Goal: Task Accomplishment & Management: Manage account settings

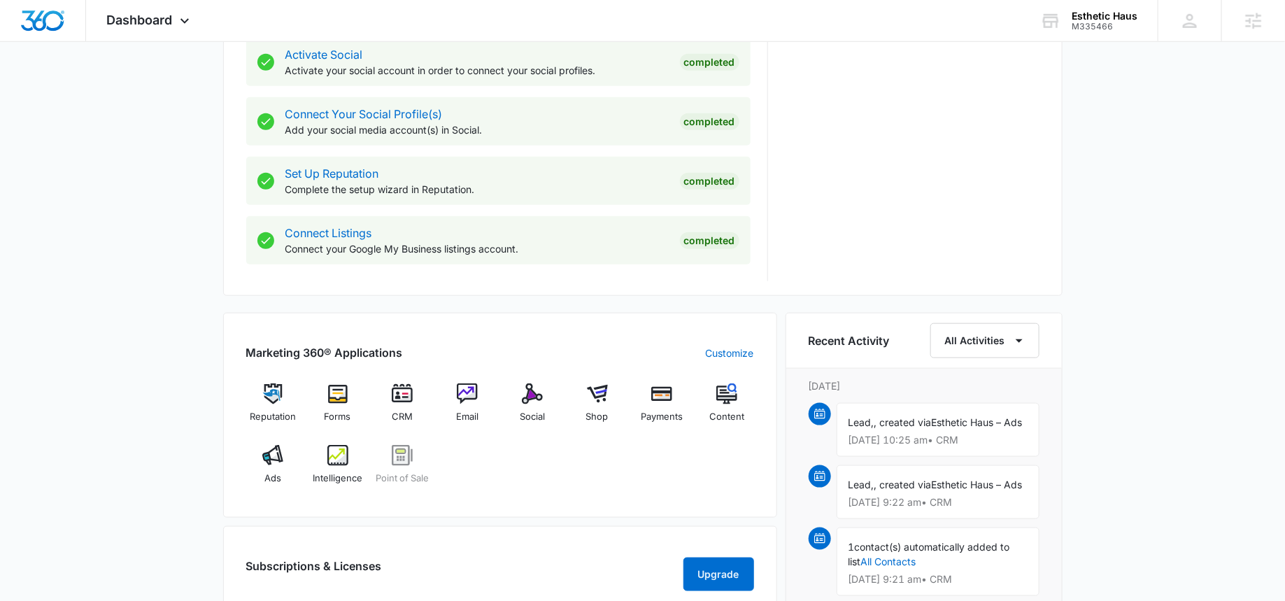
scroll to position [656, 0]
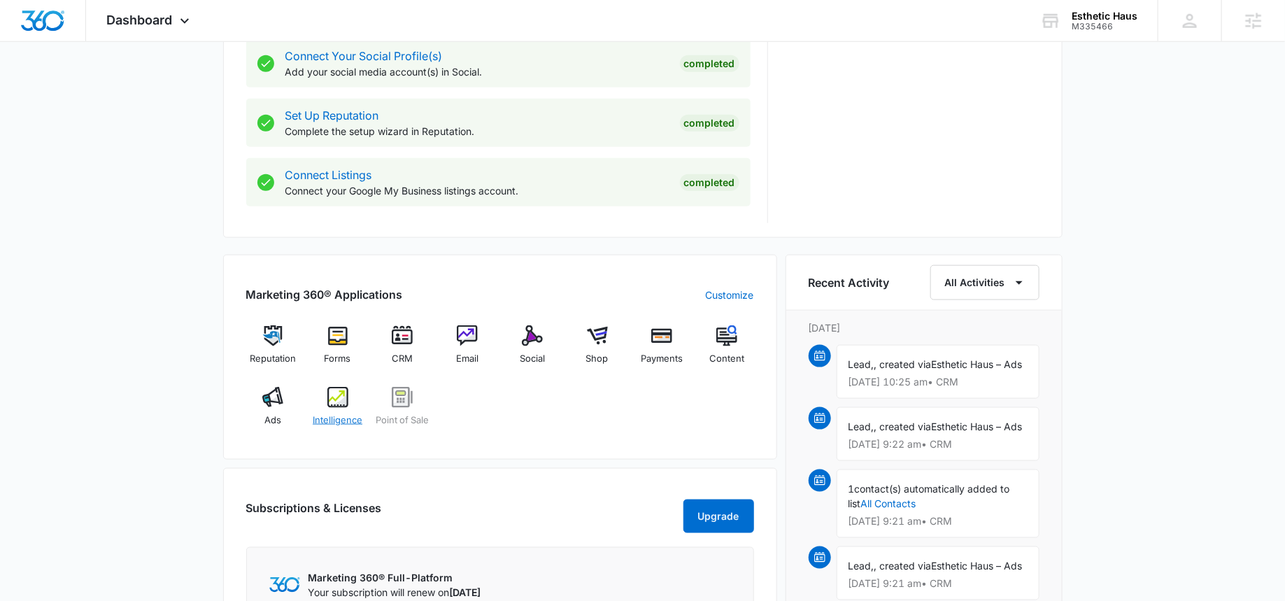
click at [348, 402] on div "Intelligence" at bounding box center [338, 412] width 54 height 50
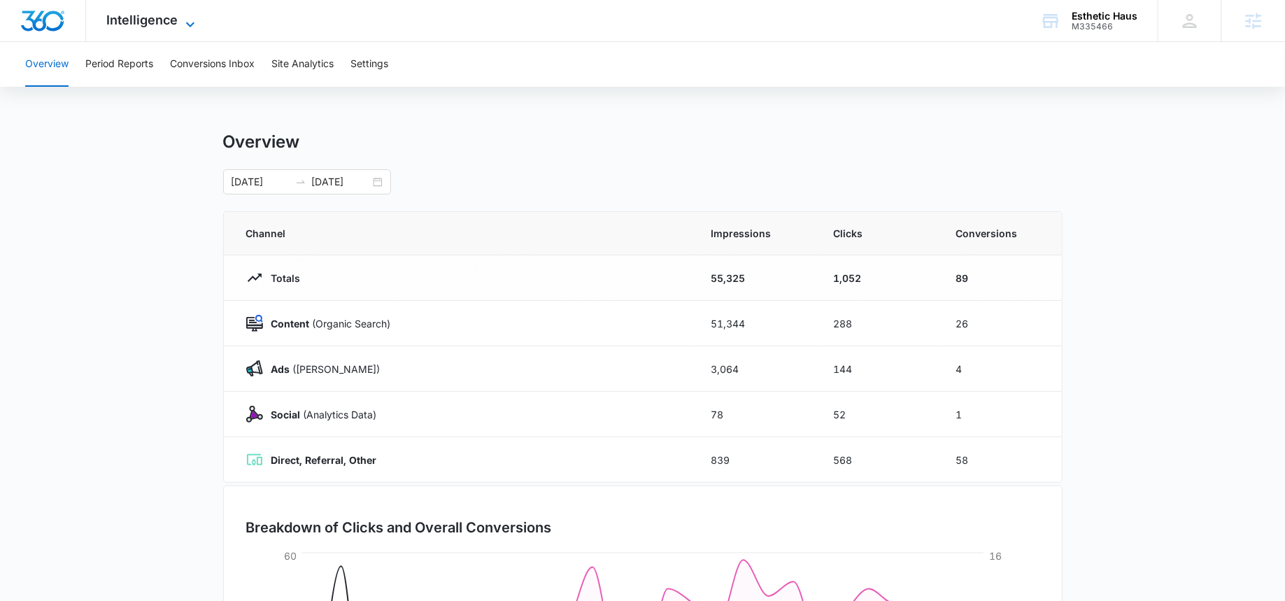
click at [162, 21] on span "Intelligence" at bounding box center [142, 20] width 71 height 15
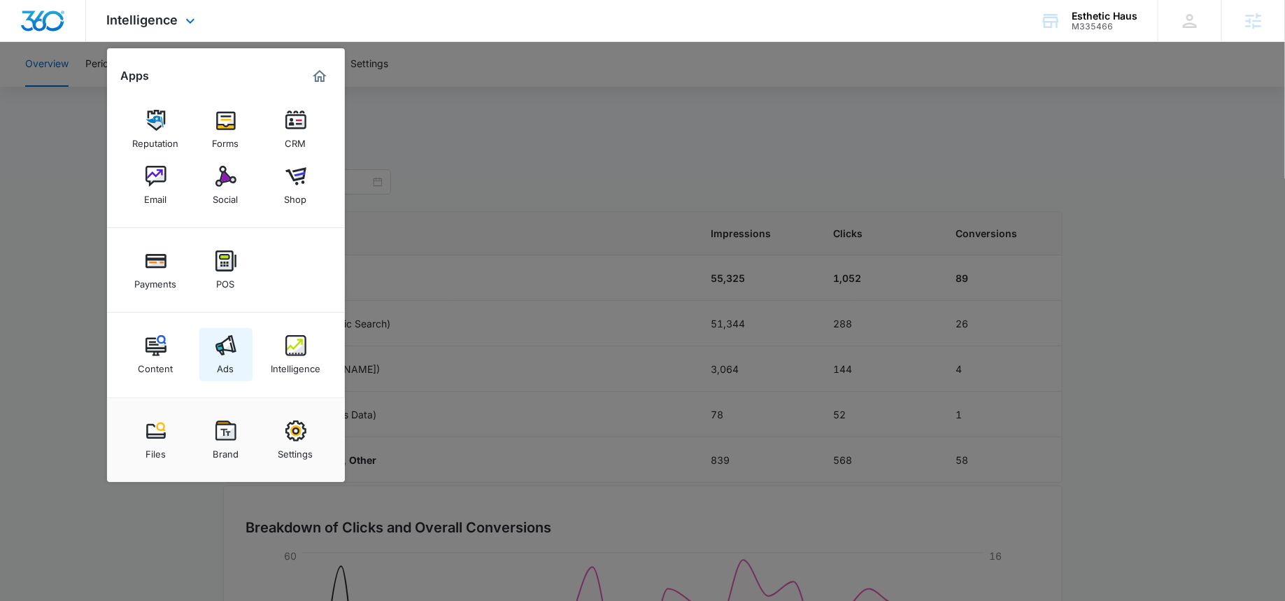
click at [241, 365] on link "Ads" at bounding box center [225, 354] width 53 height 53
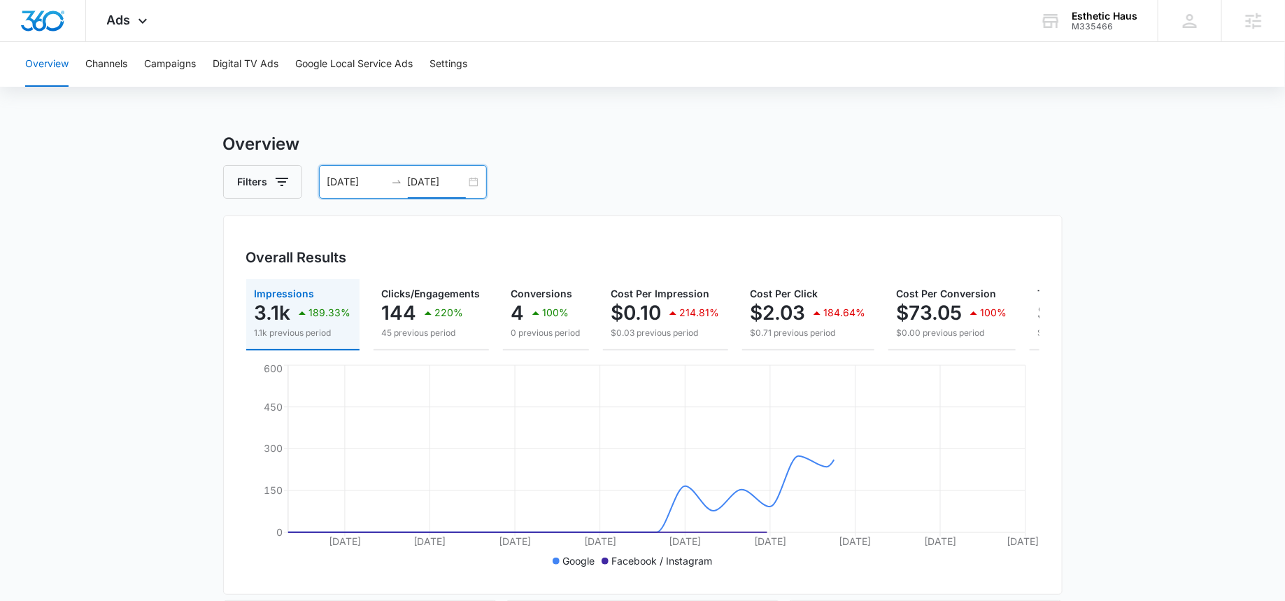
click at [436, 181] on input "09/27/2025" at bounding box center [437, 181] width 58 height 15
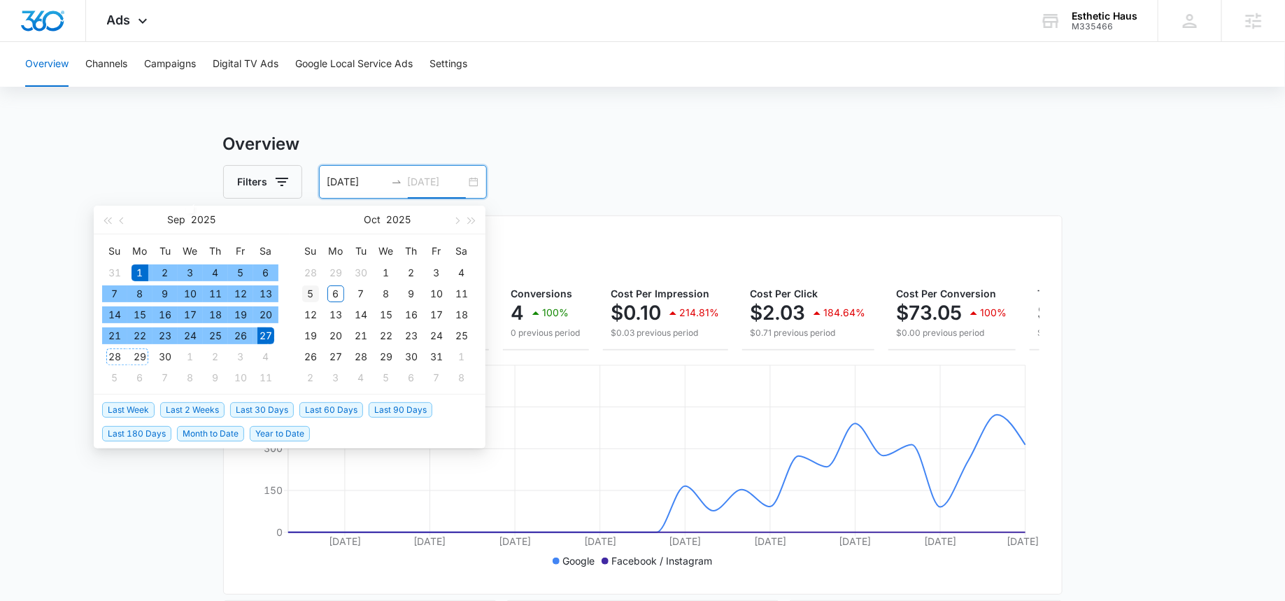
type input "10/05/2025"
click at [306, 292] on div "5" at bounding box center [310, 293] width 17 height 17
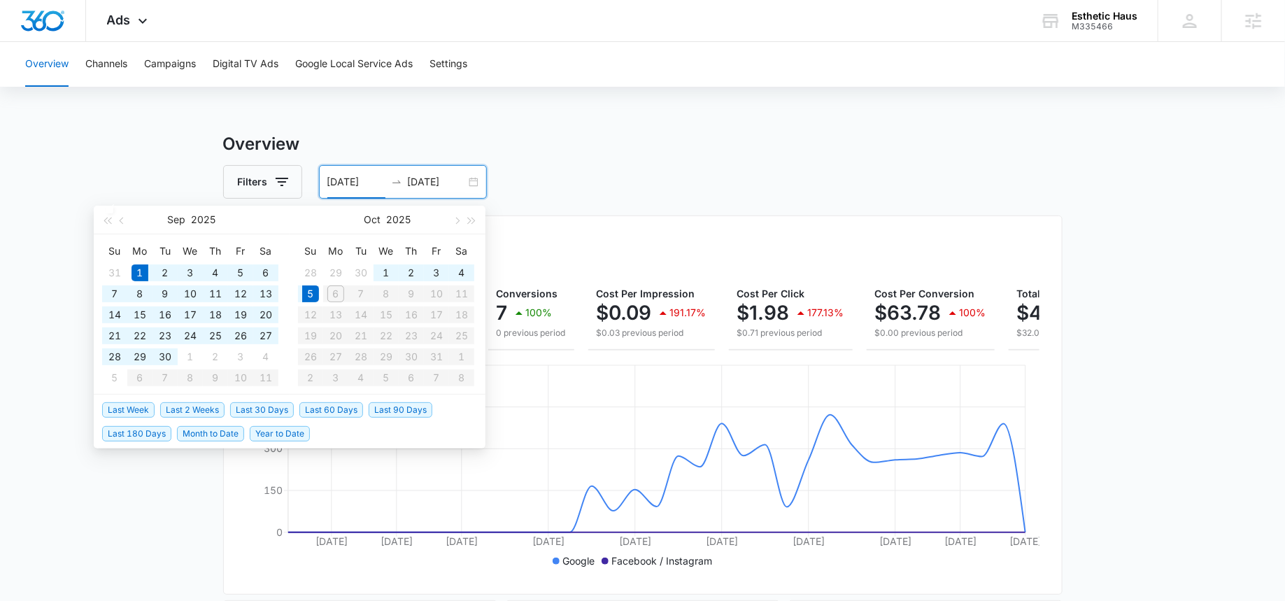
click at [346, 184] on input "09/01/2025" at bounding box center [356, 181] width 58 height 15
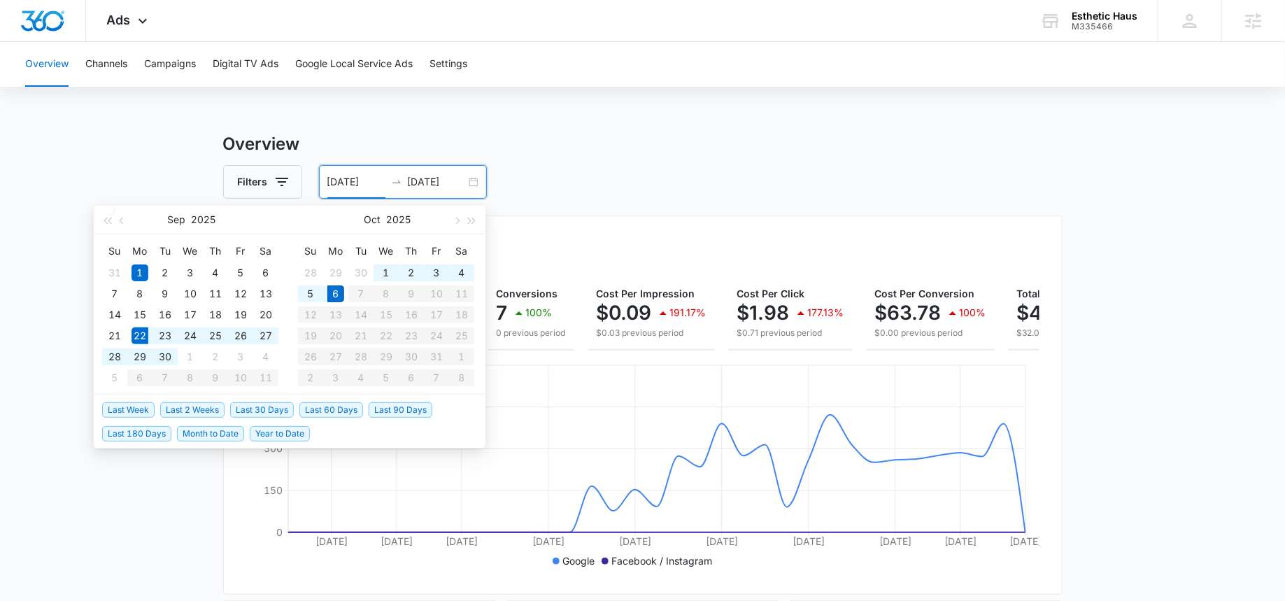
click at [181, 412] on span "Last 2 Weeks" at bounding box center [192, 409] width 64 height 15
type input "[DATE]"
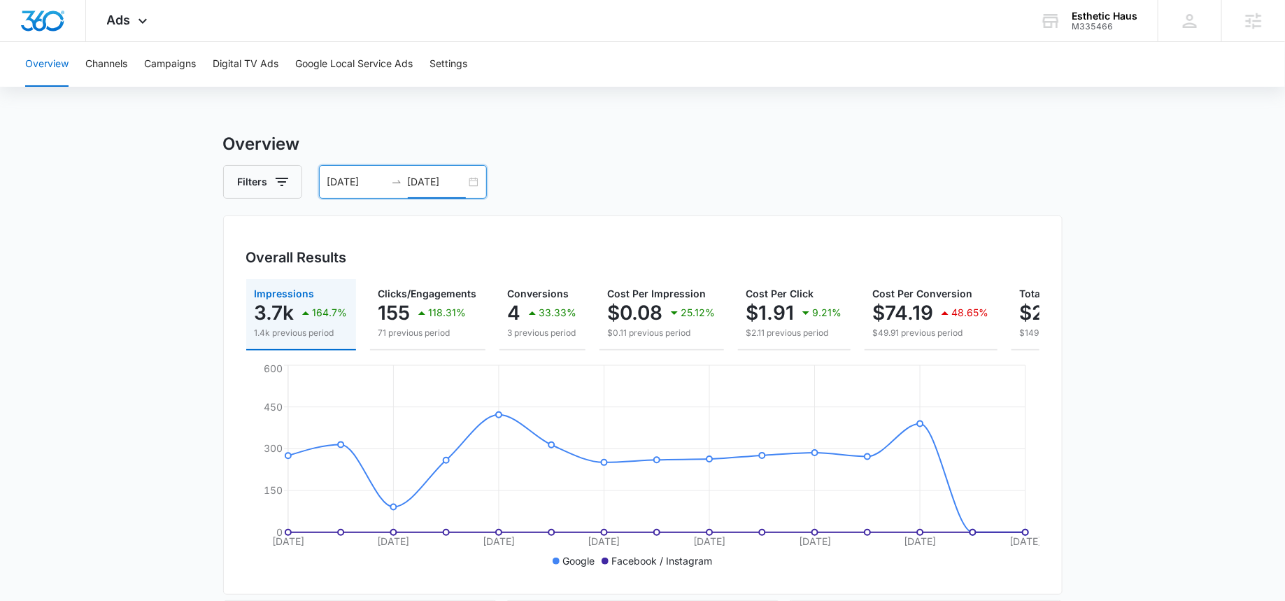
click at [439, 183] on input "[DATE]" at bounding box center [437, 181] width 58 height 15
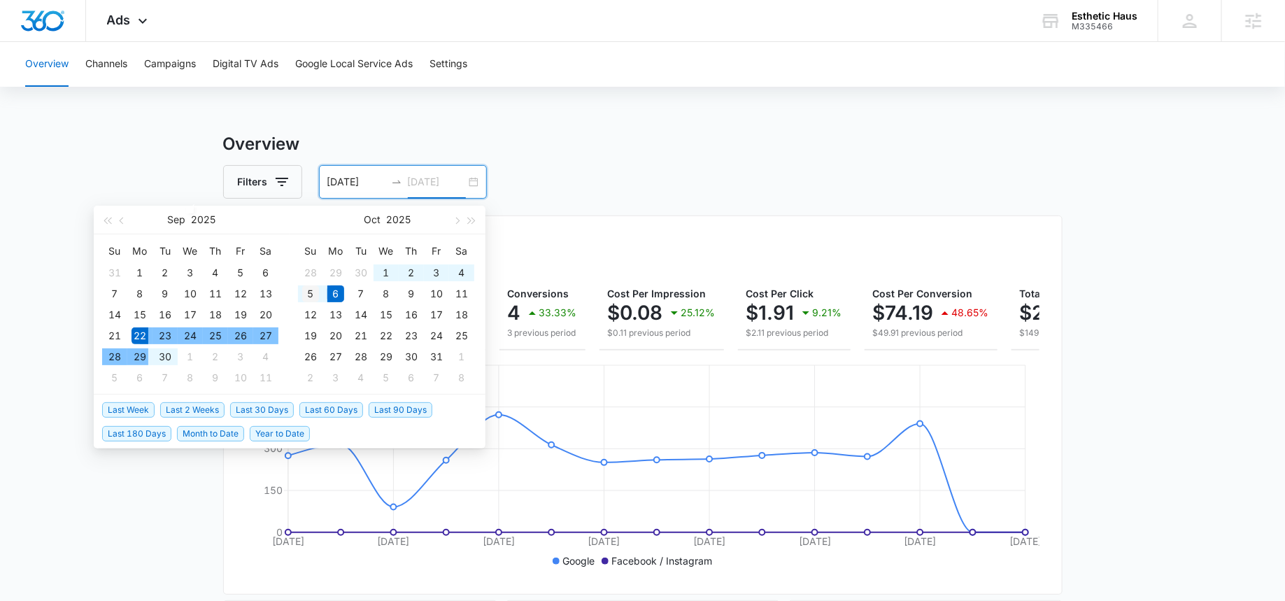
type input "[DATE]"
click at [313, 292] on div "5" at bounding box center [310, 293] width 17 height 17
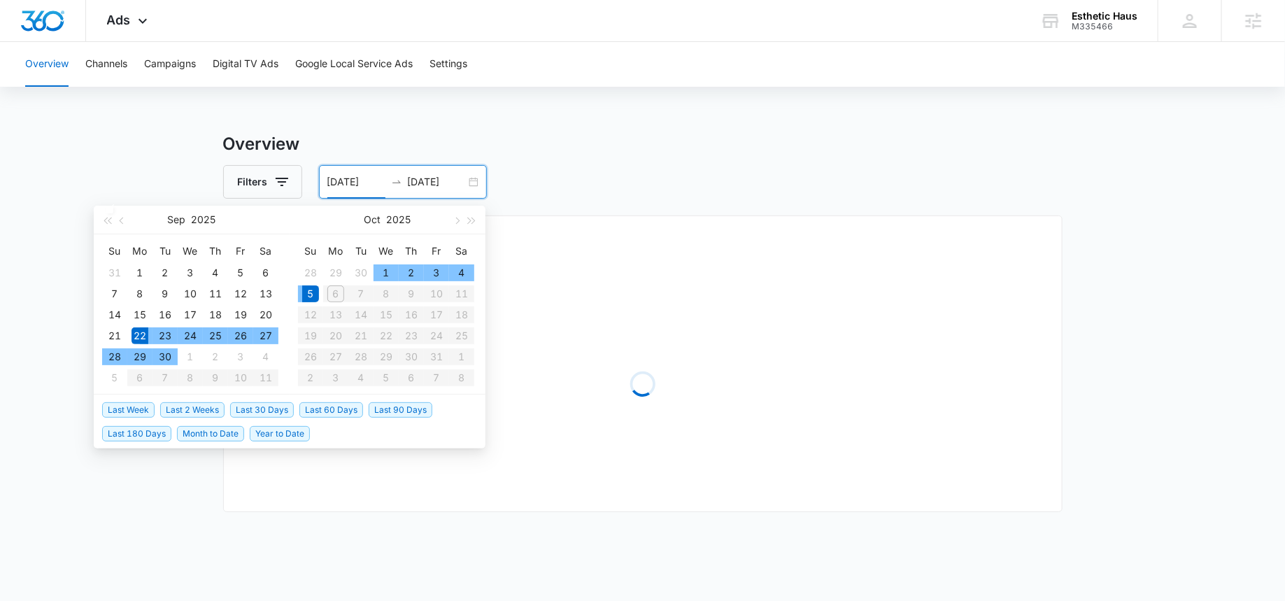
type input "[DATE]"
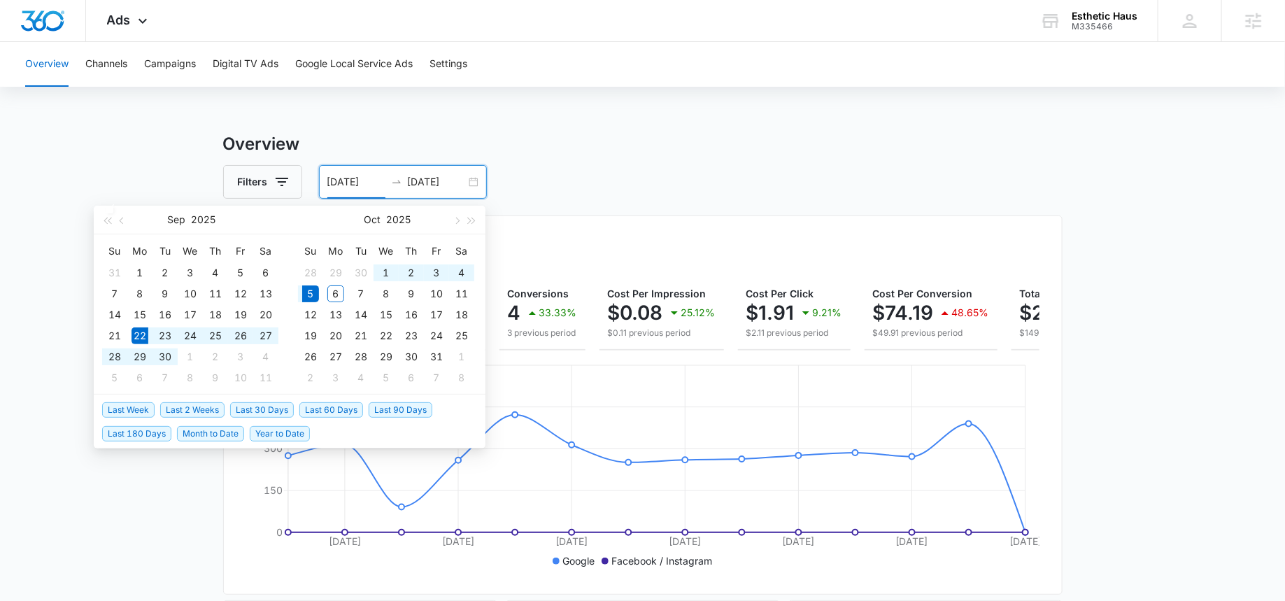
click at [507, 143] on h3 "Overview" at bounding box center [643, 144] width 840 height 25
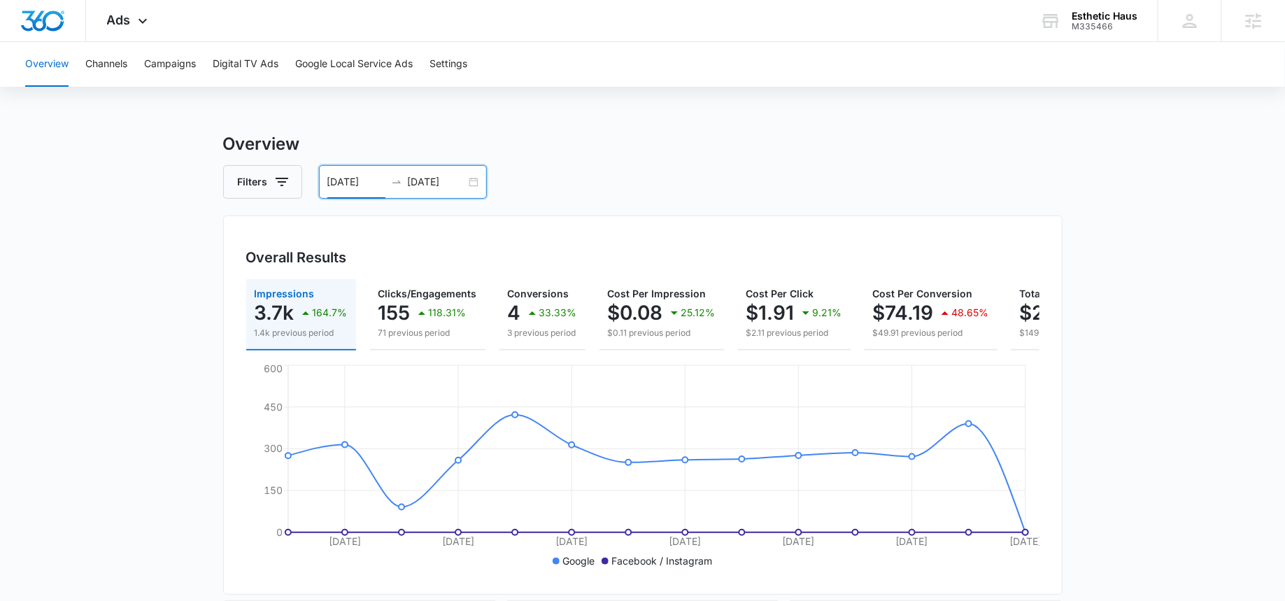
click at [436, 178] on input "10/05/2025" at bounding box center [437, 181] width 58 height 15
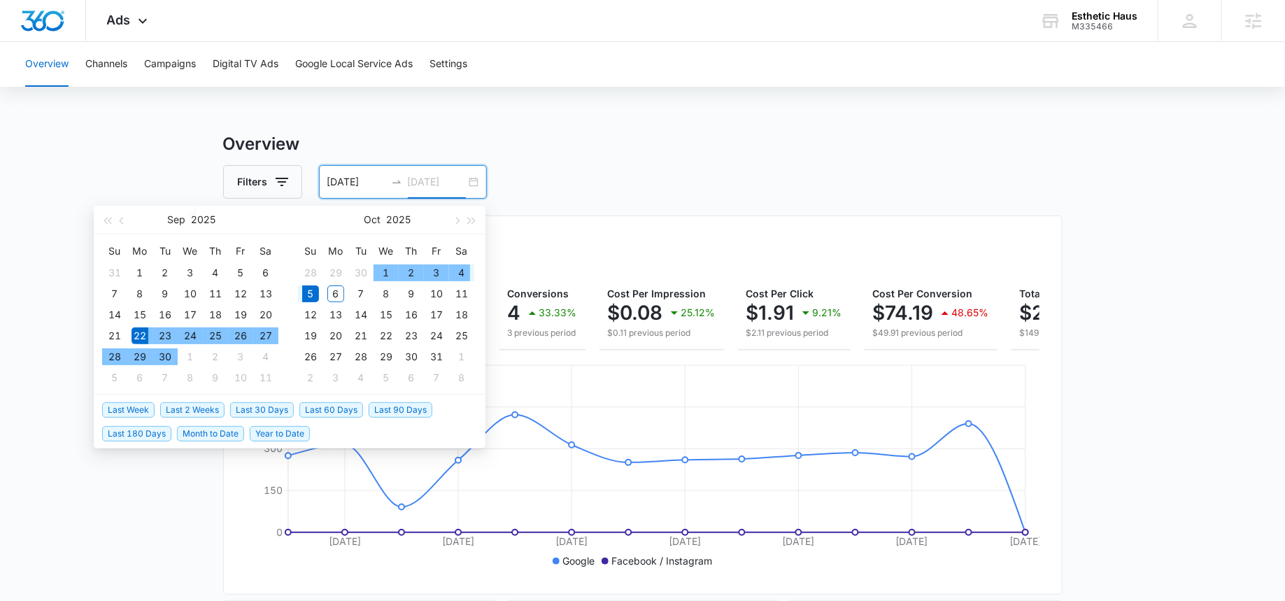
click at [460, 274] on div "4" at bounding box center [461, 273] width 17 height 17
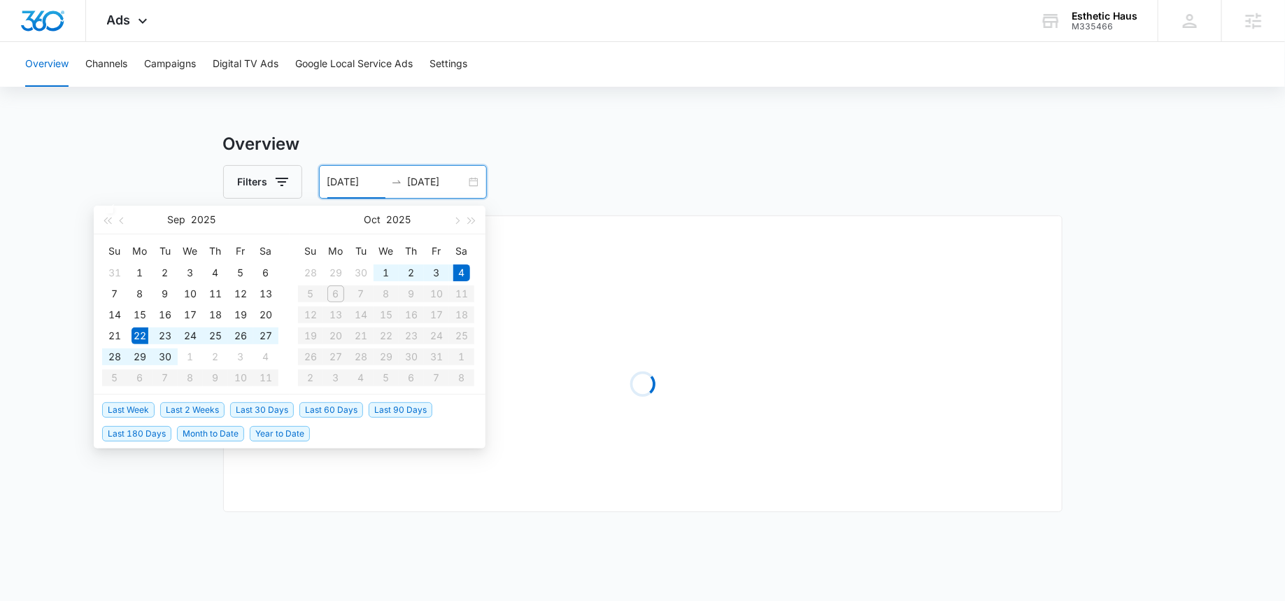
click at [580, 211] on div "Overview Filters 09/22/2025 10/04/2025 Overall Results Loading Loading Loading …" at bounding box center [643, 454] width 840 height 644
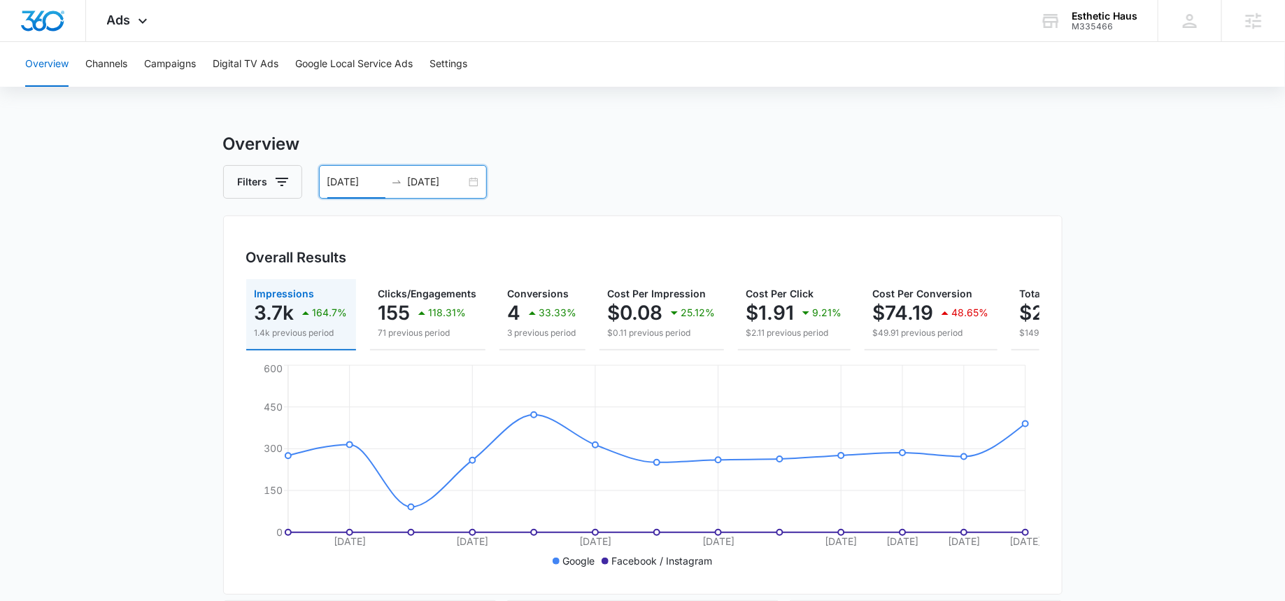
click at [440, 181] on input "10/04/2025" at bounding box center [437, 181] width 58 height 15
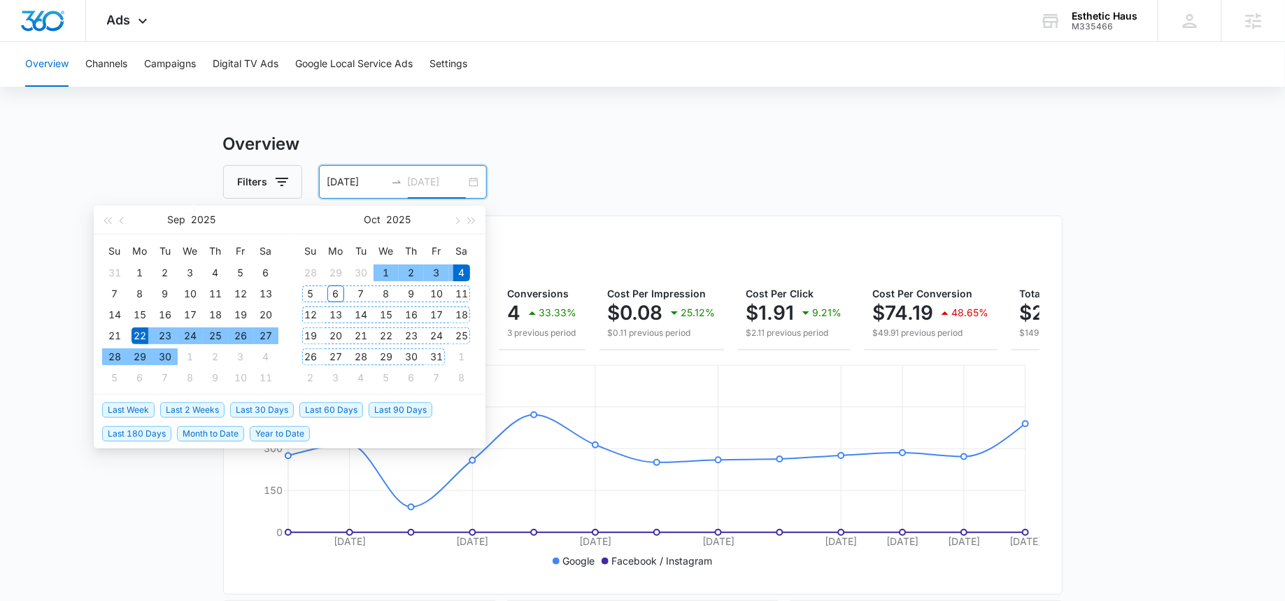
type input "10/04/2025"
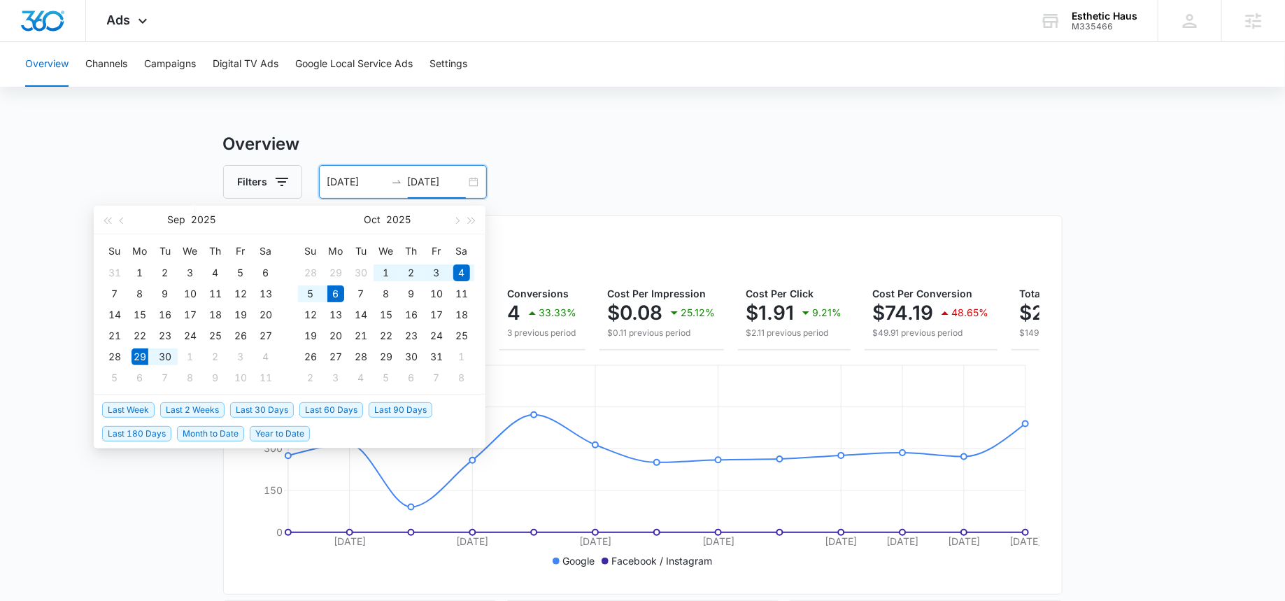
click at [122, 409] on span "Last Week" at bounding box center [128, 409] width 52 height 15
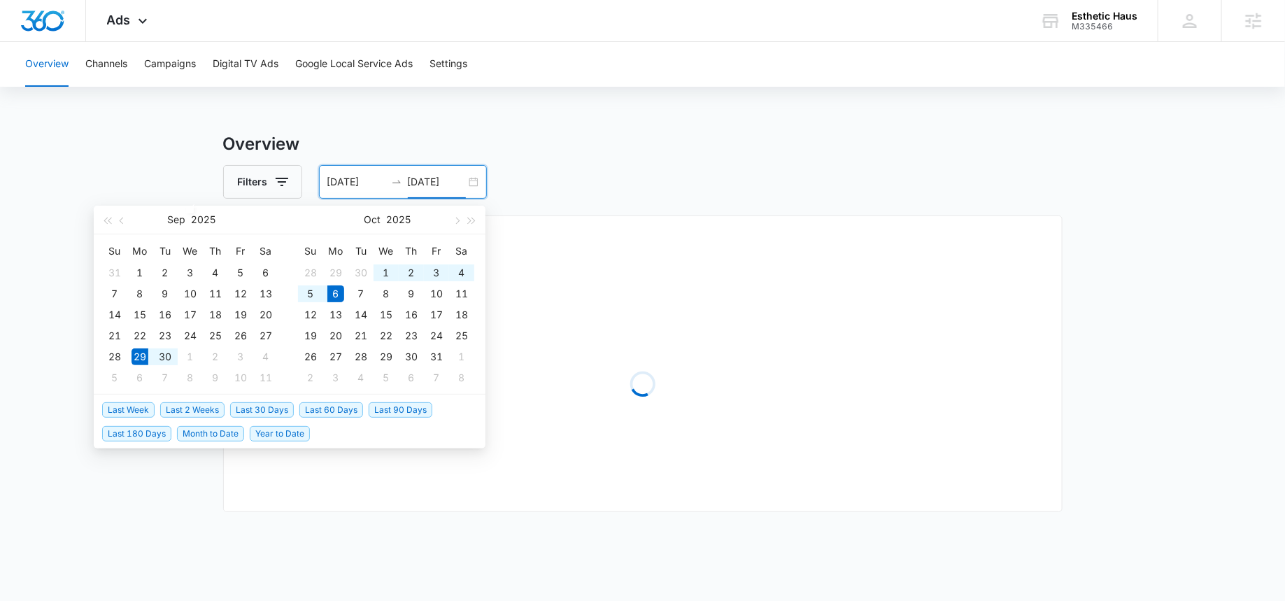
type input "[DATE]"
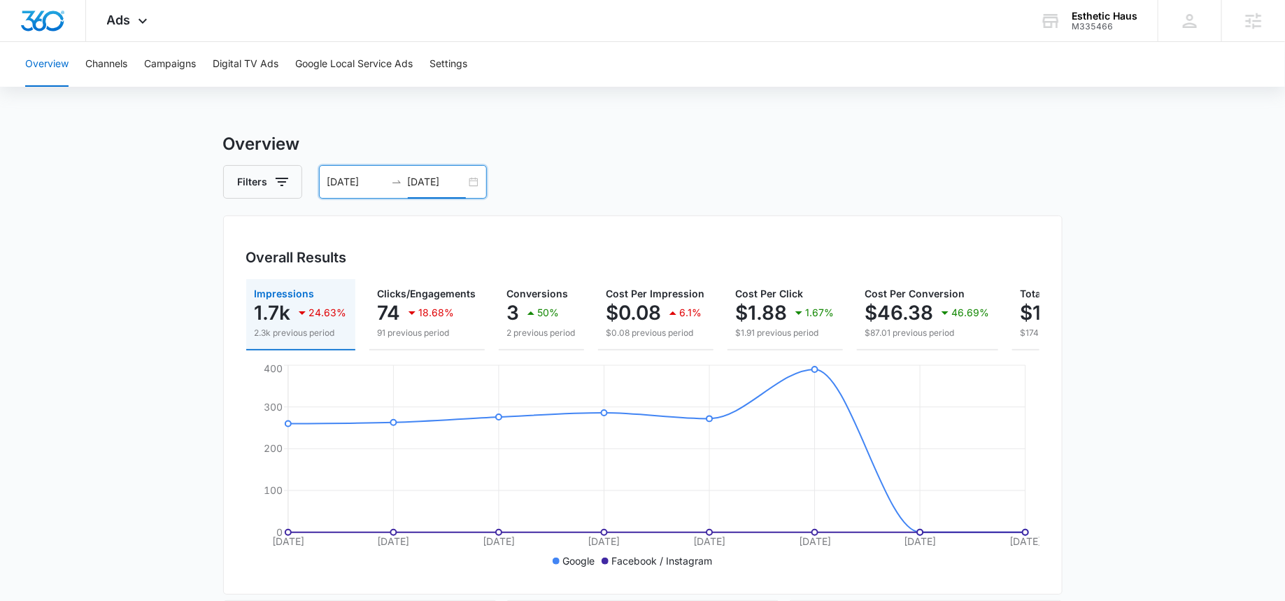
click at [428, 183] on input "10/06/2025" at bounding box center [437, 181] width 58 height 15
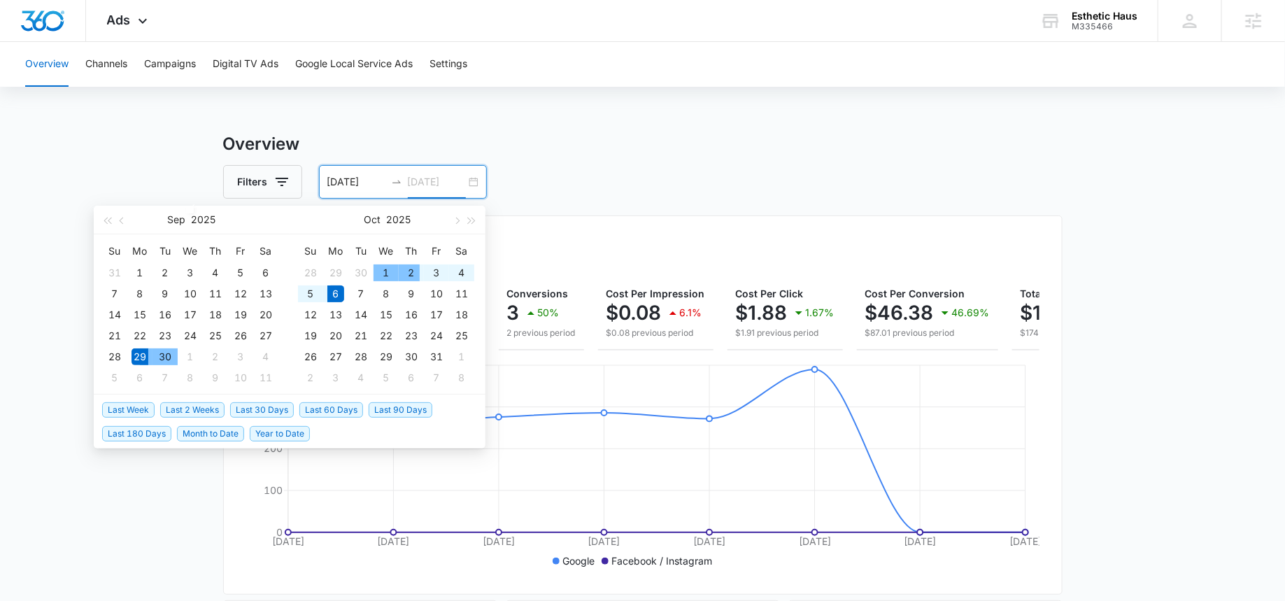
type input "10/06/2025"
click at [181, 409] on span "Last 2 Weeks" at bounding box center [192, 409] width 64 height 15
type input "09/22/2025"
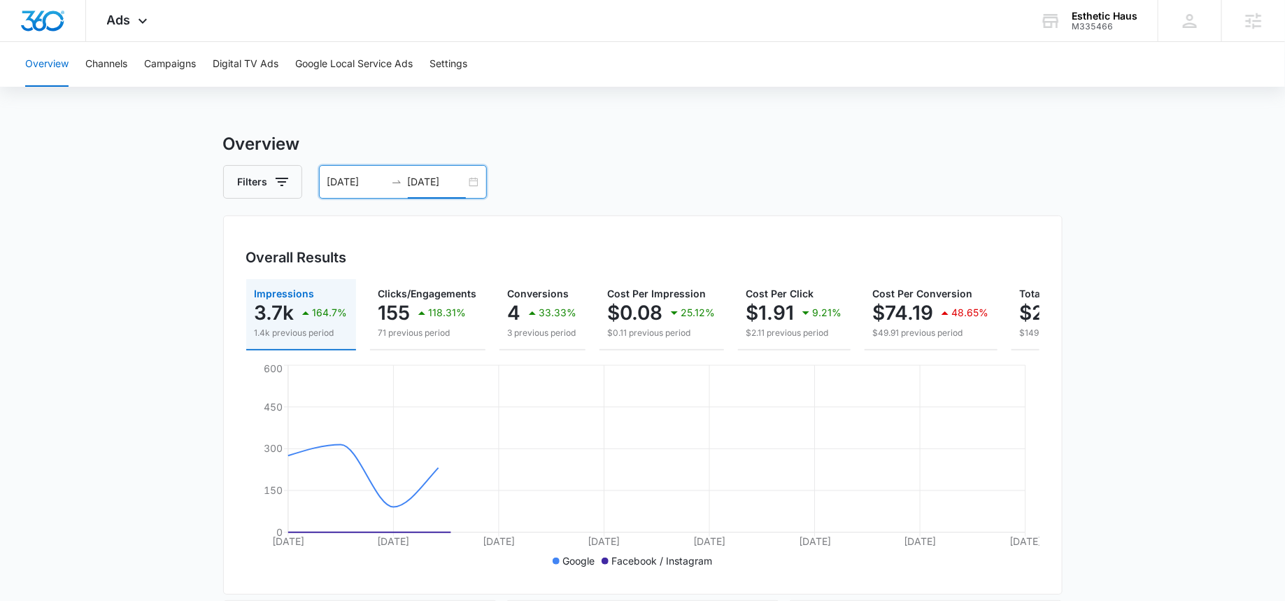
click at [427, 175] on input "10/06/2025" at bounding box center [437, 181] width 58 height 15
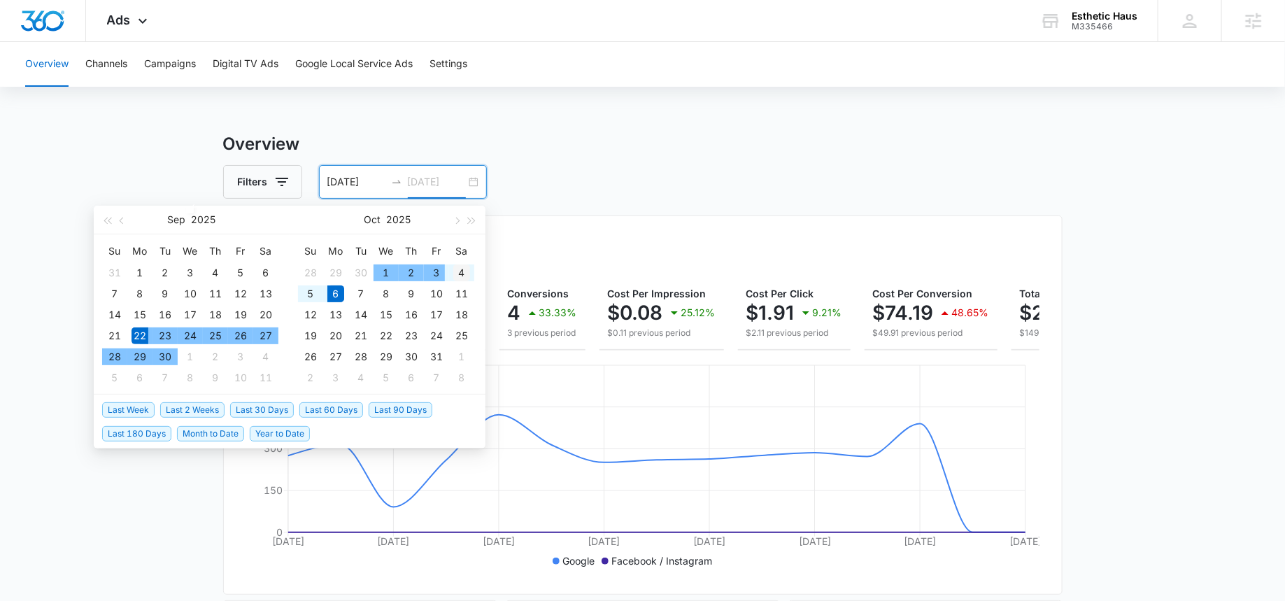
type input "10/04/2025"
click at [459, 273] on div "4" at bounding box center [461, 273] width 17 height 17
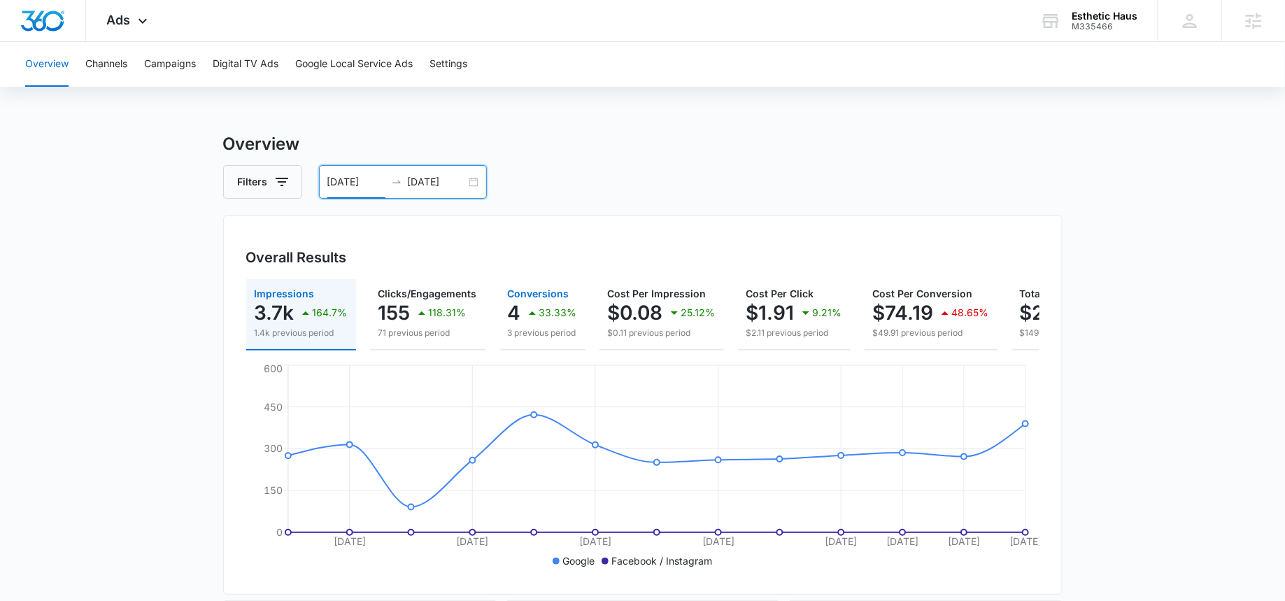
click at [535, 325] on div "33.33%" at bounding box center [550, 313] width 53 height 28
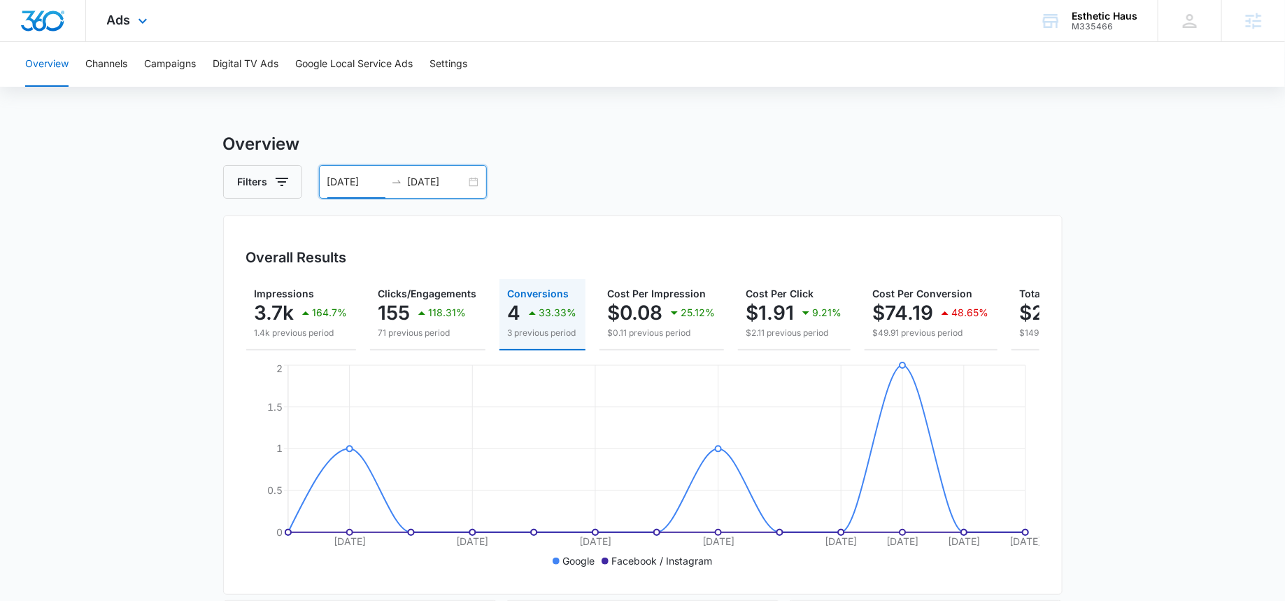
click at [128, 28] on div "Ads Apps Reputation Forms CRM Email Social Shop Payments POS Content Ads Intell…" at bounding box center [129, 20] width 86 height 41
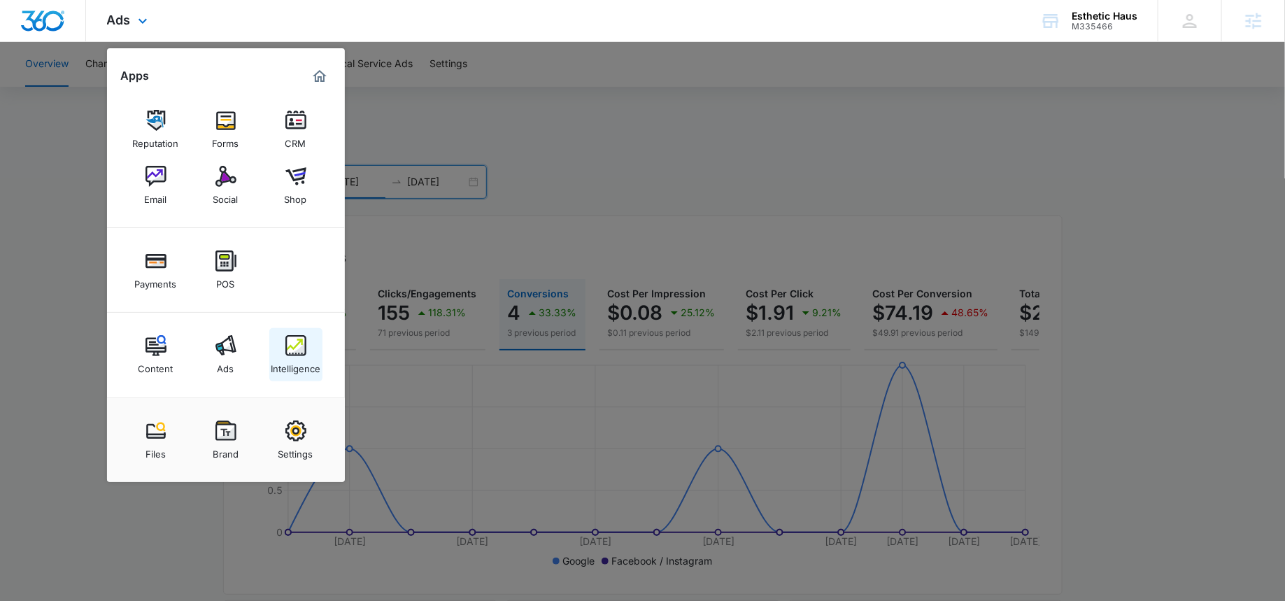
click at [309, 367] on div "Intelligence" at bounding box center [296, 365] width 50 height 18
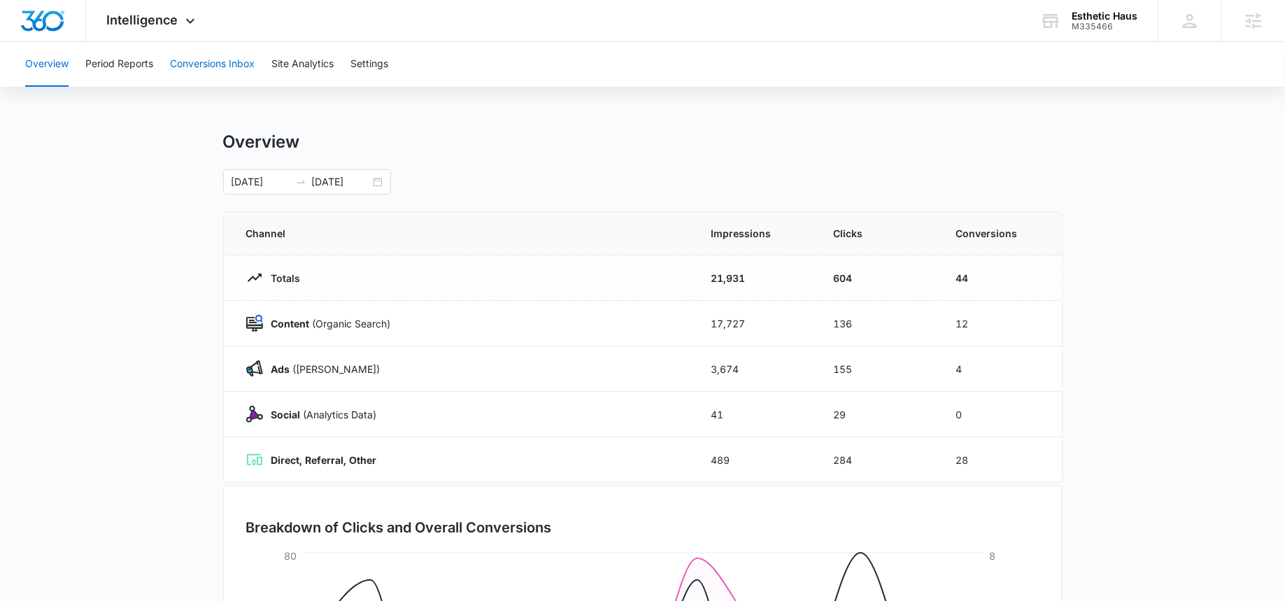
click at [181, 69] on button "Conversions Inbox" at bounding box center [212, 64] width 85 height 45
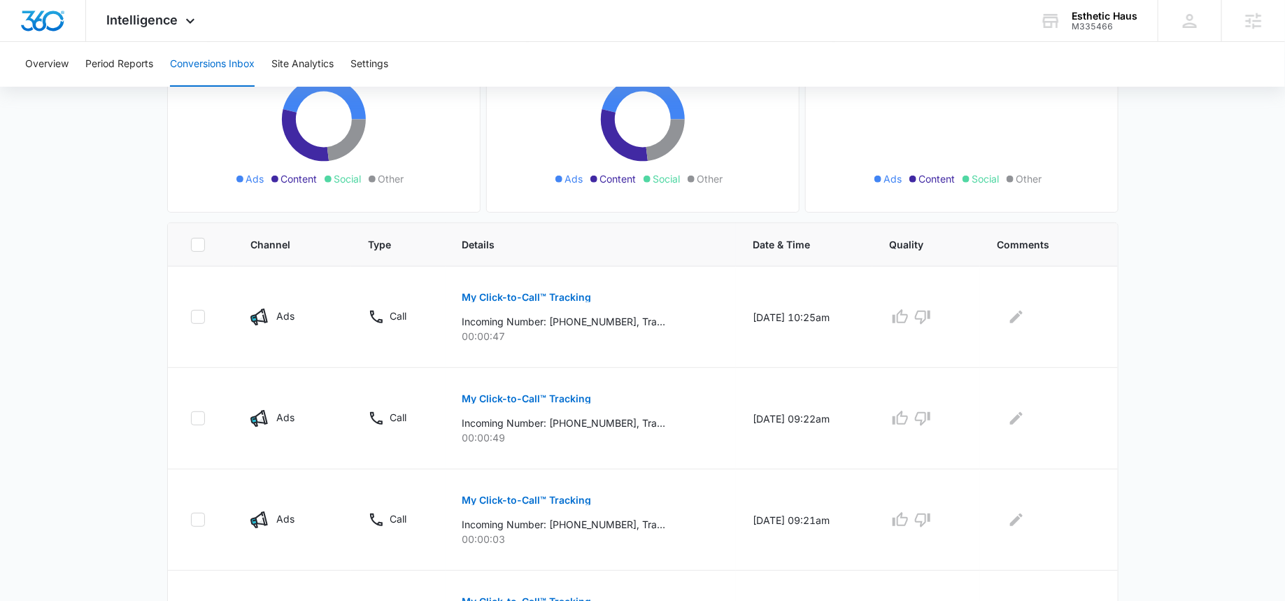
scroll to position [17, 0]
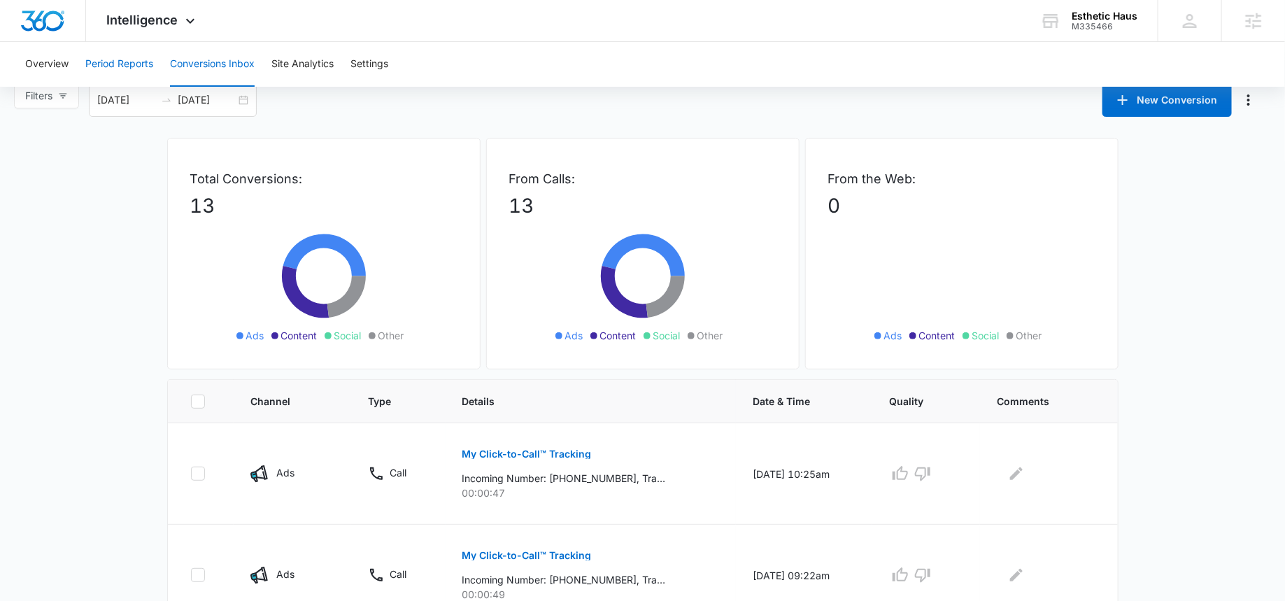
click at [115, 66] on button "Period Reports" at bounding box center [119, 64] width 68 height 45
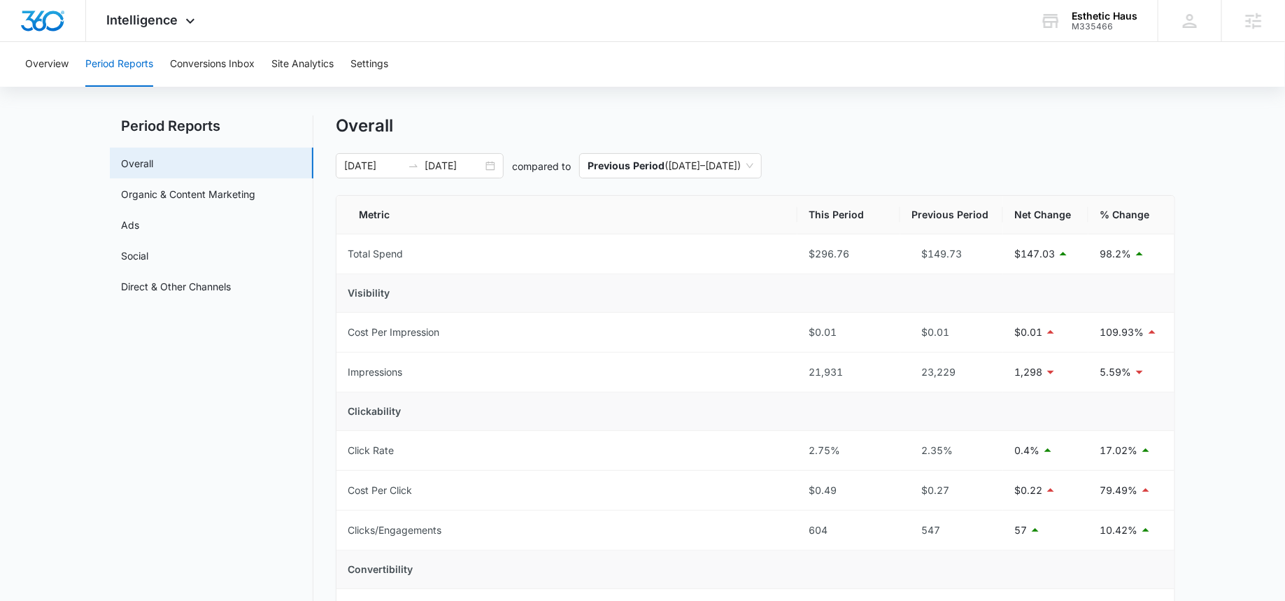
scroll to position [15, 0]
click at [453, 164] on input "10/04/2025" at bounding box center [454, 167] width 58 height 15
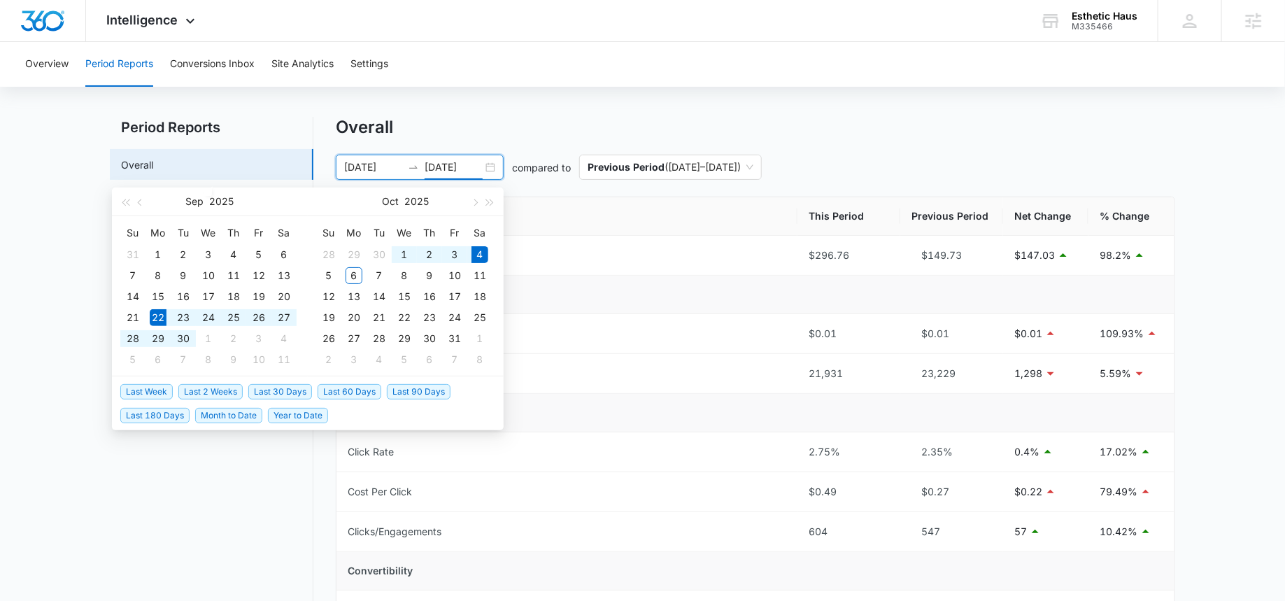
type input "10/04/2025"
click at [269, 390] on span "Last 30 Days" at bounding box center [280, 391] width 64 height 15
type input "09/05/2025"
type input "10/05/2025"
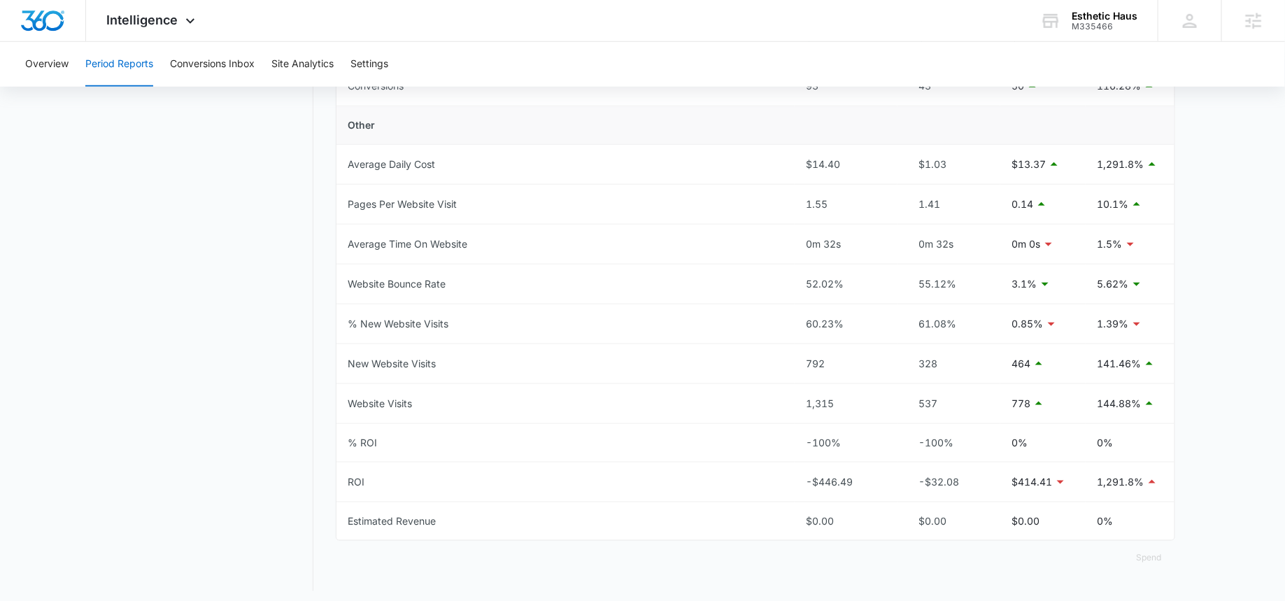
scroll to position [352, 0]
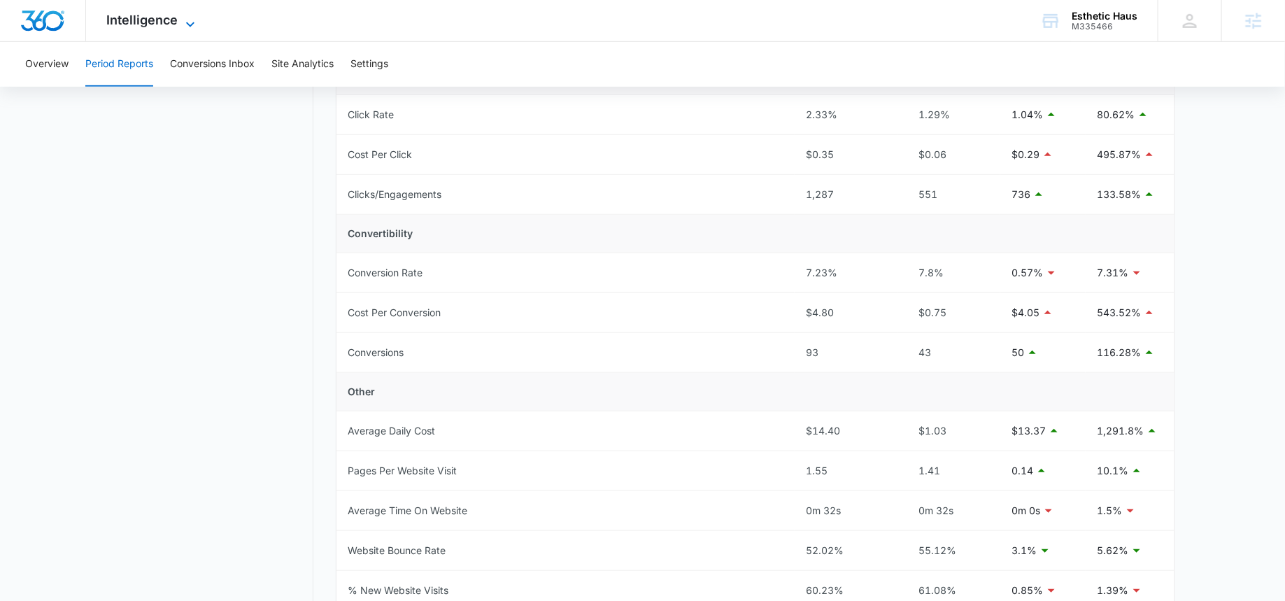
click at [174, 17] on span "Intelligence" at bounding box center [142, 20] width 71 height 15
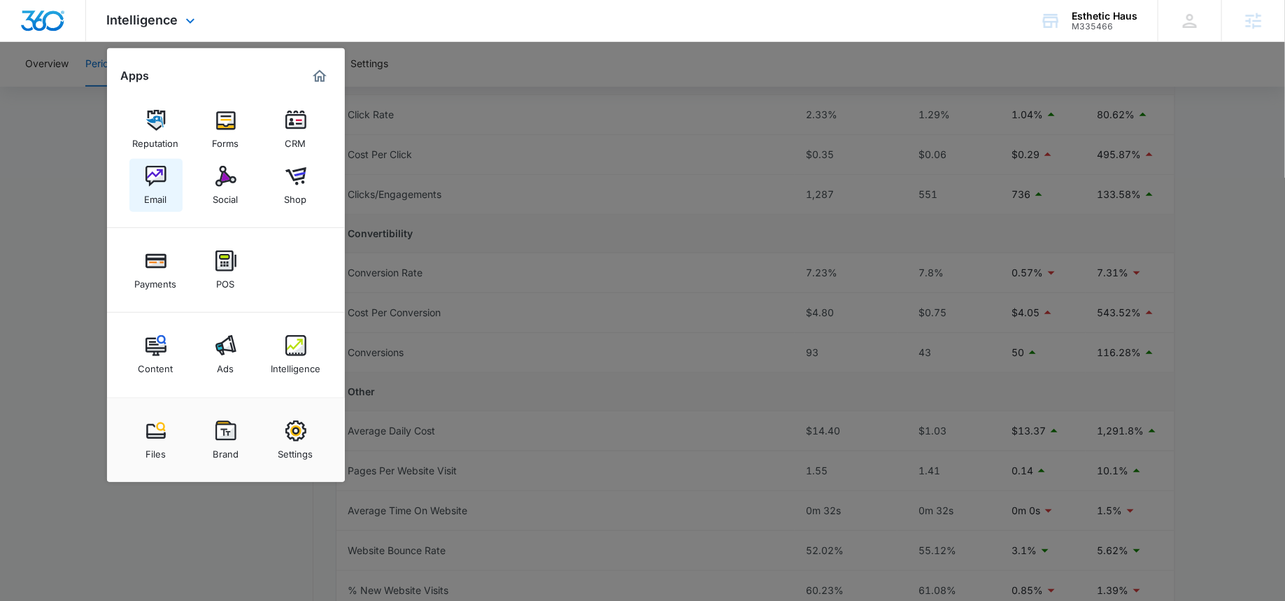
click at [172, 181] on link "Email" at bounding box center [155, 185] width 53 height 53
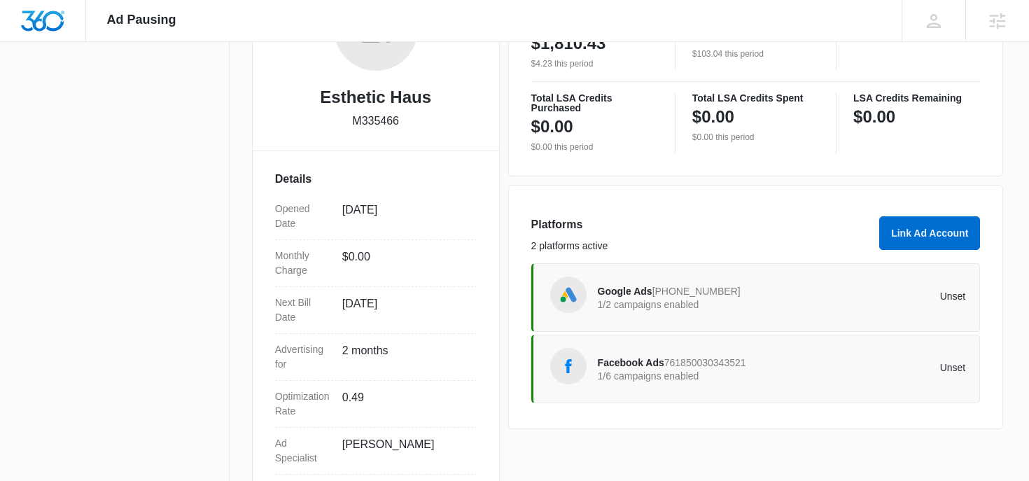
scroll to position [281, 0]
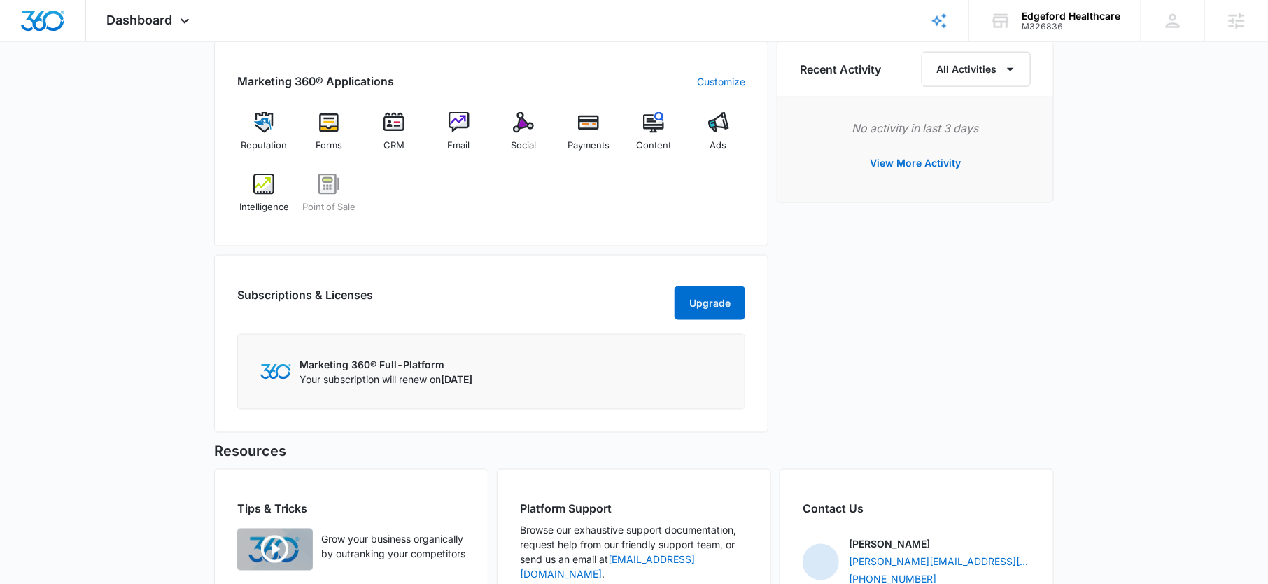
scroll to position [873, 0]
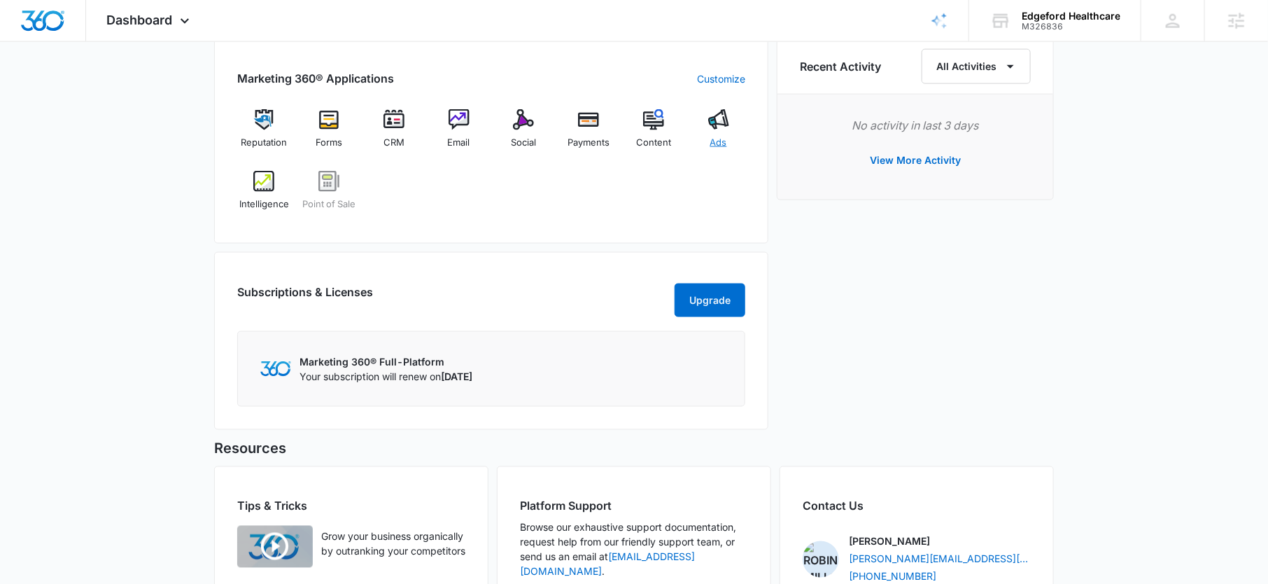
click at [711, 124] on img at bounding box center [718, 119] width 21 height 21
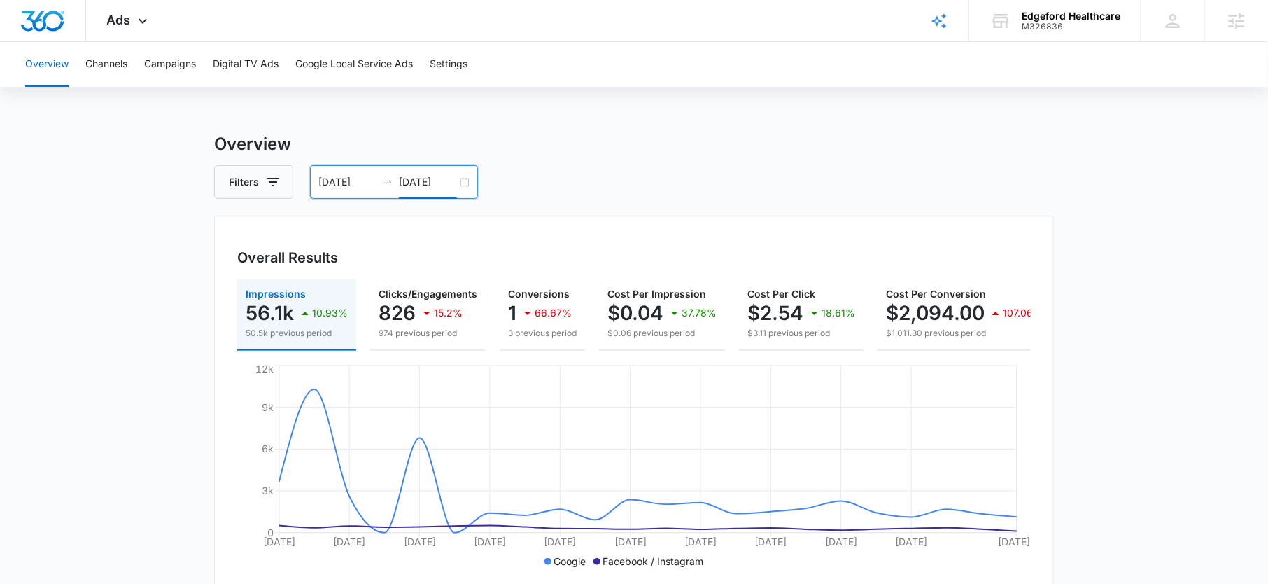
click at [414, 180] on input "09/22/2025" at bounding box center [428, 181] width 58 height 15
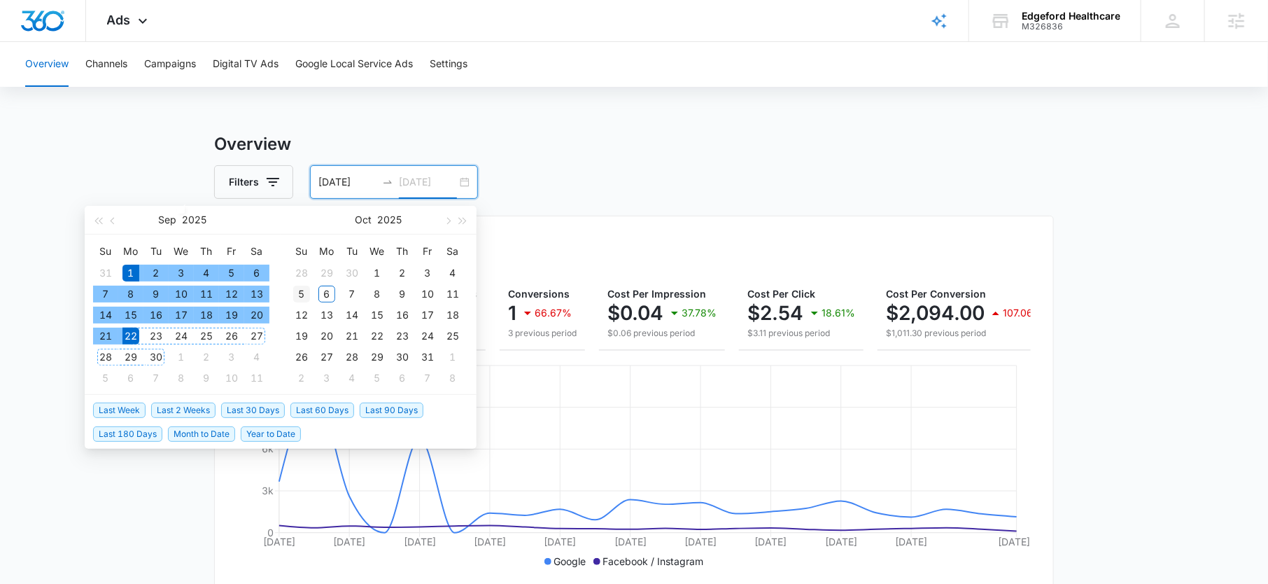
type input "10/05/2025"
click at [291, 295] on td "5" at bounding box center [301, 293] width 25 height 21
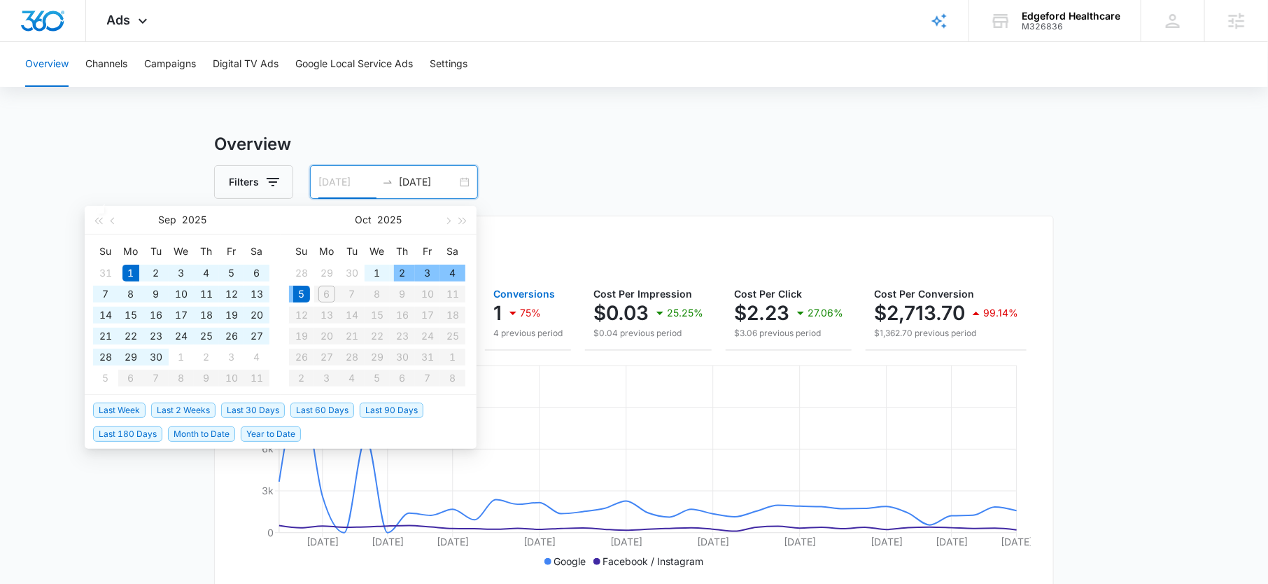
type input "09/01/2025"
click at [185, 71] on button "Campaigns" at bounding box center [170, 64] width 52 height 45
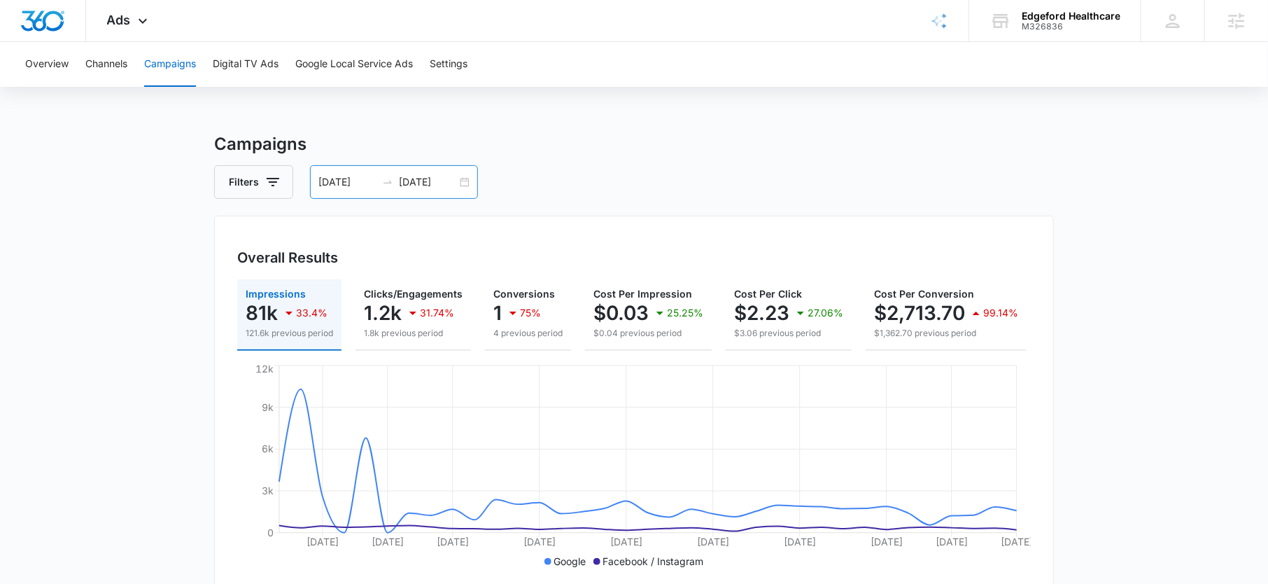
click at [418, 185] on input "10/05/2025" at bounding box center [428, 181] width 58 height 15
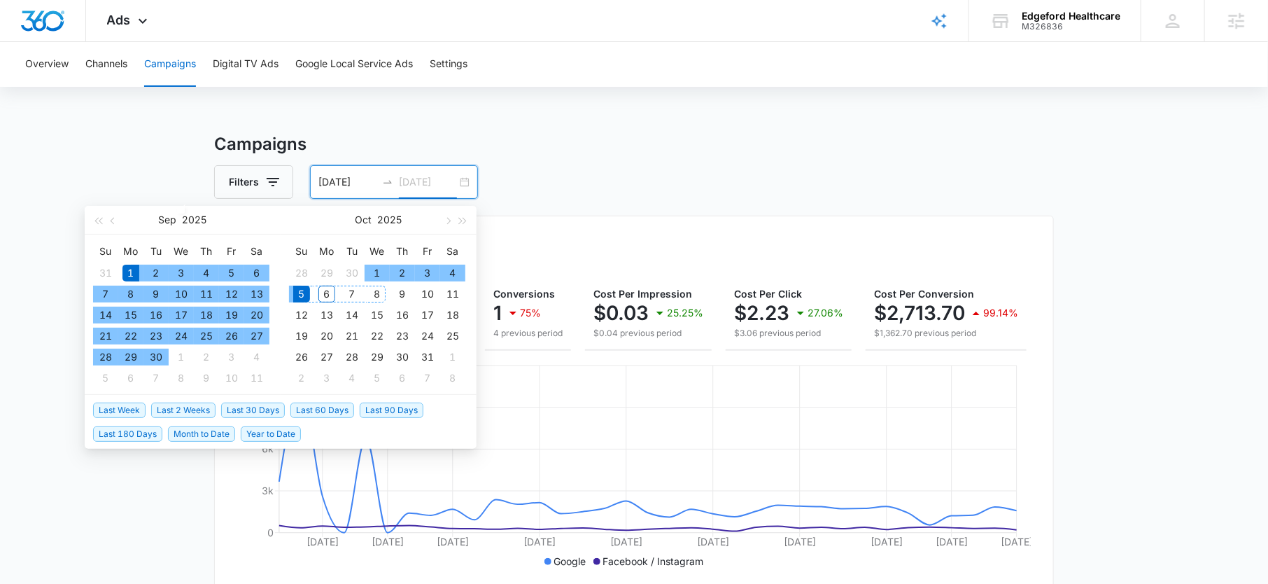
type input "10/05/2025"
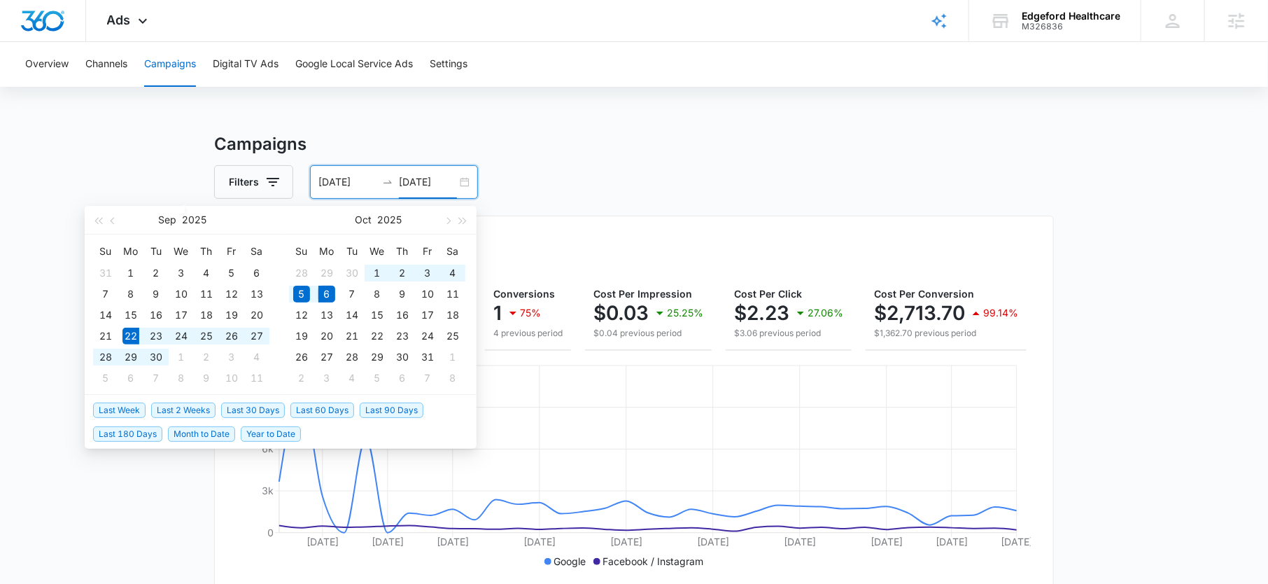
click at [174, 407] on span "Last 2 Weeks" at bounding box center [183, 409] width 64 height 15
type input "09/22/2025"
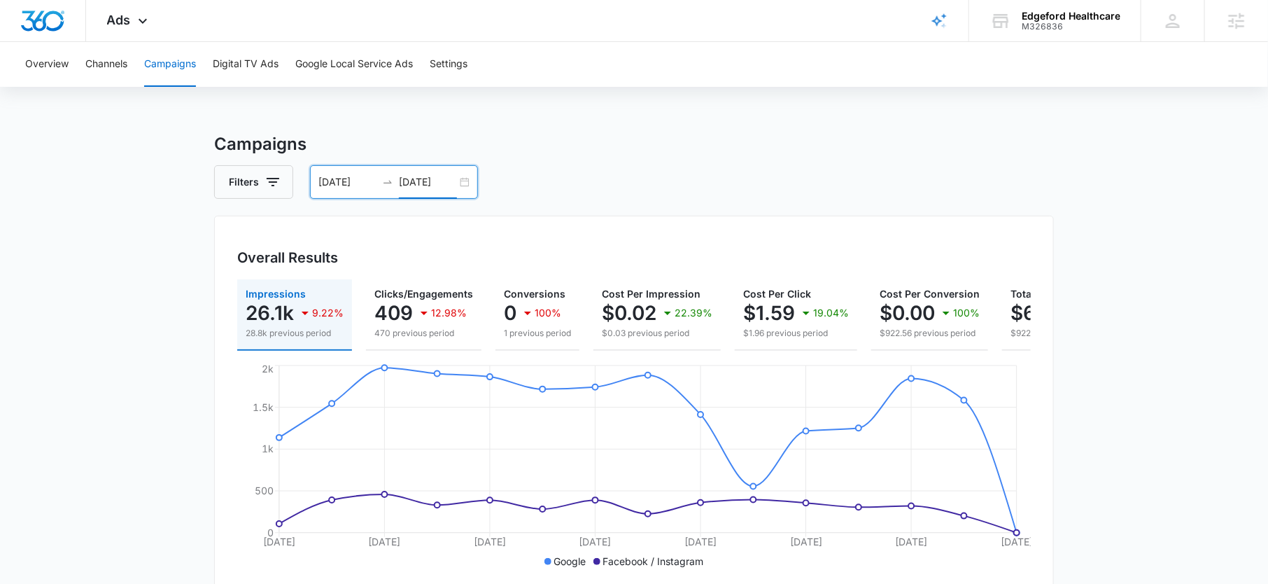
click at [423, 176] on input "10/06/2025" at bounding box center [428, 181] width 58 height 15
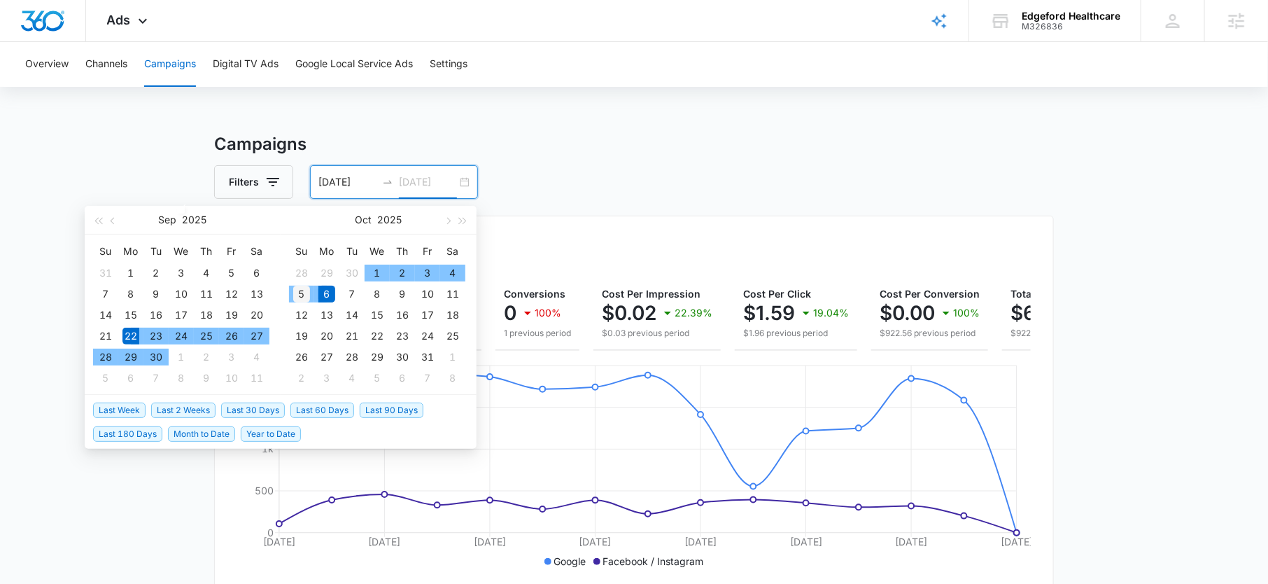
type input "10/05/2025"
click at [309, 290] on div "5" at bounding box center [301, 293] width 17 height 17
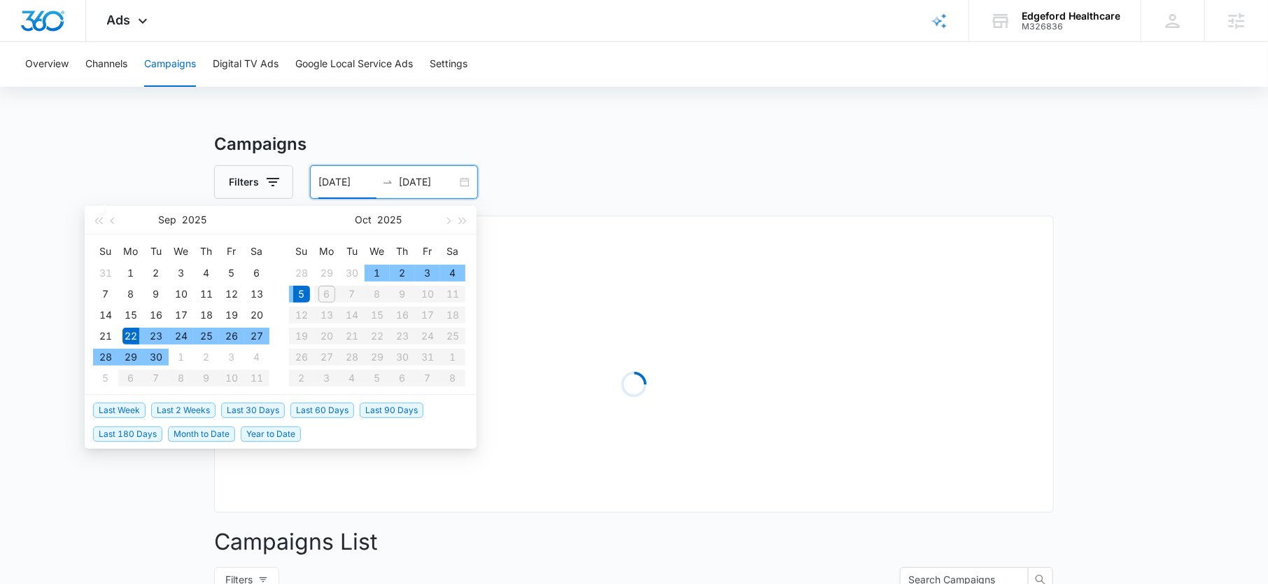
type input "09/22/2025"
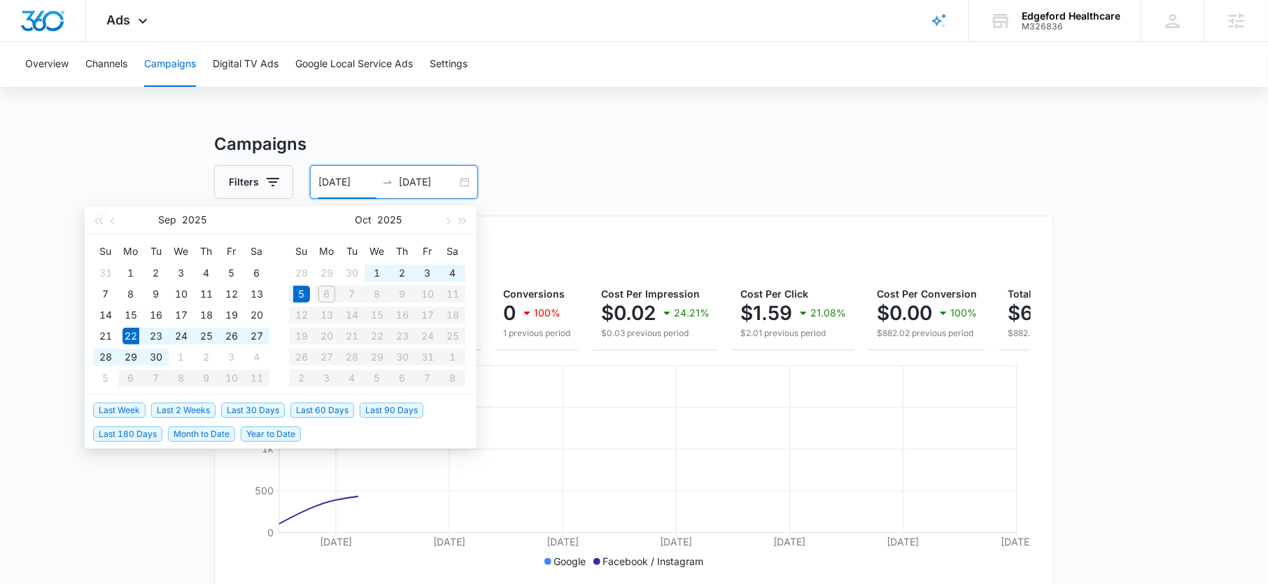
click at [651, 177] on div "Filters 09/22/2025 10/05/2025" at bounding box center [634, 182] width 840 height 34
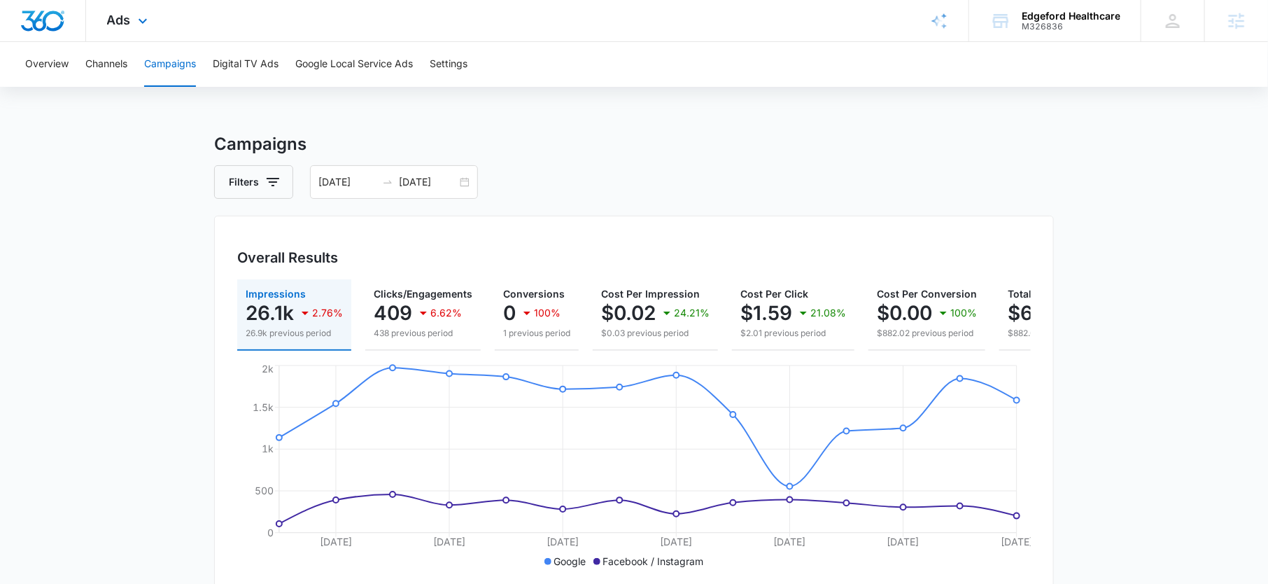
click at [162, 17] on div "Ads Apps Reputation Forms CRM Email Social Payments POS Content Ads Intelligenc…" at bounding box center [129, 20] width 86 height 41
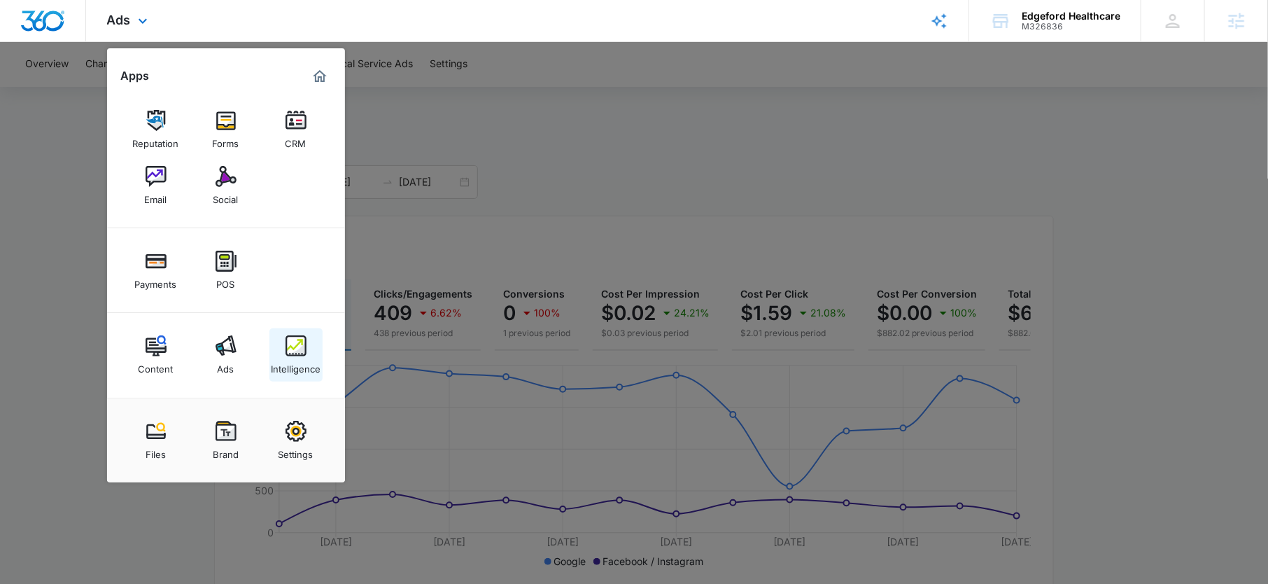
click at [300, 346] on img at bounding box center [295, 345] width 21 height 21
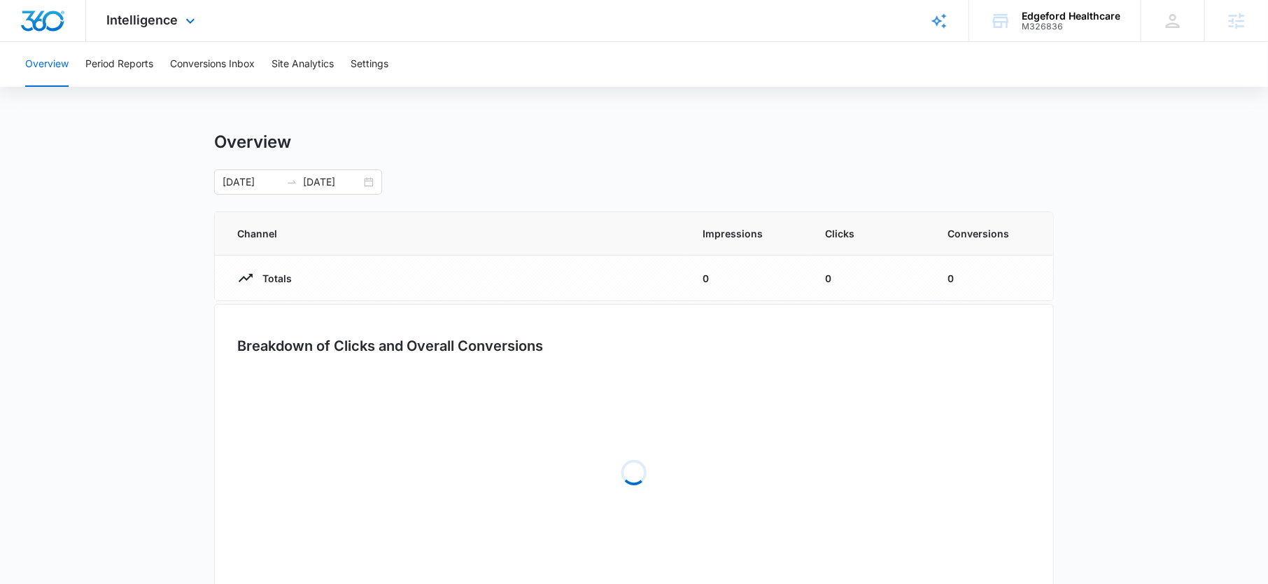
click at [225, 36] on div "Intelligence Apps Reputation Forms CRM Email Social Payments POS Content Ads In…" at bounding box center [634, 21] width 1268 height 42
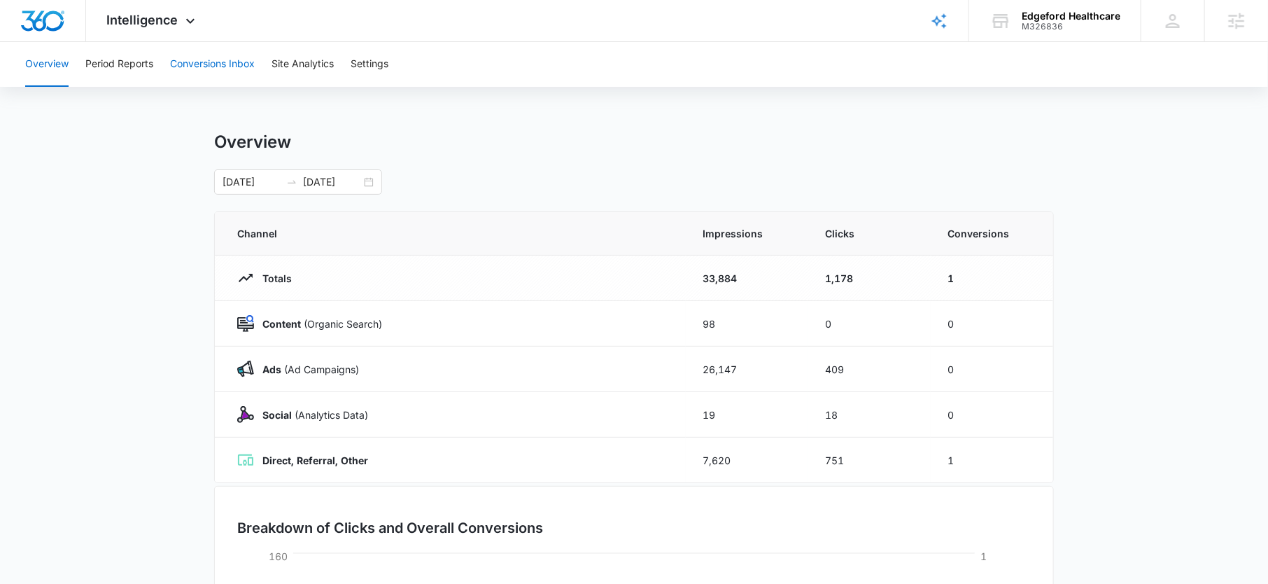
click at [220, 69] on button "Conversions Inbox" at bounding box center [212, 64] width 85 height 45
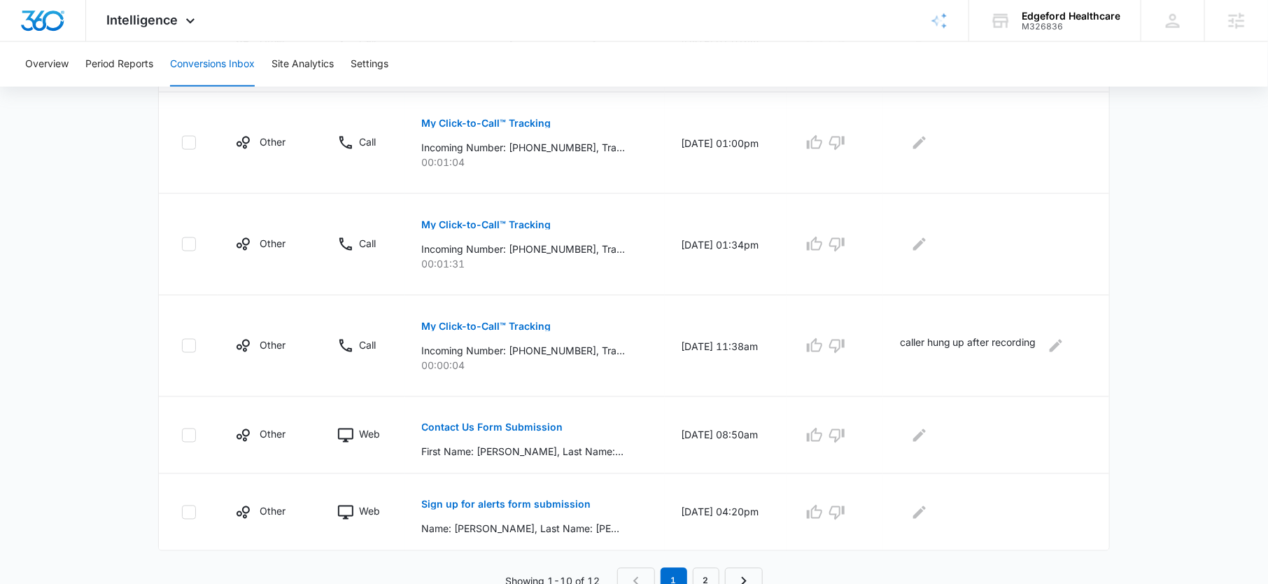
scroll to position [861, 0]
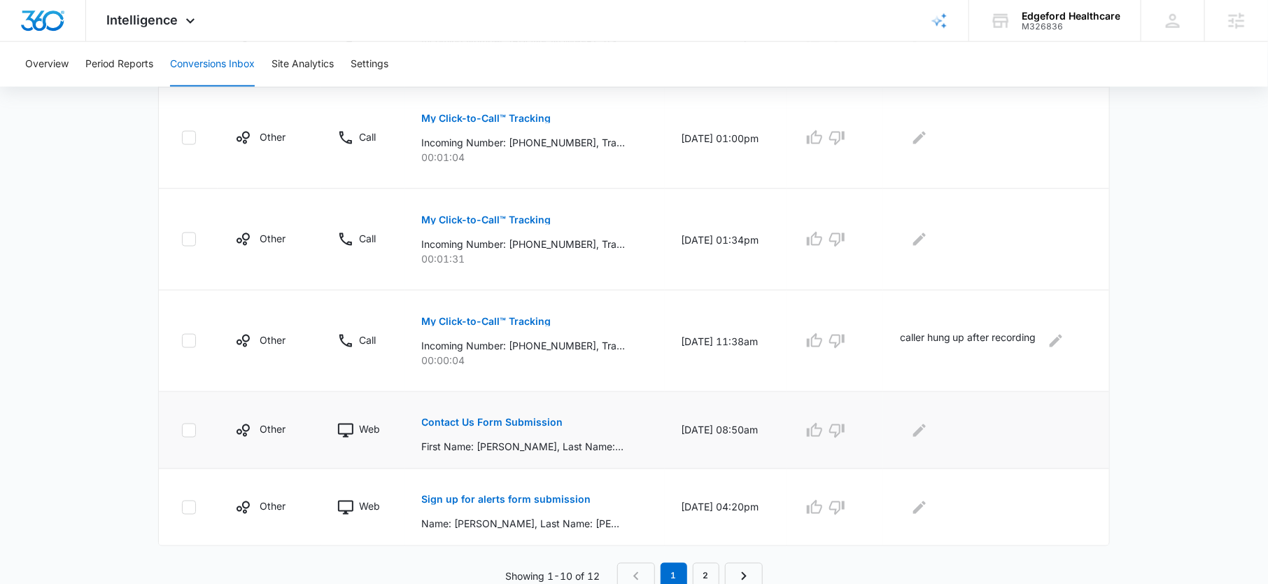
click at [478, 412] on button "Contact Us Form Submission" at bounding box center [492, 423] width 141 height 34
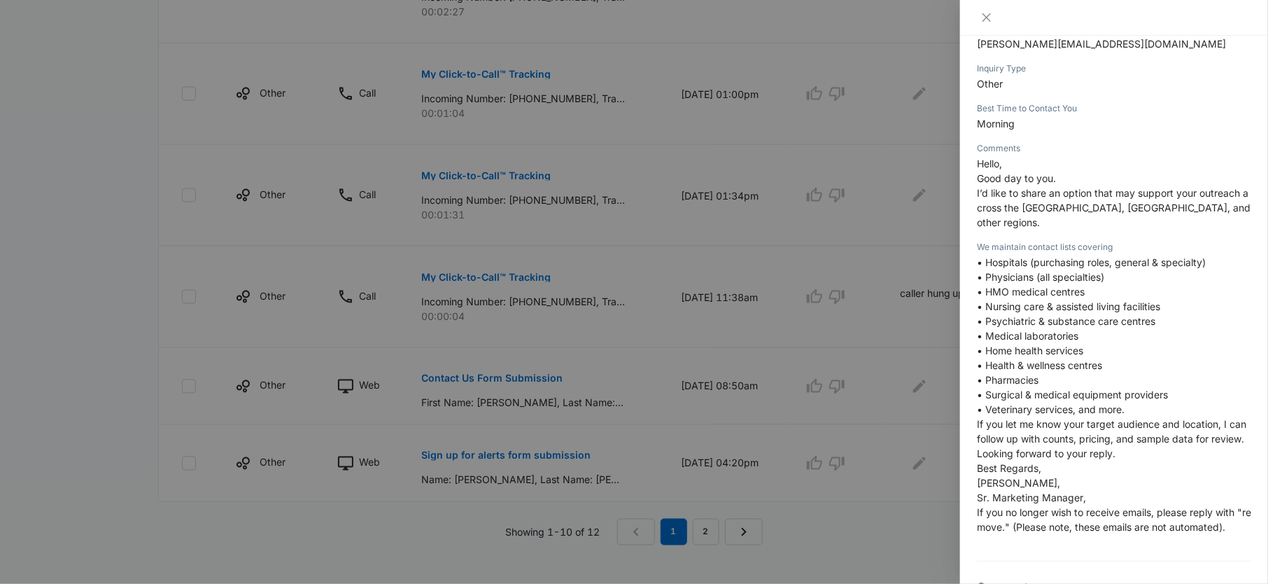
scroll to position [344, 0]
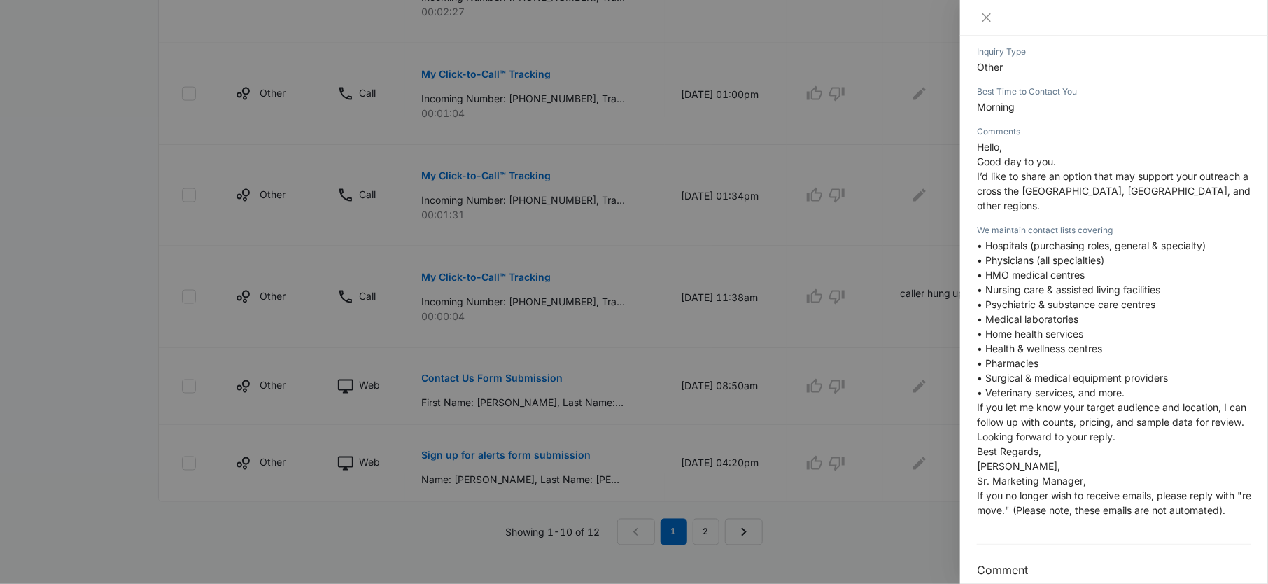
click at [775, 386] on div at bounding box center [634, 292] width 1268 height 584
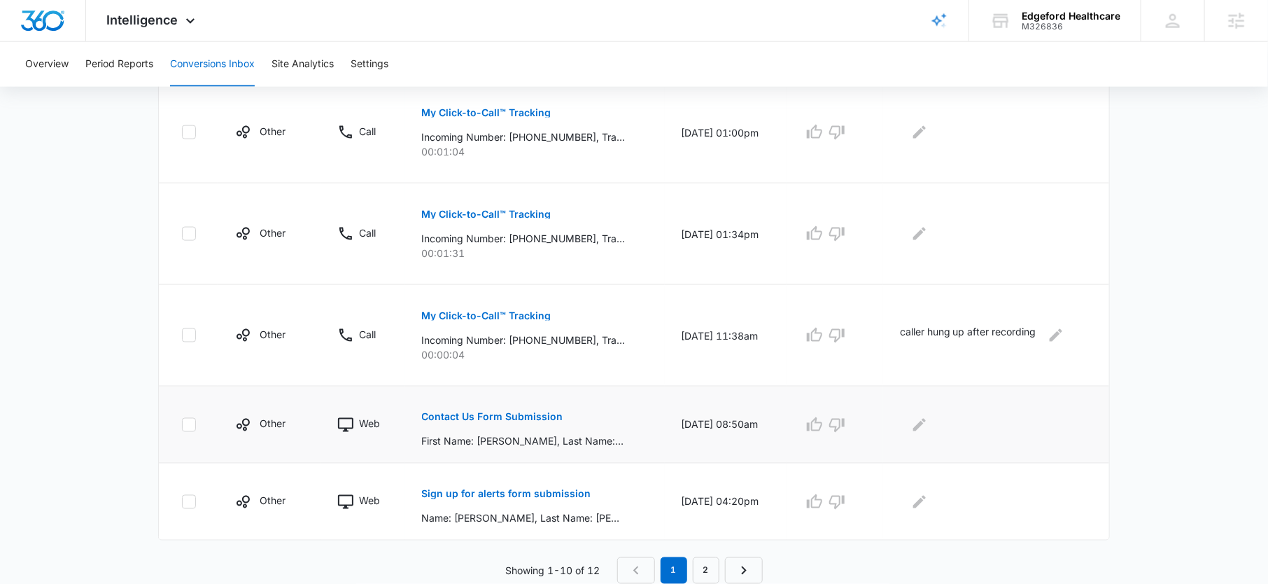
scroll to position [863, 0]
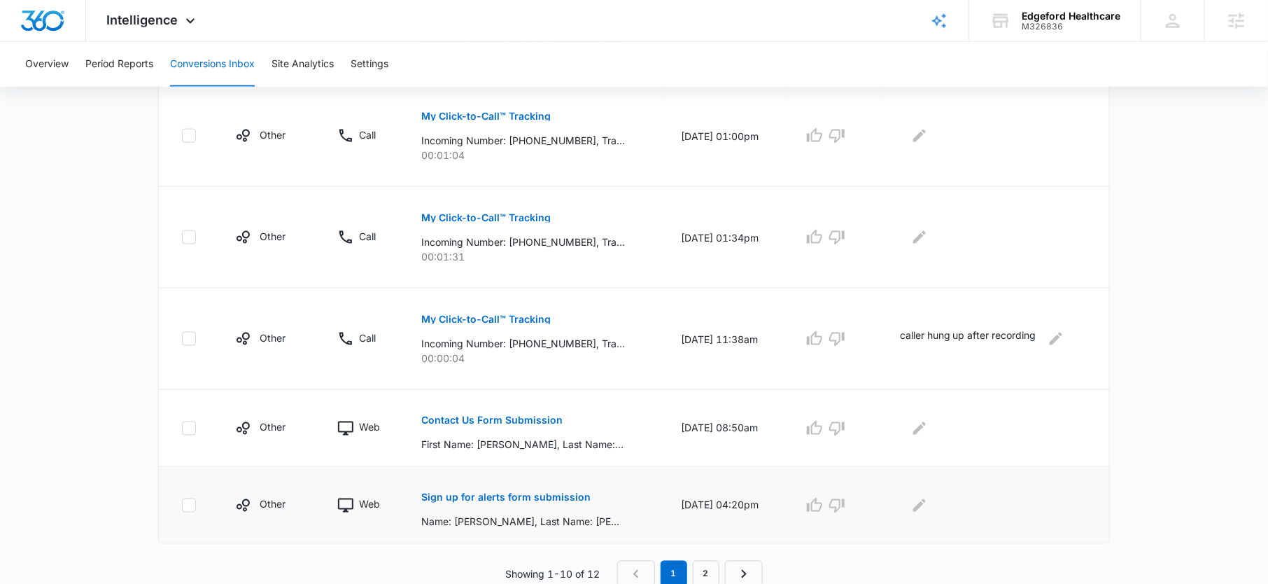
click at [519, 493] on p "Sign up for alerts form submission" at bounding box center [506, 498] width 169 height 10
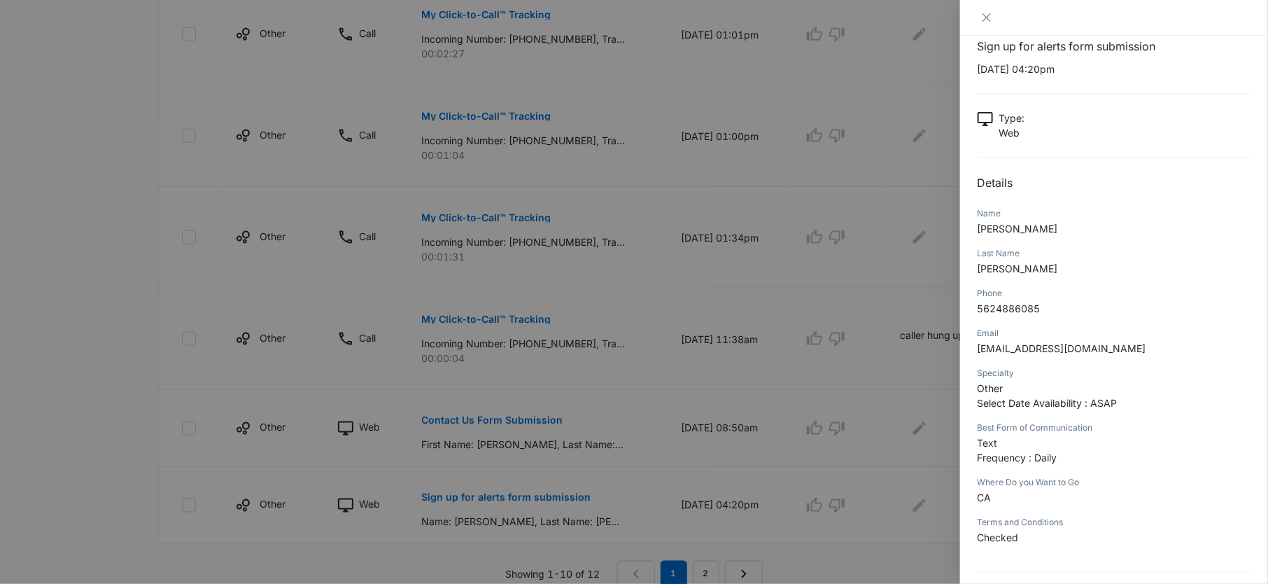
scroll to position [26, 0]
click at [147, 134] on div at bounding box center [634, 292] width 1268 height 584
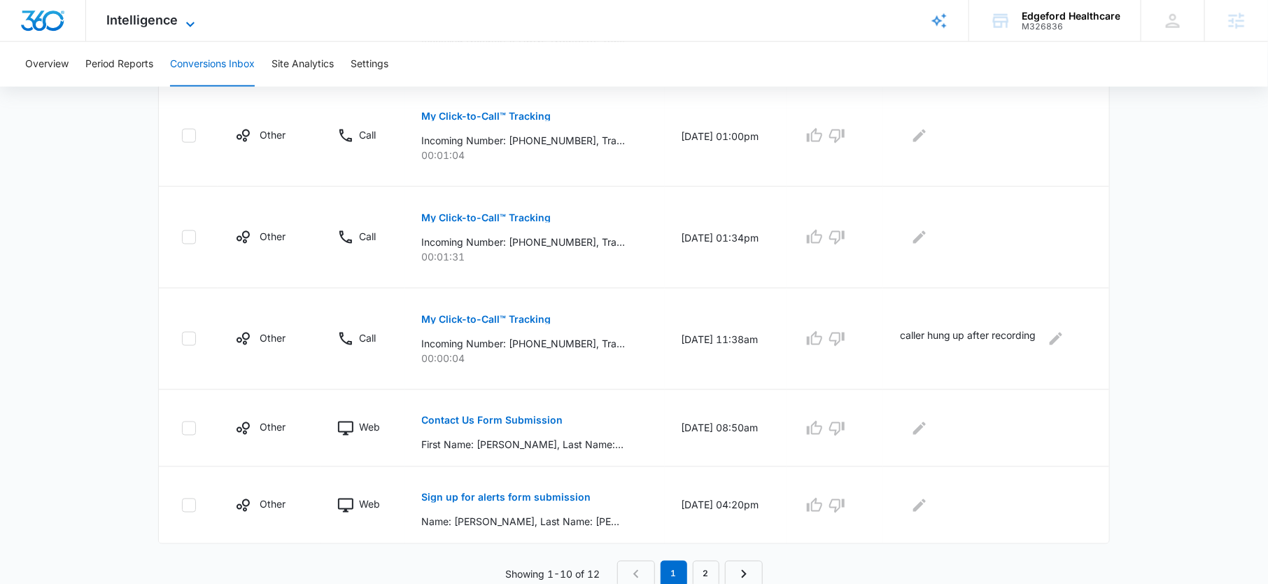
click at [183, 19] on icon at bounding box center [190, 24] width 17 height 17
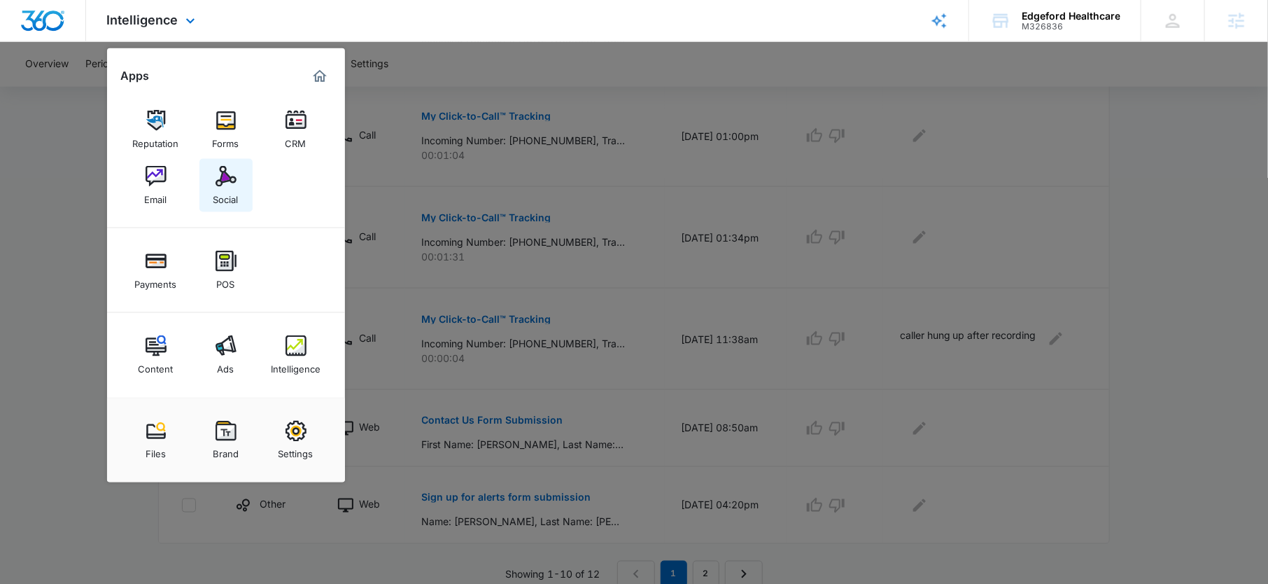
click at [226, 183] on img at bounding box center [226, 176] width 21 height 21
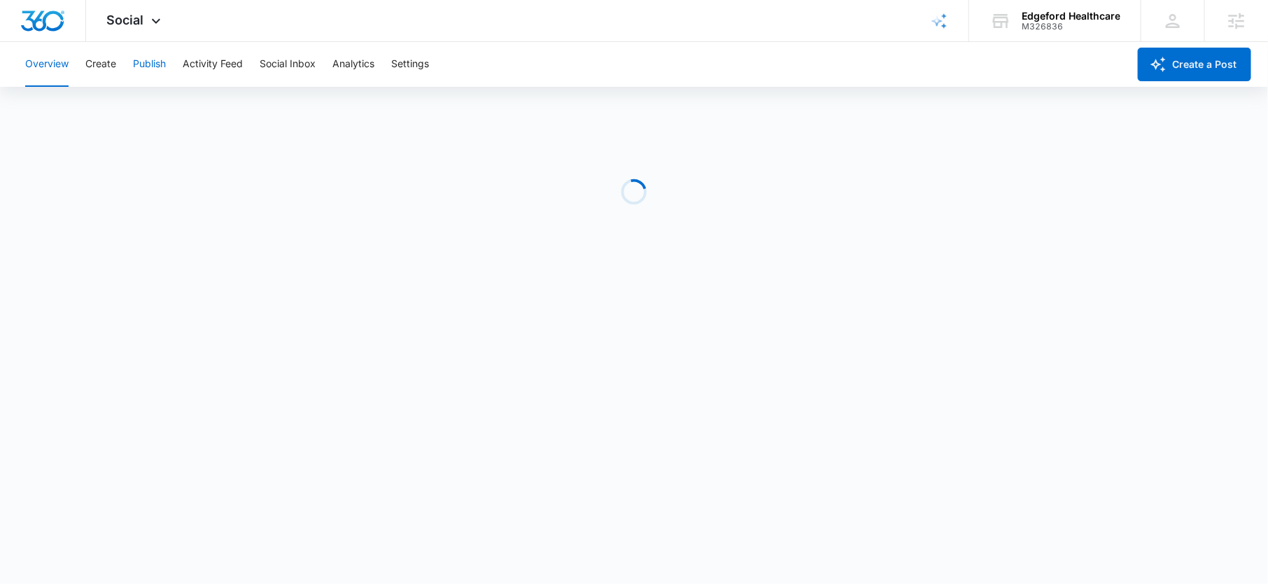
click at [145, 71] on button "Publish" at bounding box center [149, 64] width 33 height 45
click at [41, 120] on button "Calendar" at bounding box center [45, 106] width 41 height 39
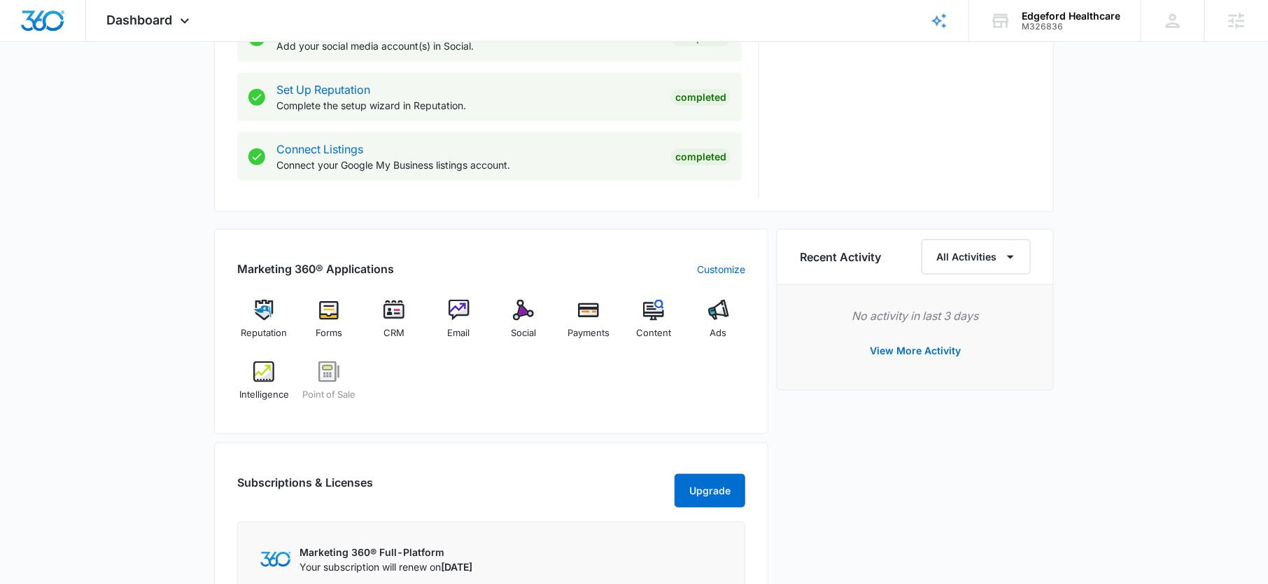
scroll to position [683, 0]
click at [446, 313] on div "Email" at bounding box center [459, 324] width 54 height 50
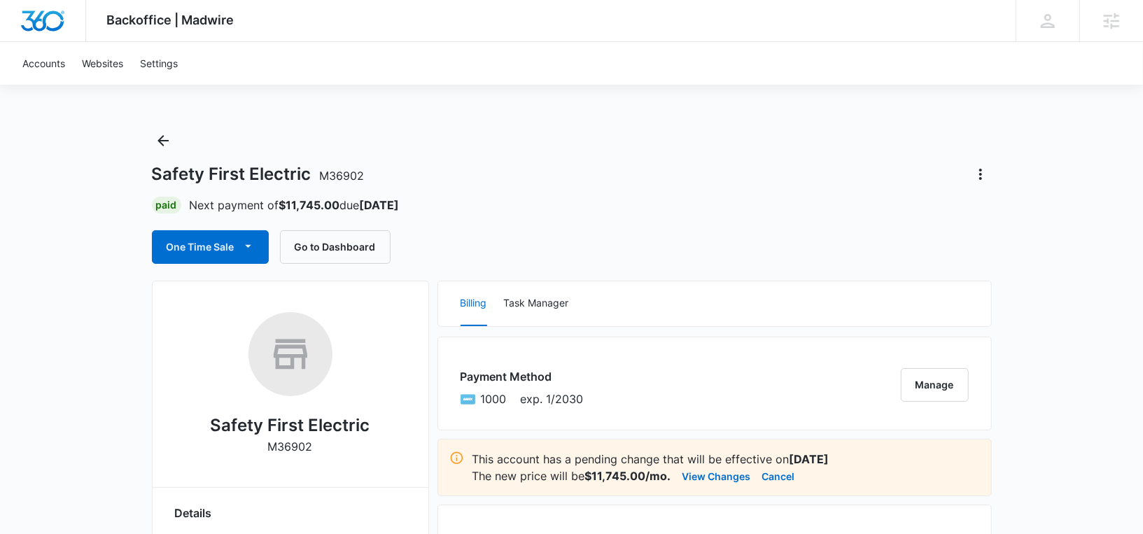
scroll to position [8, 0]
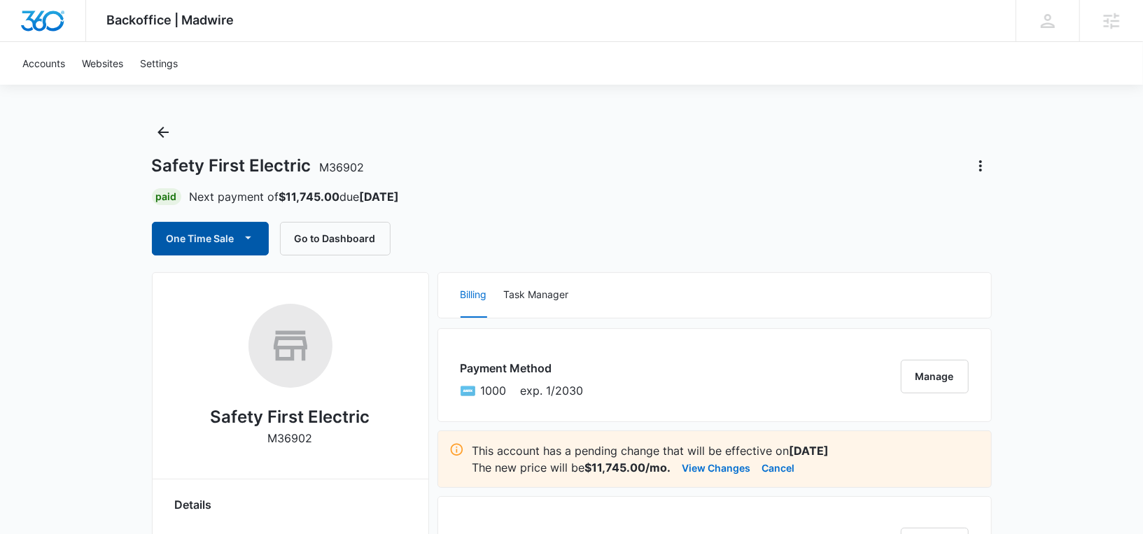
click at [237, 233] on button "One Time Sale" at bounding box center [210, 239] width 117 height 34
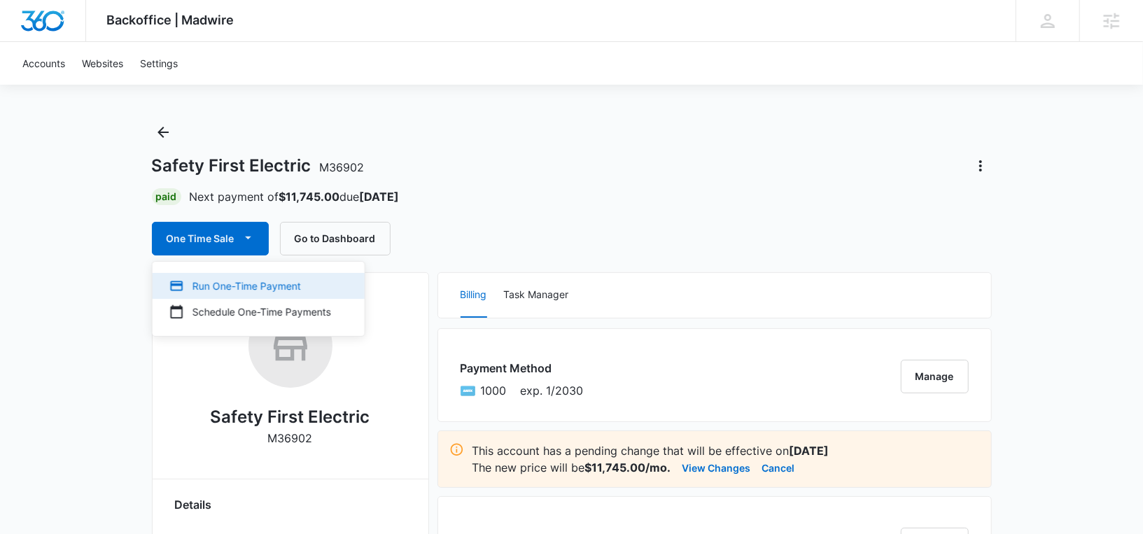
click at [234, 279] on div "Run One-Time Payment" at bounding box center [250, 286] width 162 height 15
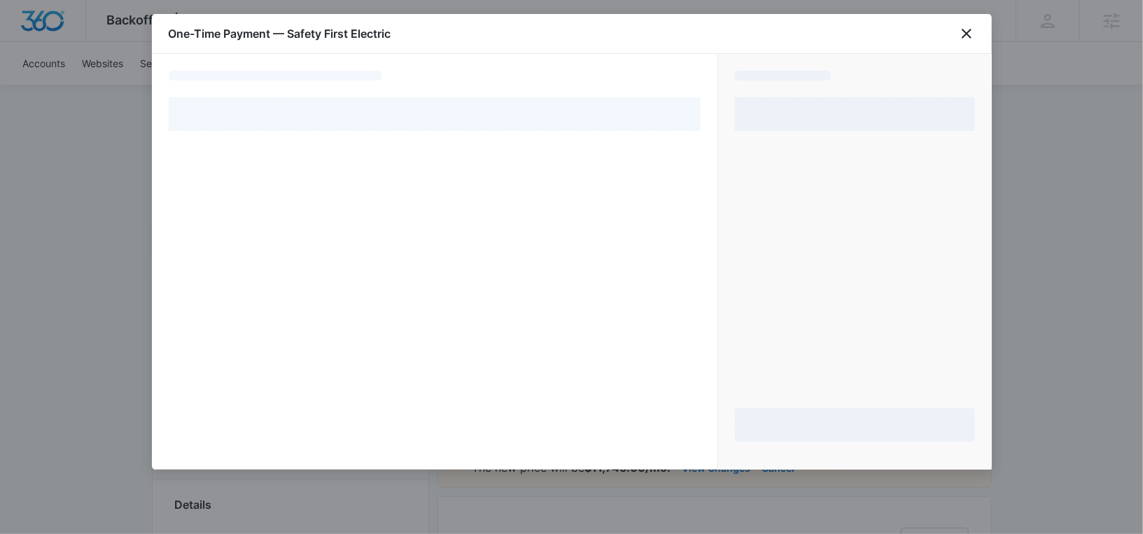
select select "pm_1Qk8y1A4n8RTgNjUYgHK1Jm1"
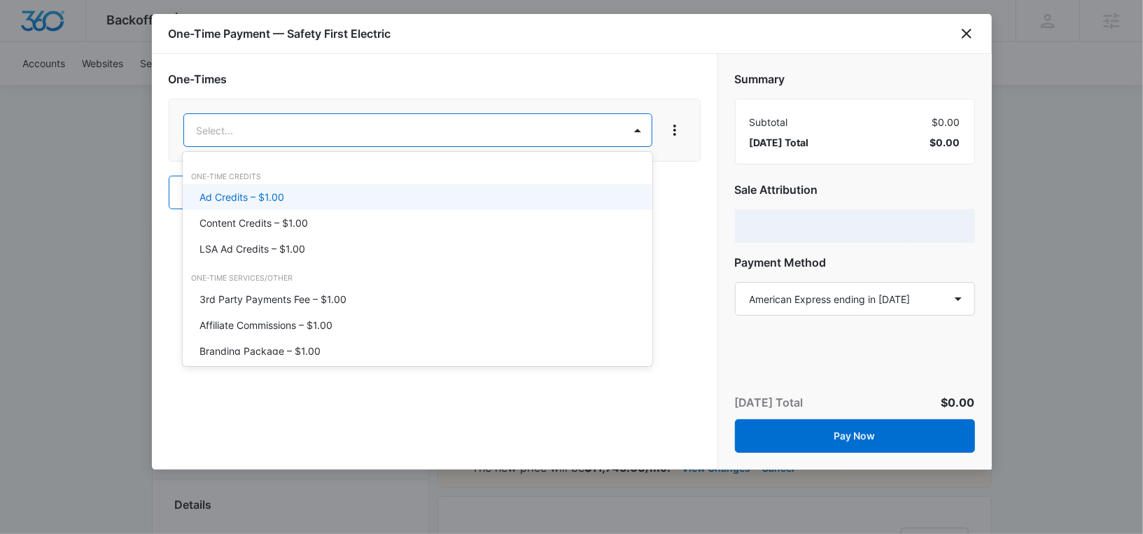
click at [275, 186] on div "Ad Credits – $1.00" at bounding box center [418, 197] width 470 height 26
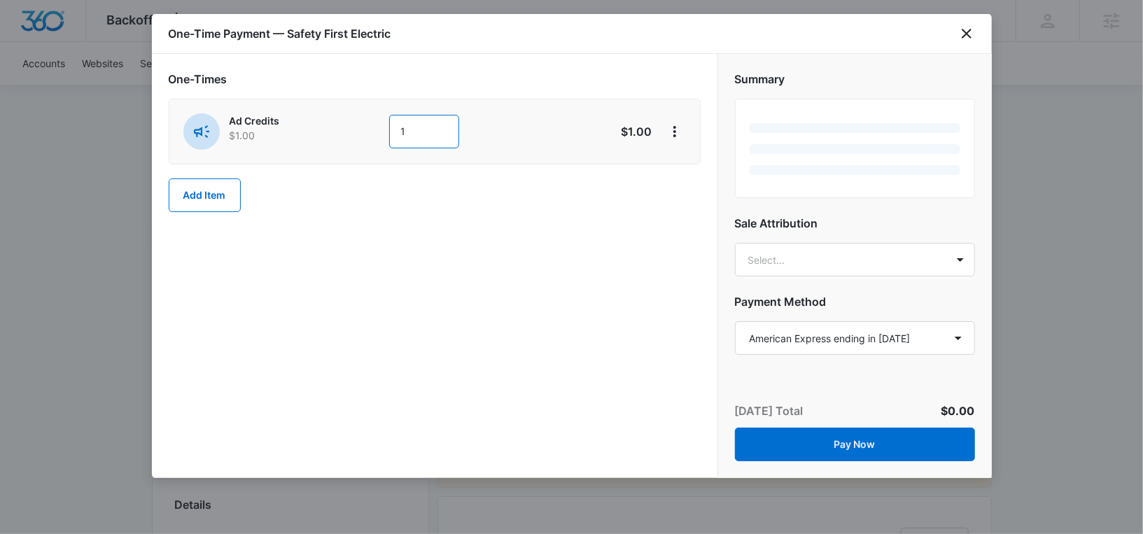
click at [396, 125] on input "1" at bounding box center [424, 132] width 70 height 34
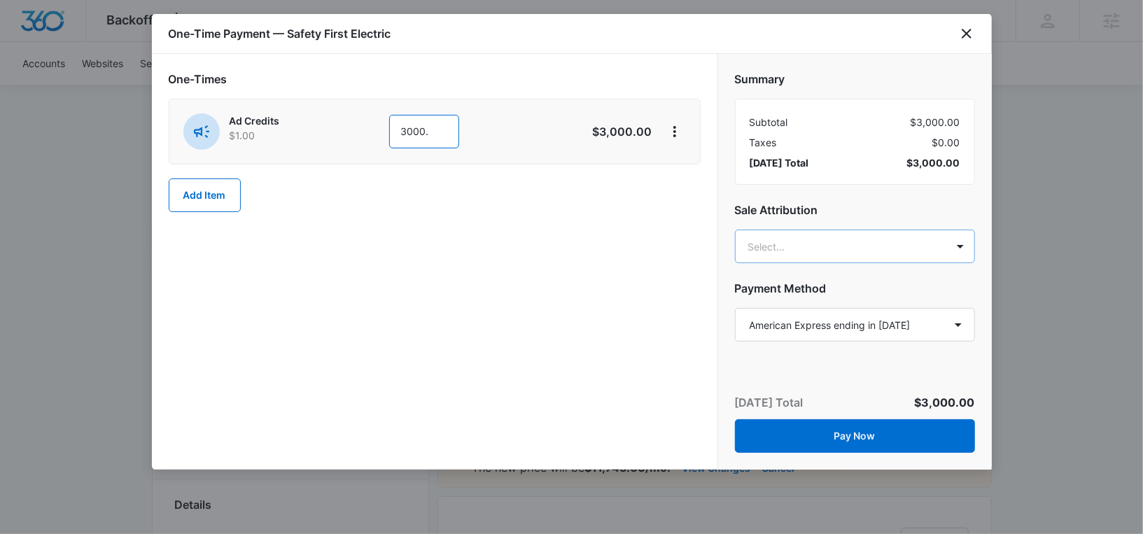
type input "3000."
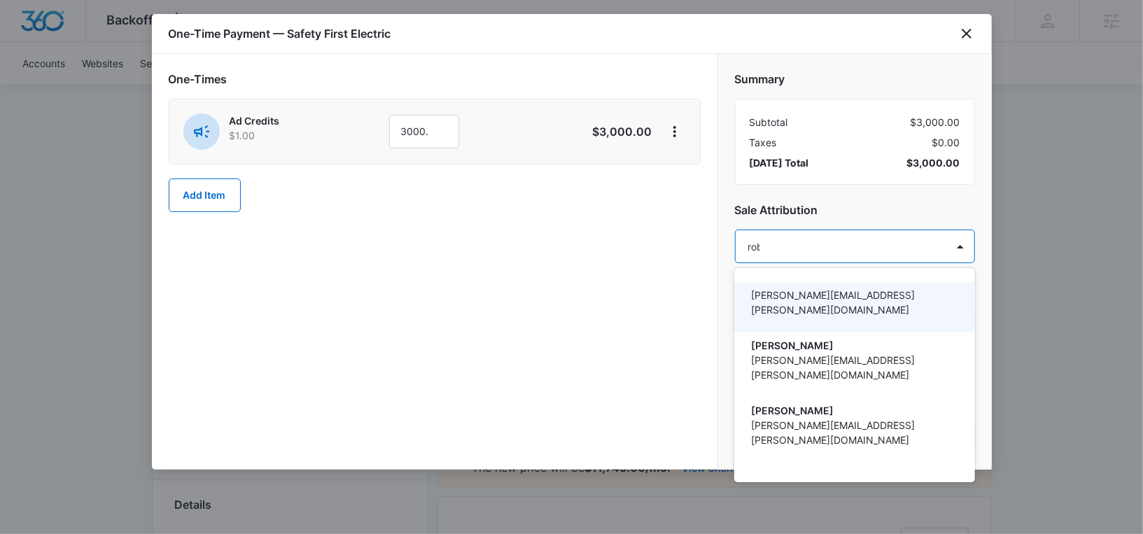
type input "robin"
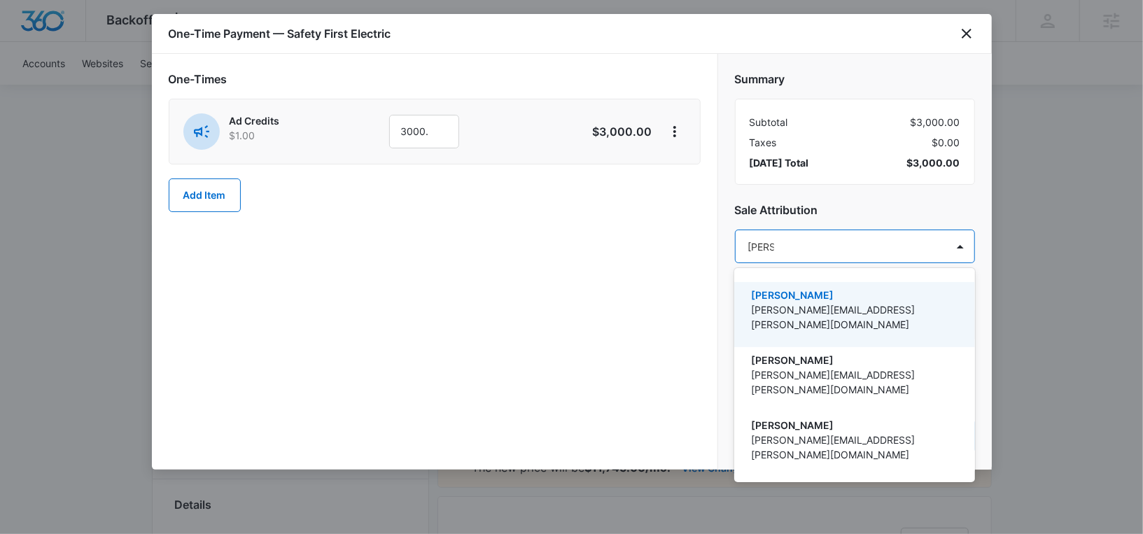
click at [833, 302] on p "[PERSON_NAME][EMAIL_ADDRESS][PERSON_NAME][DOMAIN_NAME]" at bounding box center [853, 316] width 204 height 29
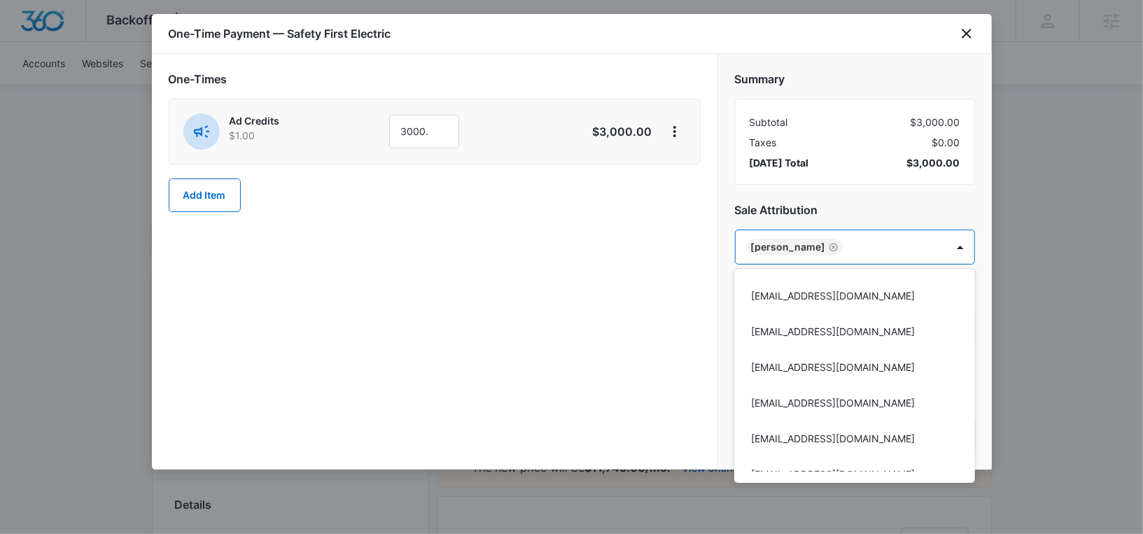
click at [877, 181] on div at bounding box center [571, 267] width 1143 height 534
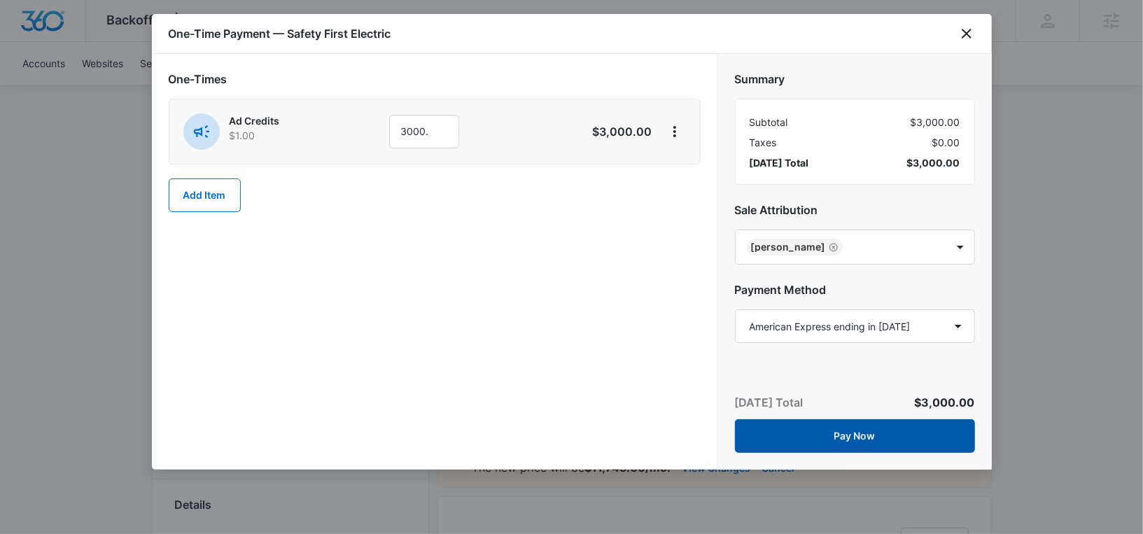
click at [834, 439] on button "Pay Now" at bounding box center [855, 436] width 240 height 34
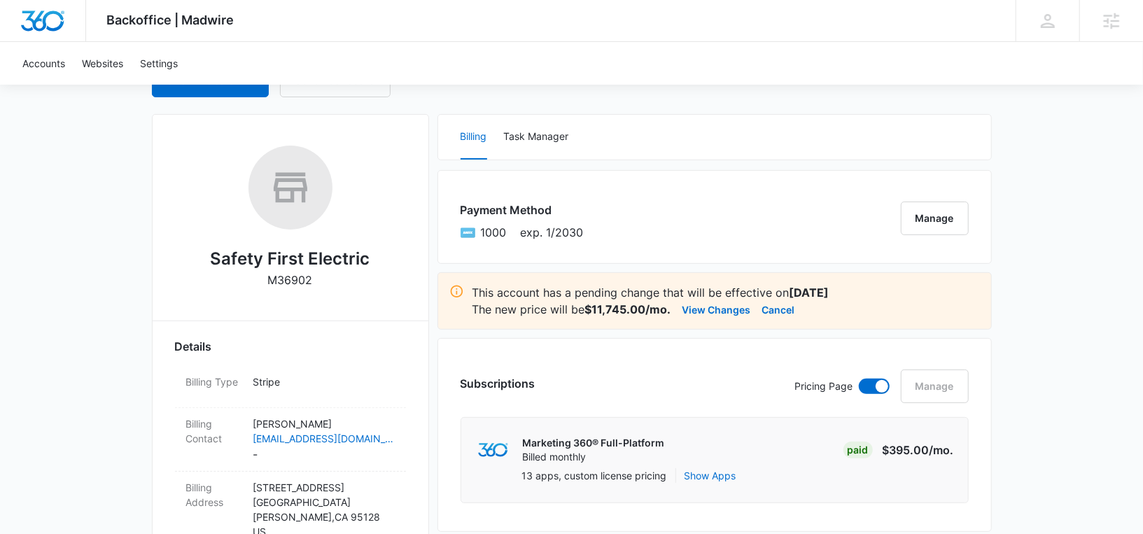
scroll to position [0, 0]
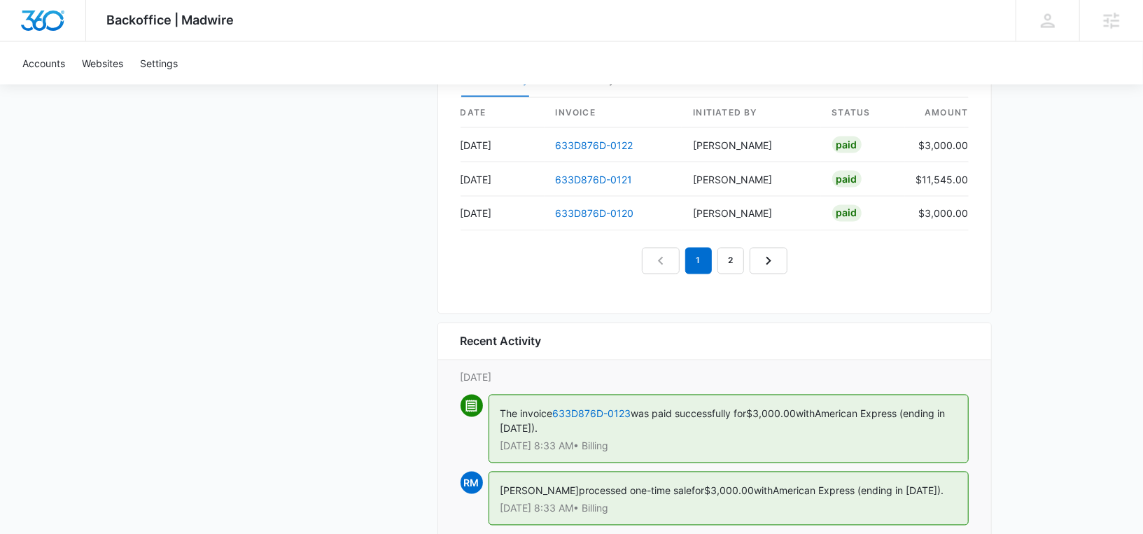
scroll to position [1600, 0]
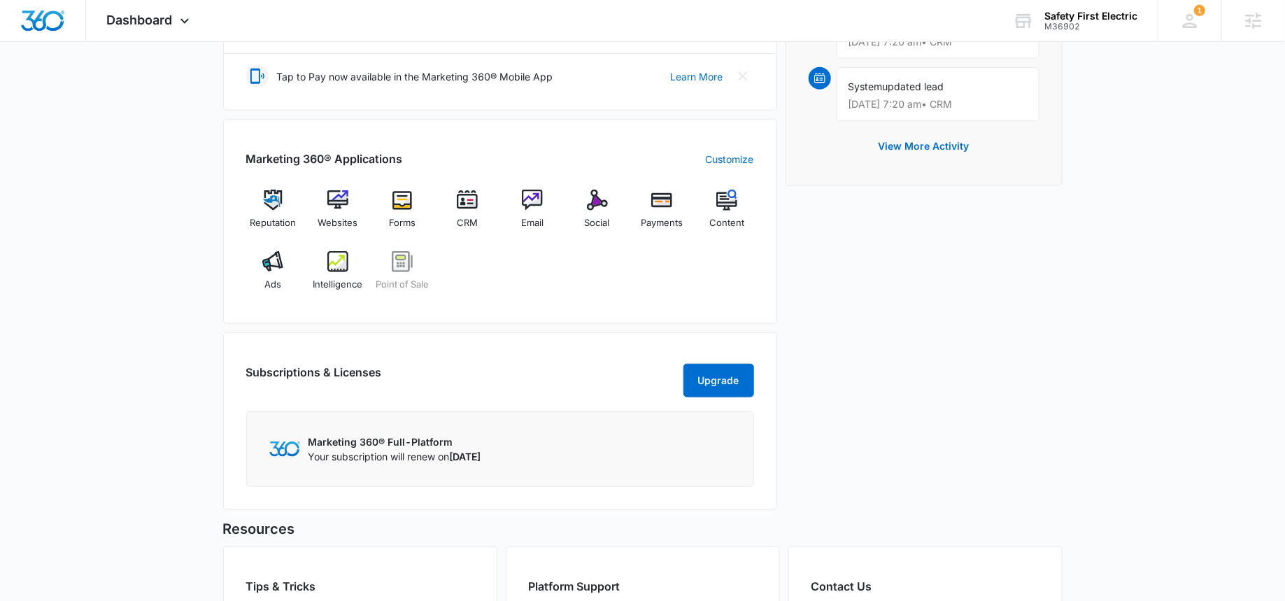
scroll to position [550, 0]
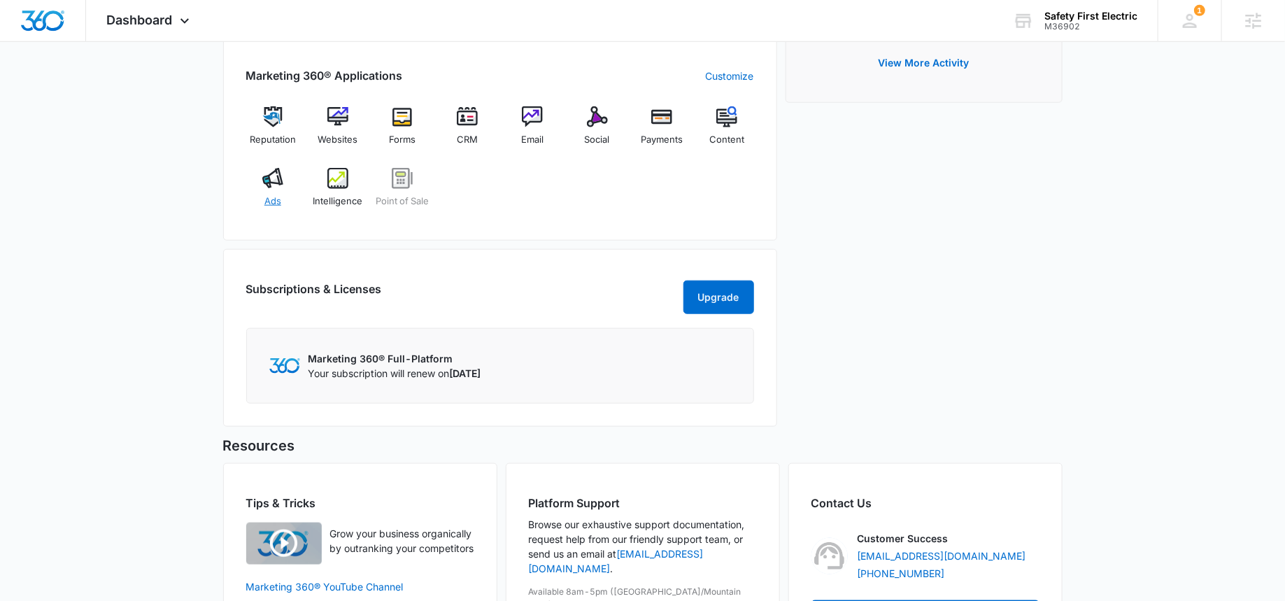
click at [261, 192] on div "Ads" at bounding box center [273, 193] width 54 height 50
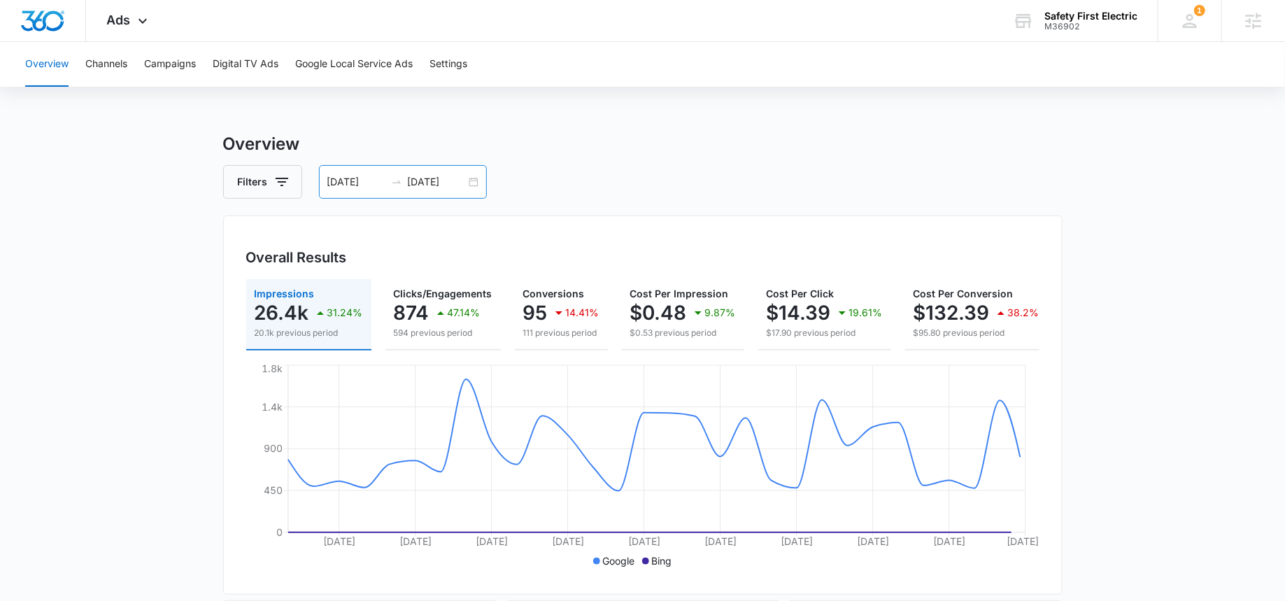
click at [433, 192] on div "[DATE] [DATE]" at bounding box center [403, 182] width 168 height 34
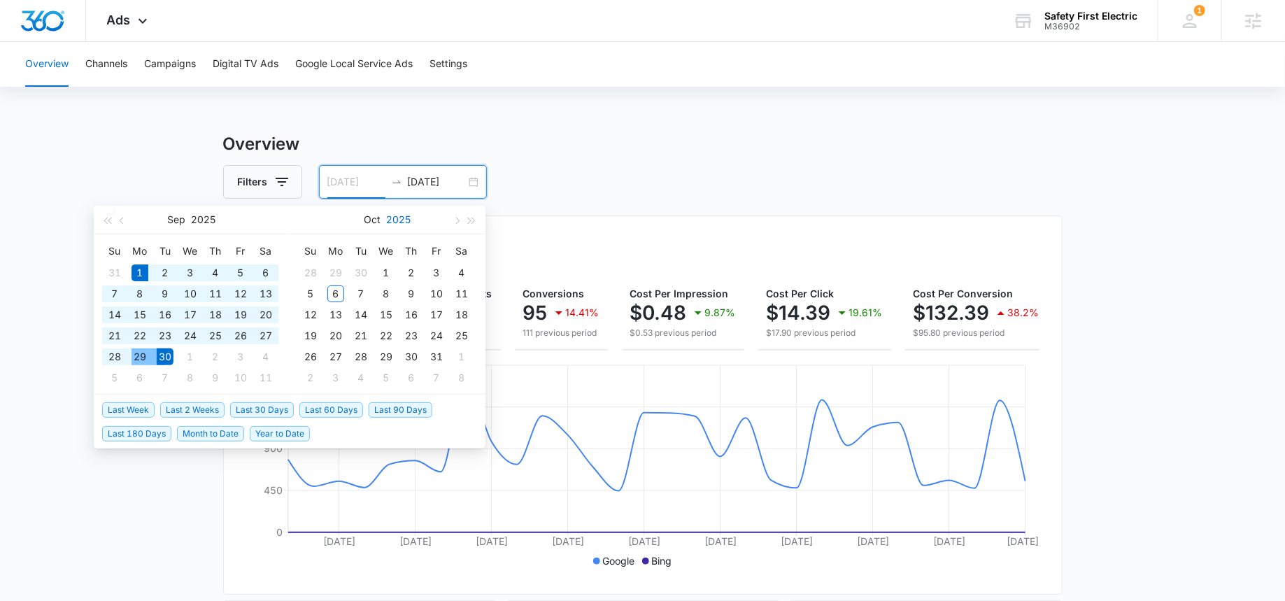
type input "[DATE]"
click at [441, 173] on div "[DATE] [DATE]" at bounding box center [403, 182] width 168 height 34
click at [435, 189] on input "[DATE]" at bounding box center [437, 181] width 58 height 15
type input "[DATE]"
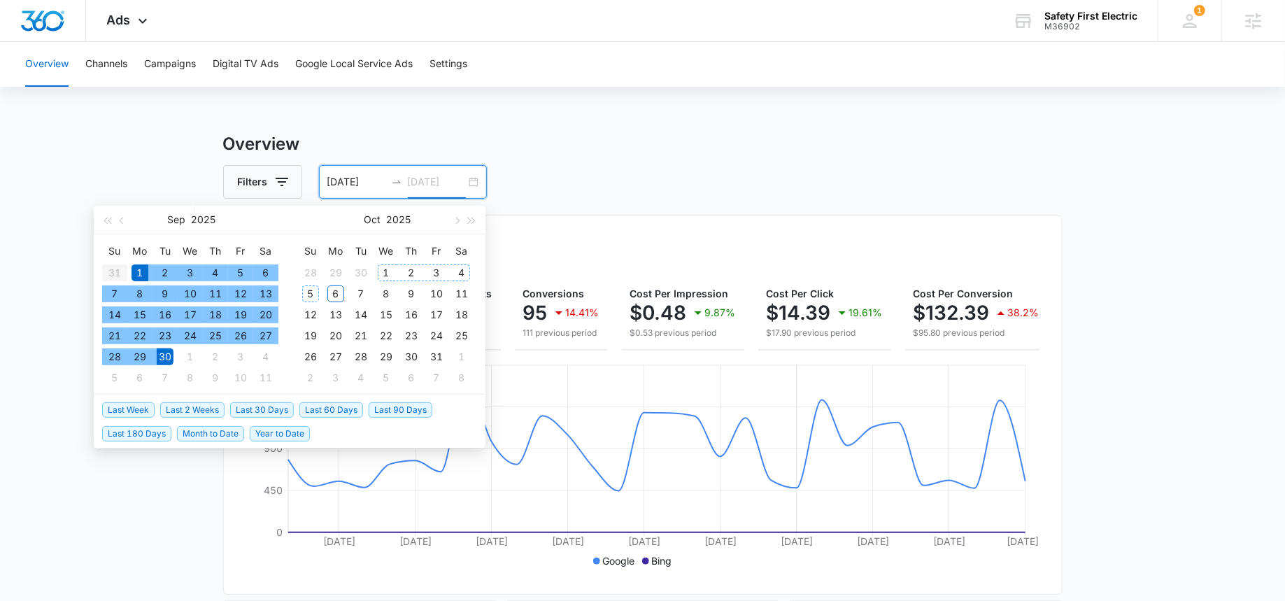
click at [309, 292] on div "5" at bounding box center [310, 293] width 17 height 17
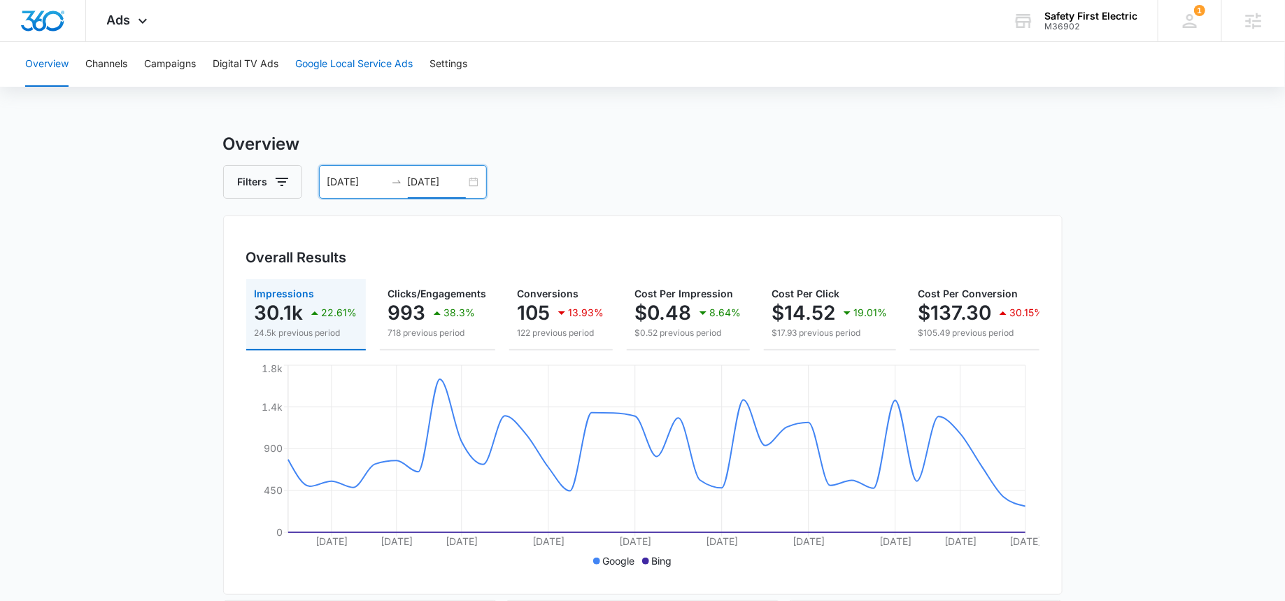
click at [368, 76] on button "Google Local Service Ads" at bounding box center [354, 64] width 118 height 45
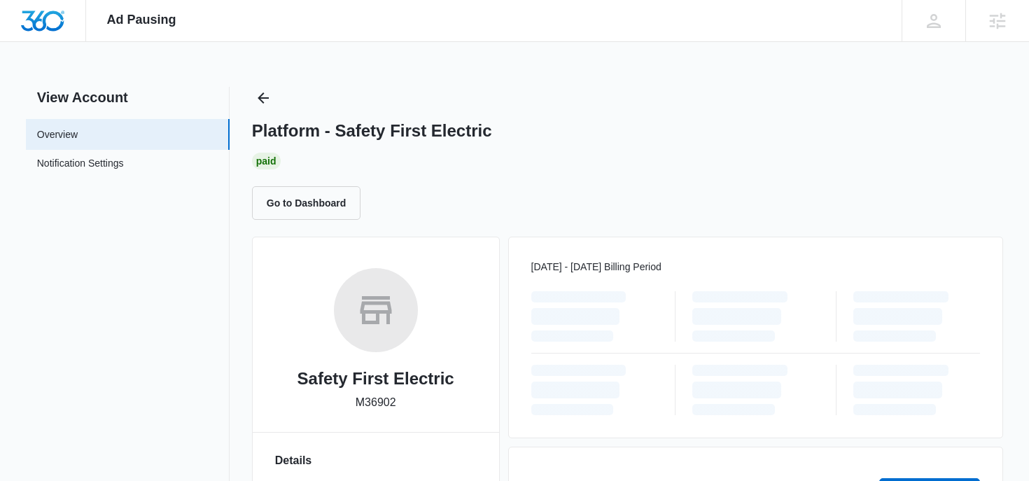
scroll to position [3, 0]
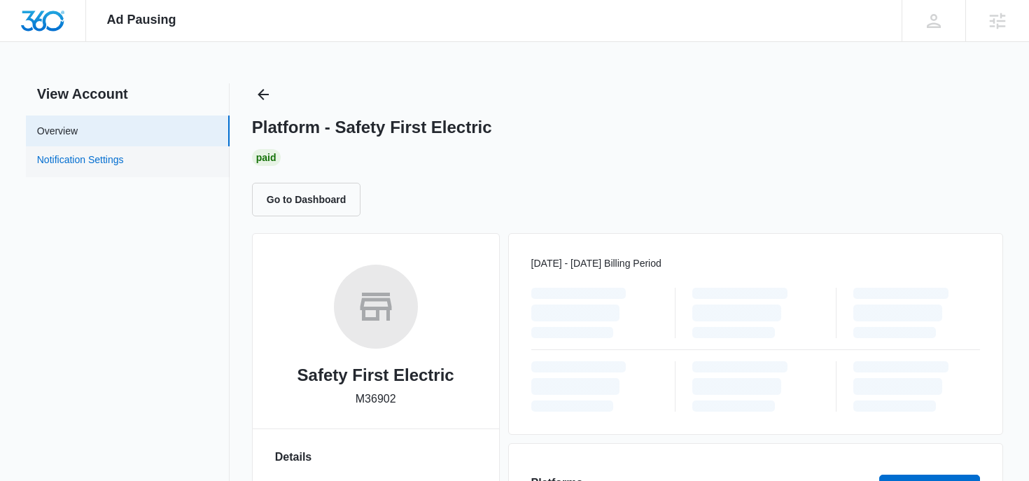
click at [124, 164] on link "Notification Settings" at bounding box center [80, 162] width 87 height 18
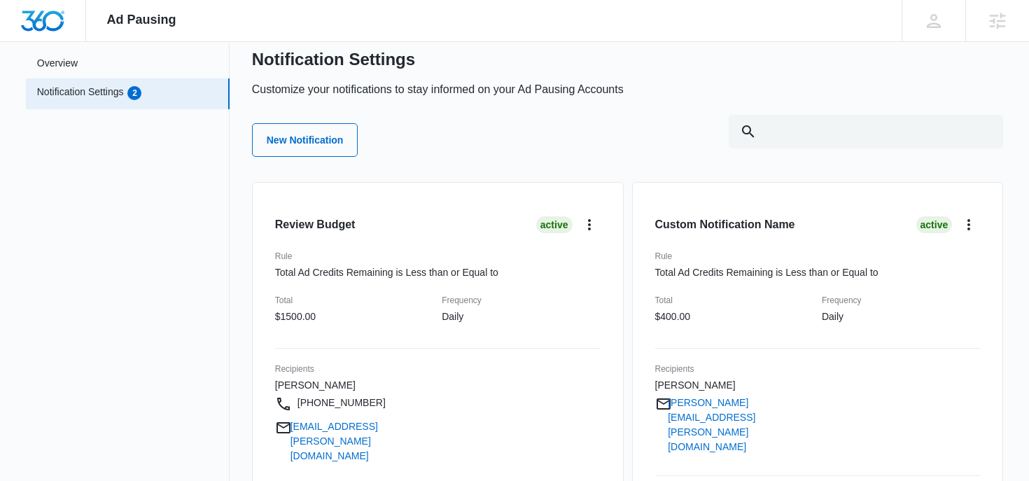
scroll to position [29, 0]
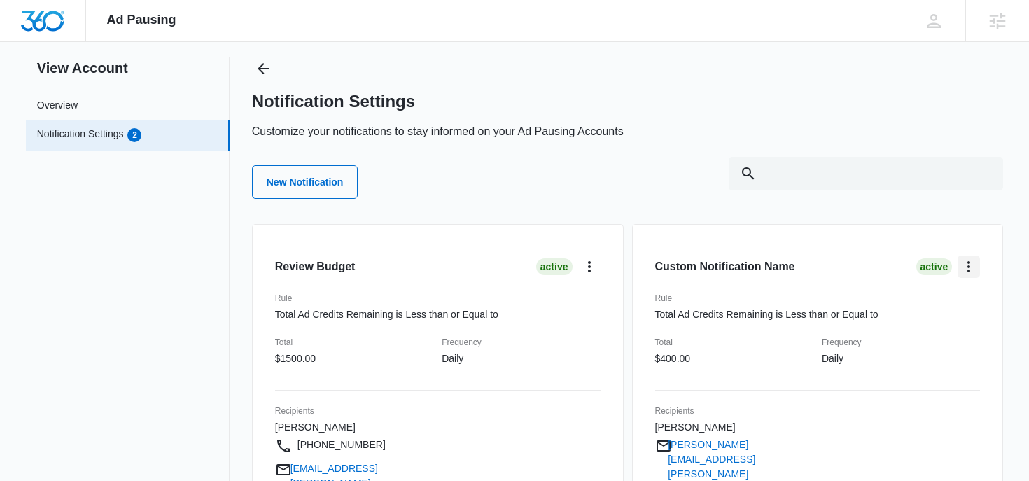
click at [973, 265] on icon "card.dropdown.label" at bounding box center [968, 266] width 17 height 17
click at [791, 238] on div "Custom Notification Name Active Edit Pause Duplicate Delete Rule Total Ad Credi…" at bounding box center [818, 412] width 372 height 376
click at [262, 74] on icon "Back" at bounding box center [263, 68] width 17 height 17
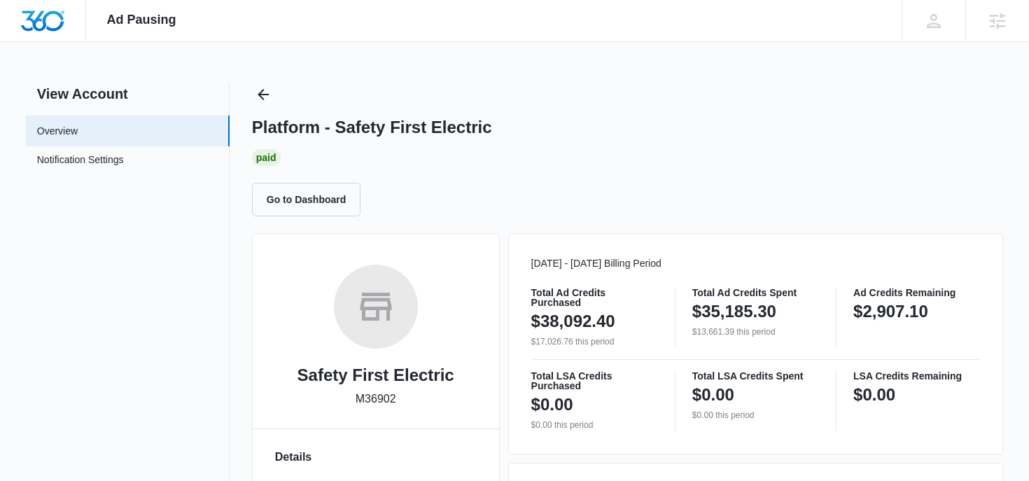
scroll to position [389, 0]
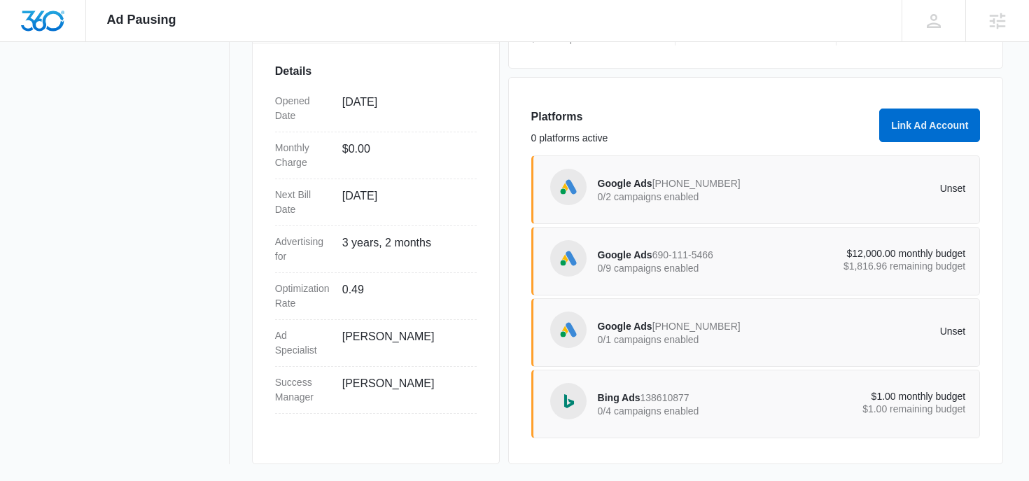
click at [633, 254] on span "Google Ads" at bounding box center [625, 254] width 55 height 11
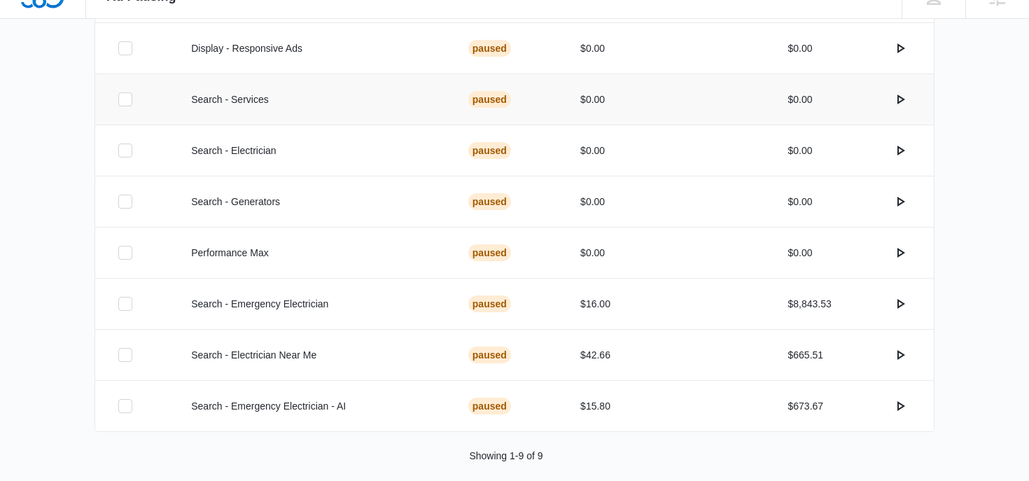
scroll to position [478, 0]
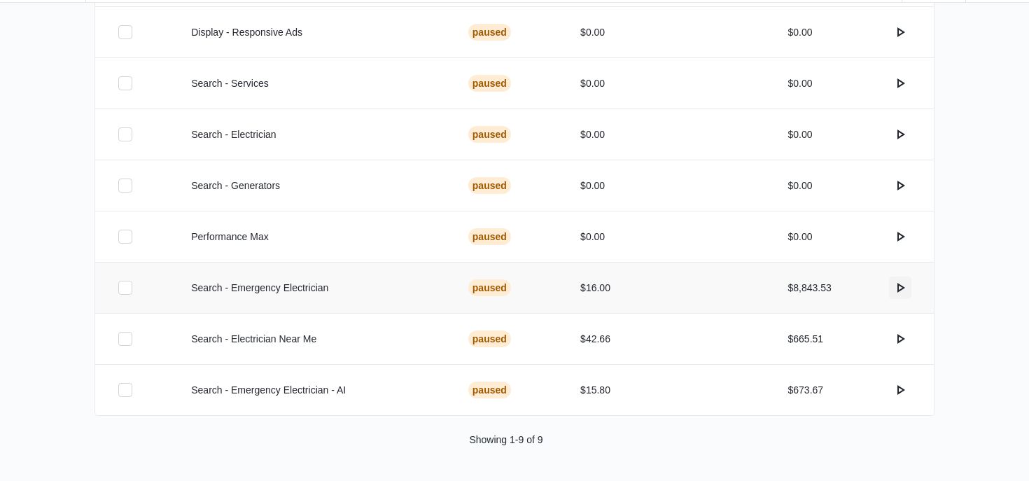
click at [903, 289] on icon "actions.activate" at bounding box center [899, 287] width 17 height 17
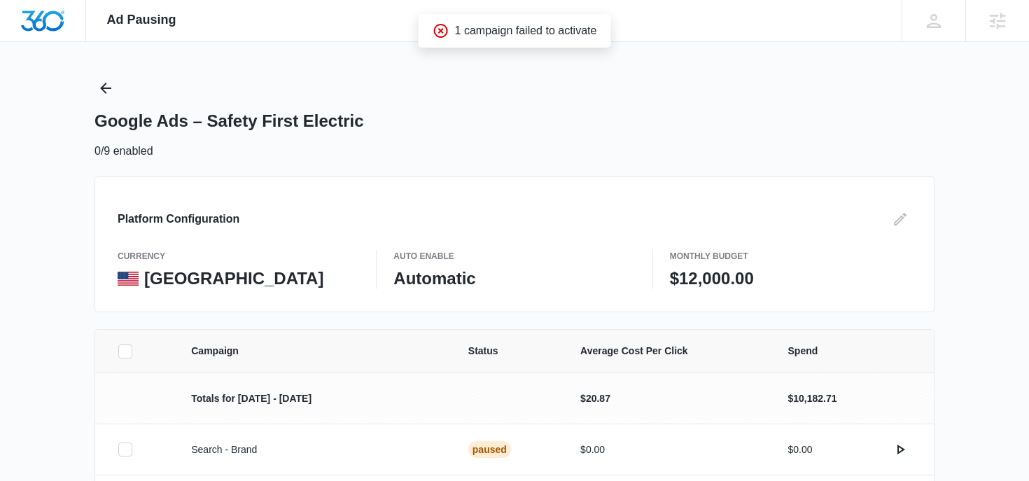
scroll to position [12, 0]
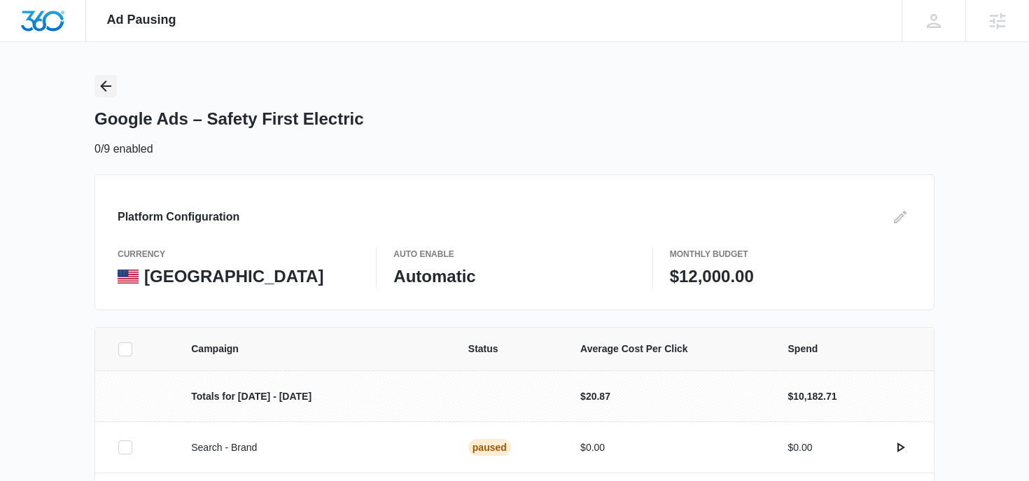
click at [104, 83] on icon "Back" at bounding box center [105, 85] width 11 height 11
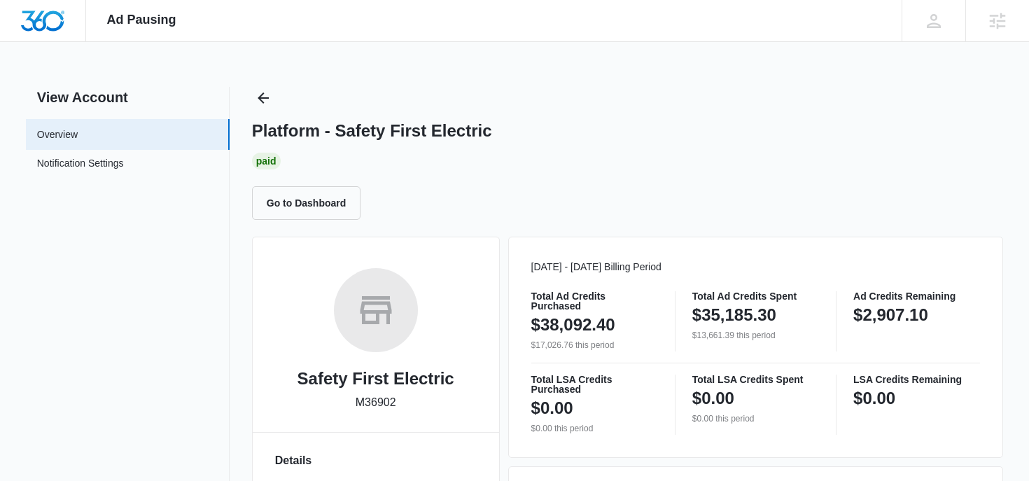
scroll to position [389, 0]
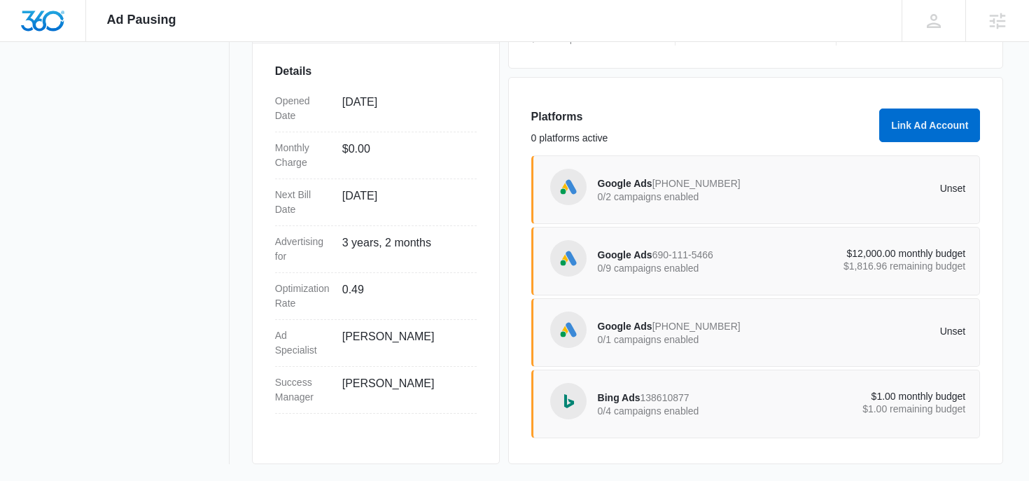
click at [617, 327] on span "Google Ads" at bounding box center [625, 325] width 55 height 11
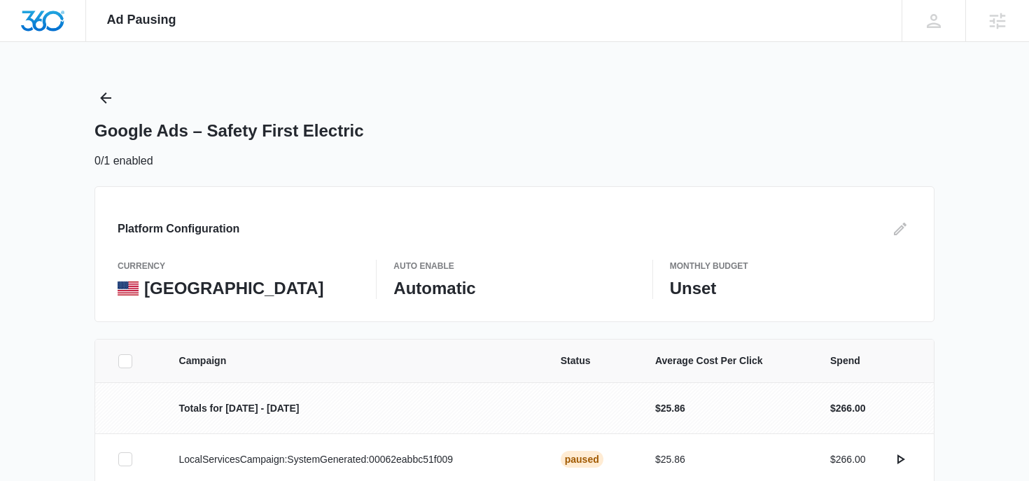
scroll to position [69, 0]
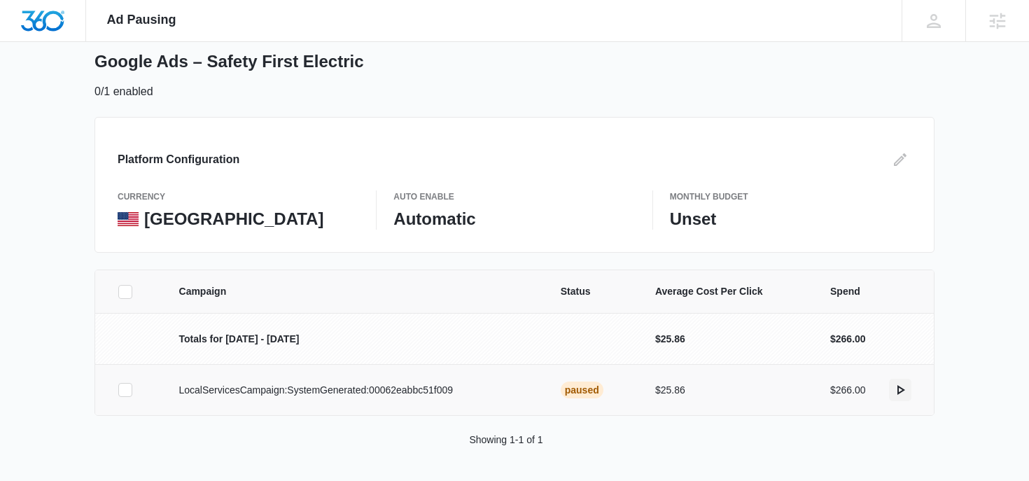
click at [892, 390] on icon "actions.activate" at bounding box center [899, 389] width 17 height 17
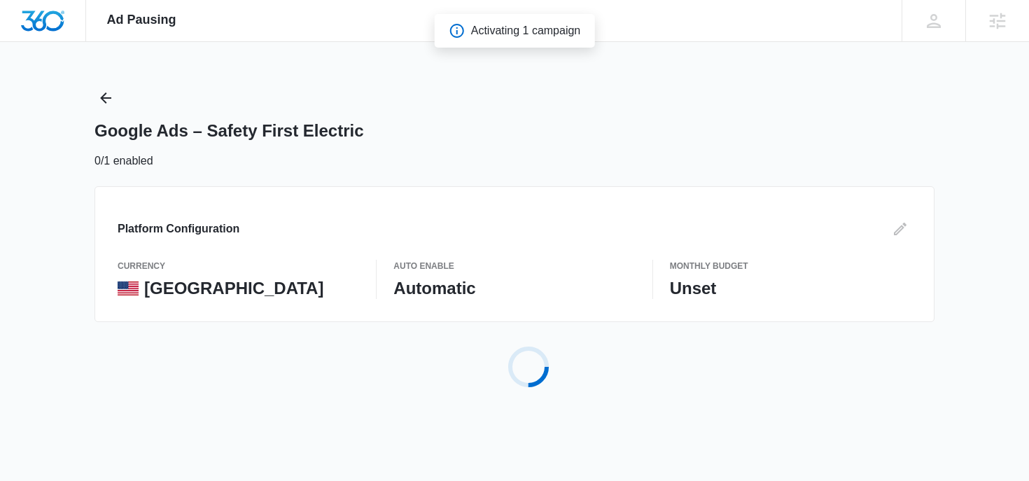
scroll to position [0, 0]
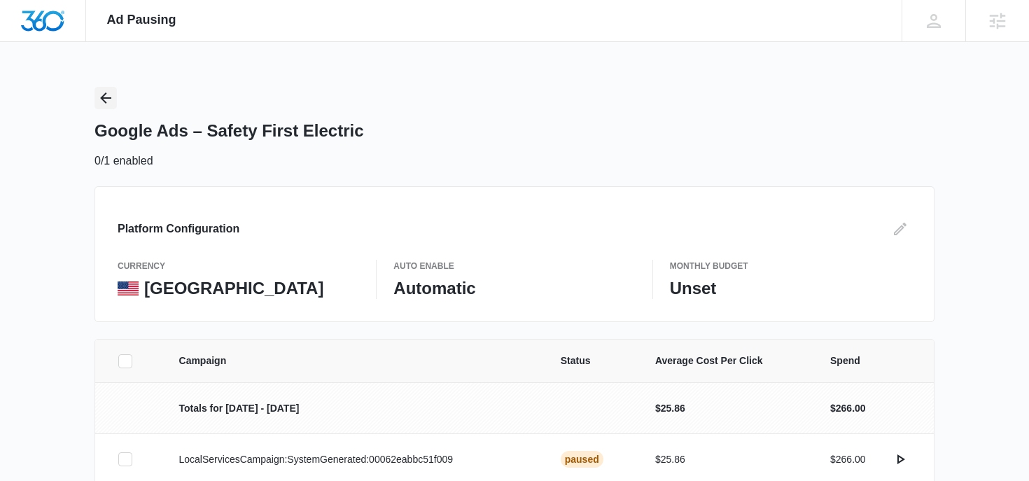
click at [113, 98] on icon "Back" at bounding box center [105, 98] width 17 height 17
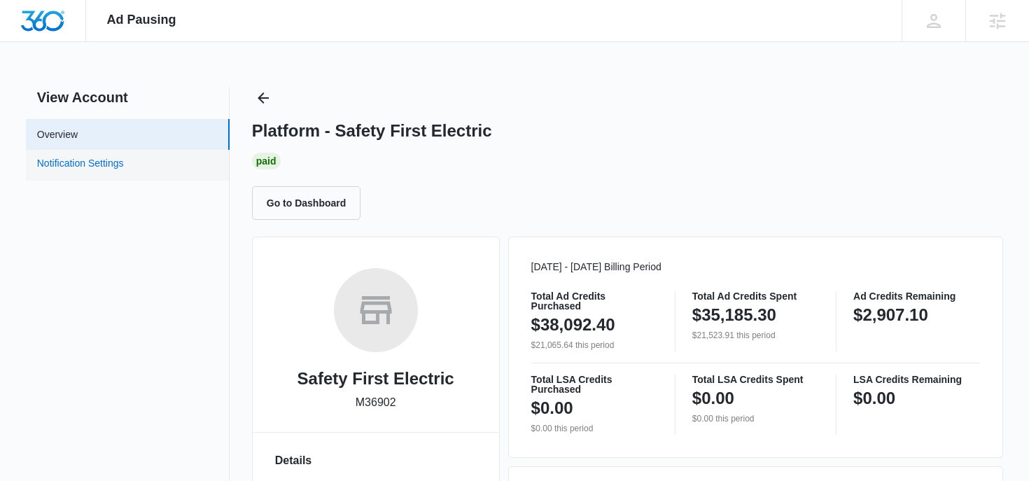
click at [124, 171] on link "Notification Settings" at bounding box center [80, 165] width 87 height 18
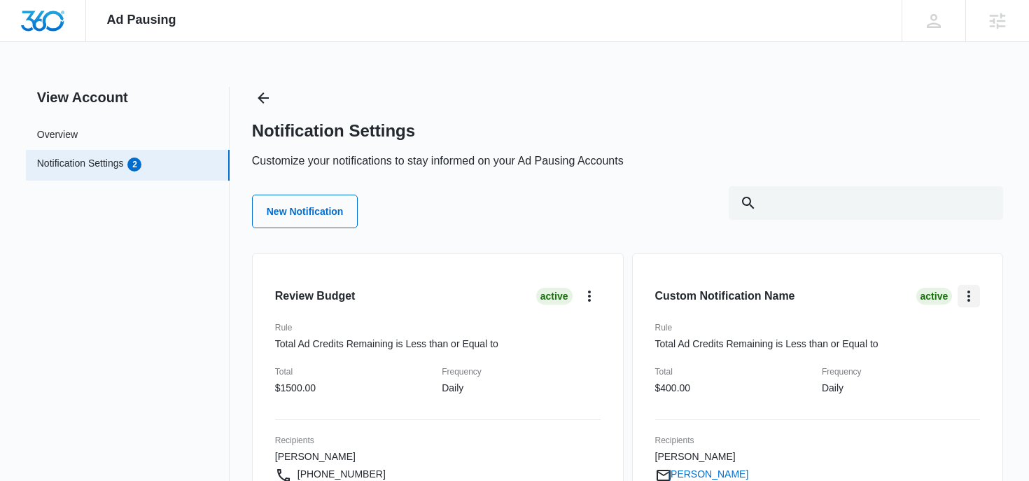
click at [976, 295] on icon "card.dropdown.label" at bounding box center [968, 296] width 17 height 17
click at [940, 333] on div "Edit" at bounding box center [923, 335] width 41 height 10
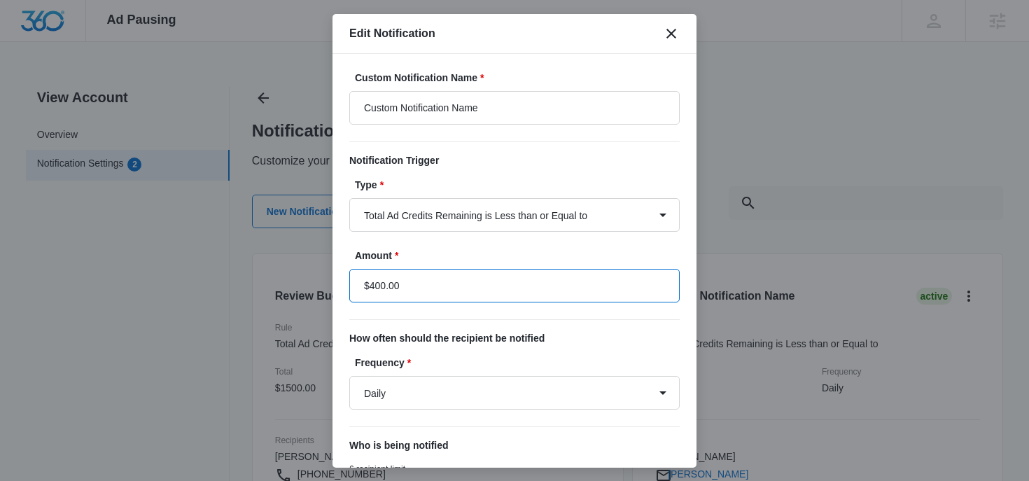
click at [374, 285] on input "$400.00" at bounding box center [514, 286] width 330 height 34
type input "$500.00"
click at [503, 332] on p "How often should the recipient be notified" at bounding box center [514, 338] width 330 height 15
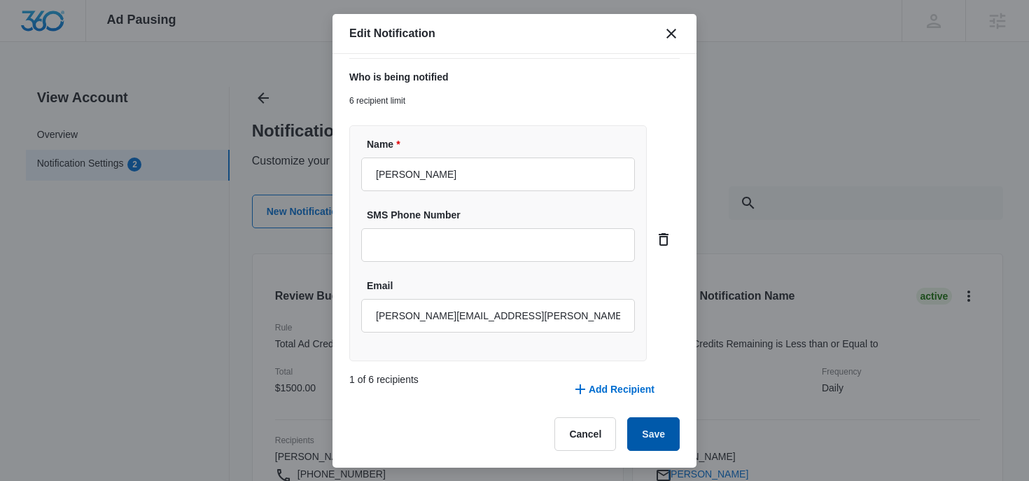
click at [641, 441] on button "Save" at bounding box center [653, 434] width 52 height 34
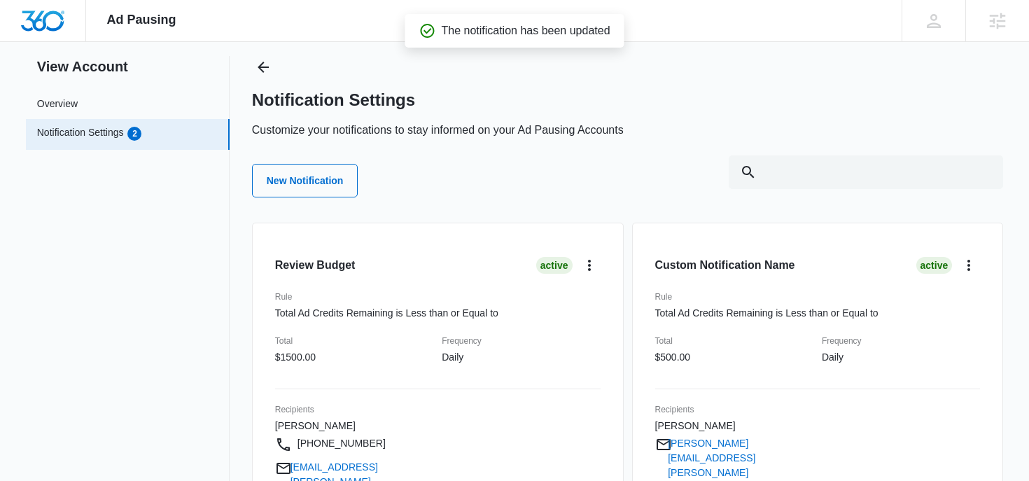
scroll to position [0, 0]
